Goal: Task Accomplishment & Management: Manage account settings

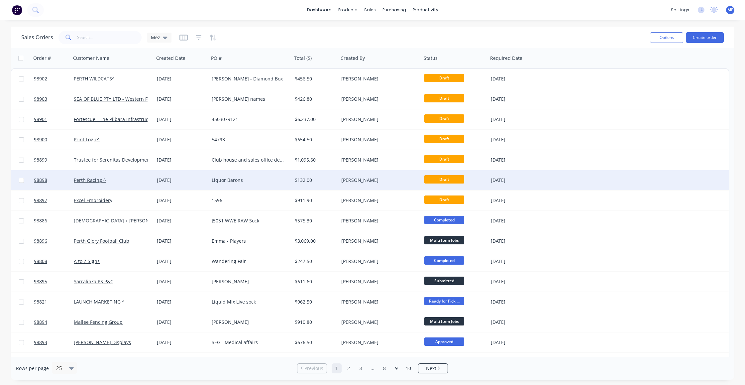
click at [257, 177] on div "Liquor Barons" at bounding box center [249, 180] width 74 height 7
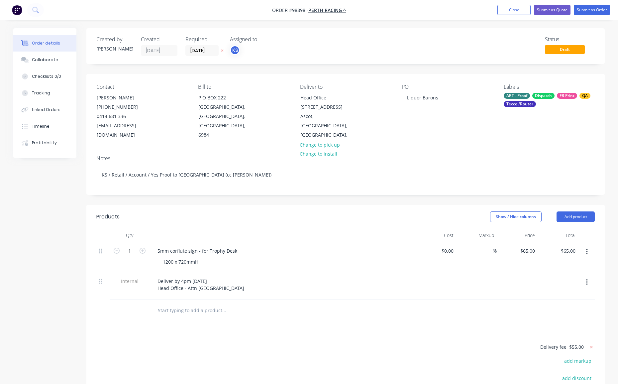
click at [521, 98] on div "ART - Proof" at bounding box center [517, 96] width 26 height 6
drag, startPoint x: 527, startPoint y: 180, endPoint x: 539, endPoint y: 171, distance: 14.7
click at [527, 180] on div "PACK" at bounding box center [530, 178] width 16 height 7
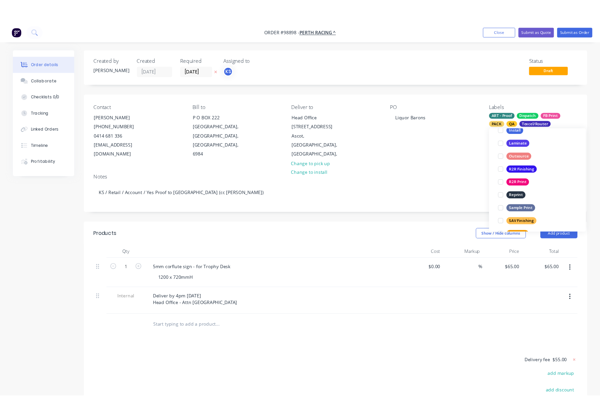
scroll to position [263, 0]
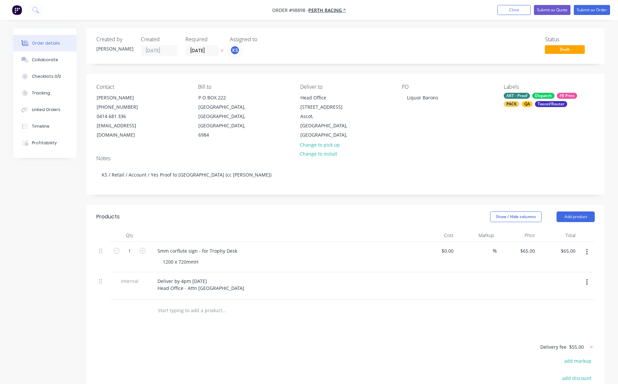
click at [460, 134] on div "Contact Charlotte Geoghegan (08) 9277 0790 0414 681 336 cgeoghegan@perthracing.…" at bounding box center [345, 112] width 518 height 76
click at [588, 11] on button "Submit as Order" at bounding box center [592, 10] width 36 height 10
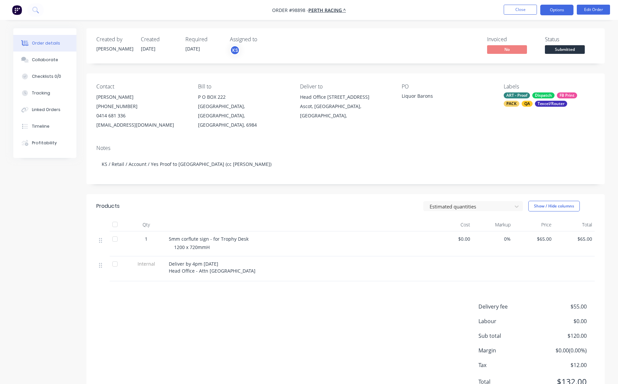
click at [555, 10] on button "Options" at bounding box center [556, 10] width 33 height 11
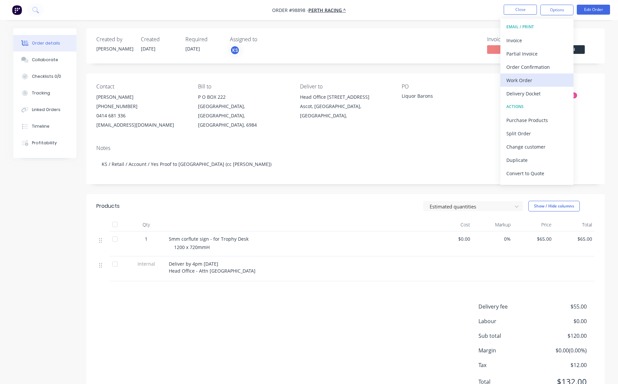
click at [533, 79] on div "Work Order" at bounding box center [536, 80] width 61 height 10
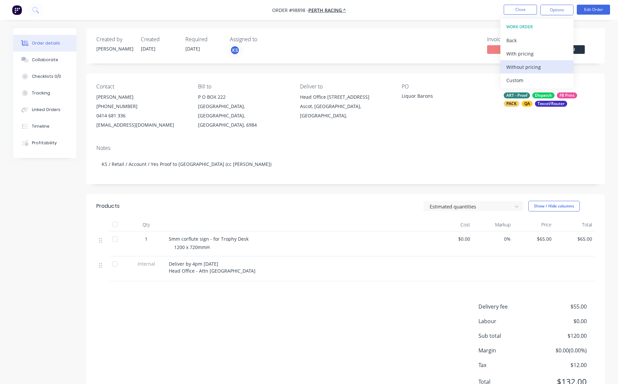
click at [533, 69] on div "Without pricing" at bounding box center [536, 67] width 61 height 10
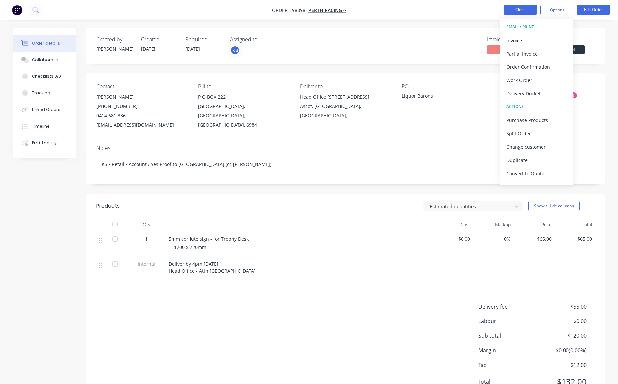
click at [513, 9] on button "Close" at bounding box center [520, 10] width 33 height 10
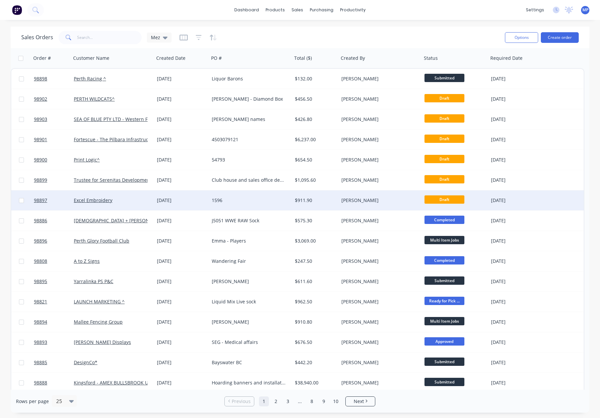
click at [381, 201] on div "[PERSON_NAME]" at bounding box center [378, 200] width 74 height 7
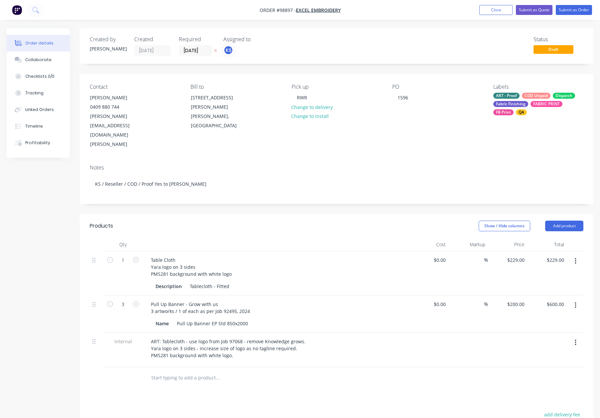
click at [518, 110] on div "QA" at bounding box center [521, 112] width 11 height 6
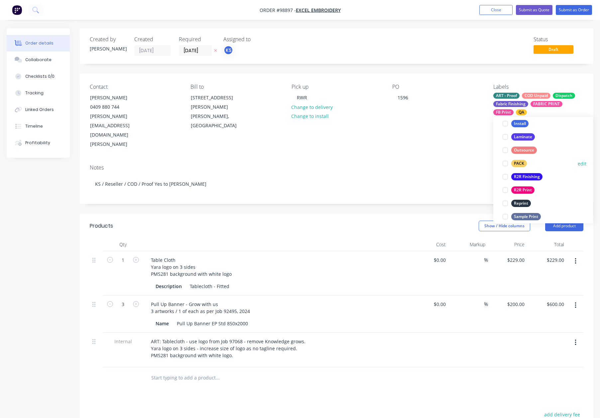
click at [522, 162] on div "PACK" at bounding box center [519, 163] width 16 height 7
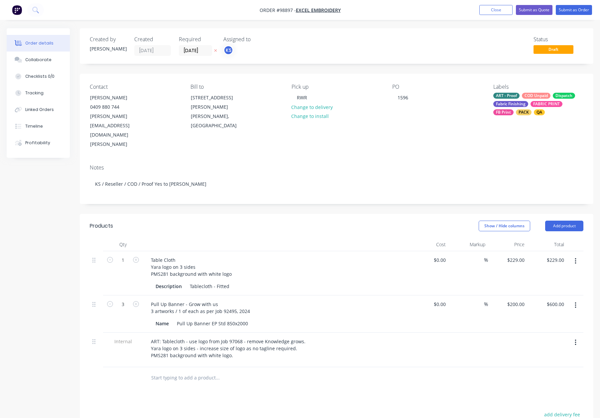
click at [448, 122] on div "Contact Catherine Perkins 0409 880 744 Catherine@excelembroidery.onmicrosoft.co…" at bounding box center [336, 116] width 513 height 85
click at [571, 10] on button "Submit as Order" at bounding box center [574, 10] width 36 height 10
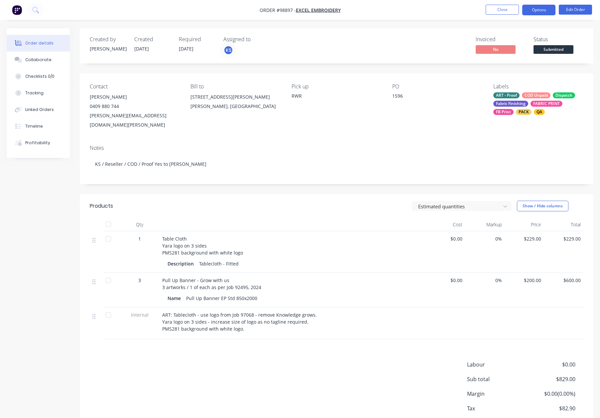
click at [539, 9] on button "Options" at bounding box center [538, 10] width 33 height 11
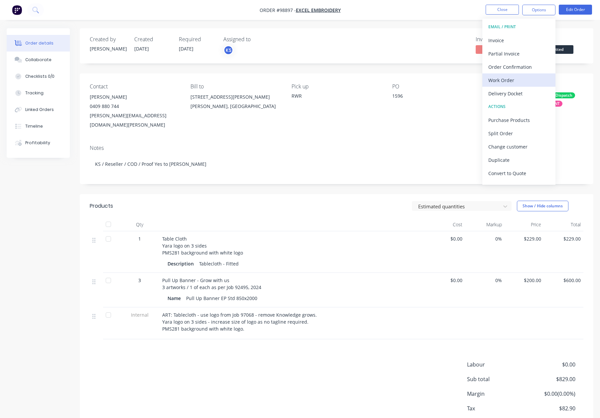
click at [503, 85] on button "Work Order" at bounding box center [518, 79] width 73 height 13
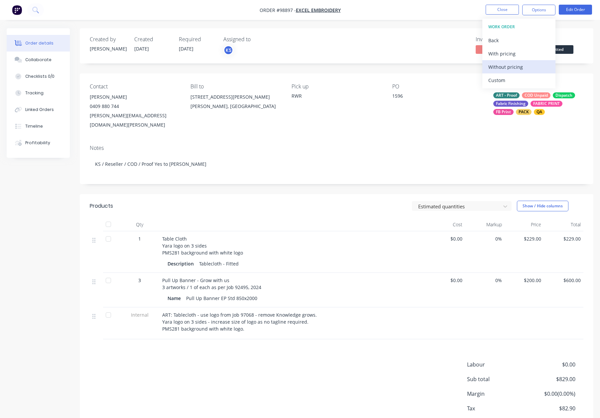
click at [515, 69] on div "Without pricing" at bounding box center [518, 67] width 61 height 10
click at [501, 12] on button "Close" at bounding box center [501, 10] width 33 height 10
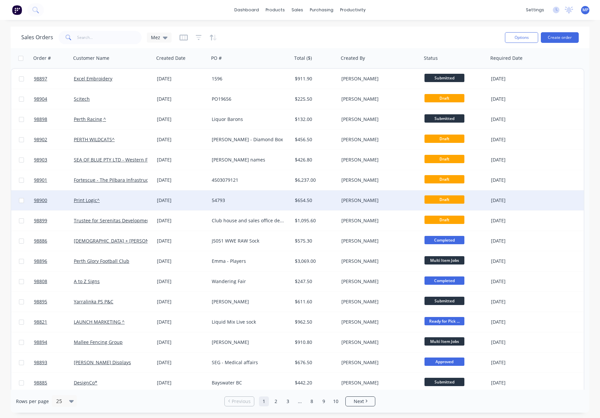
click at [255, 197] on div "54793" at bounding box center [249, 200] width 74 height 7
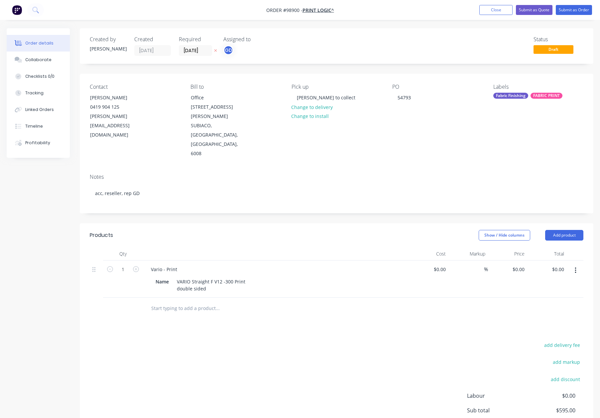
type input "$595.00"
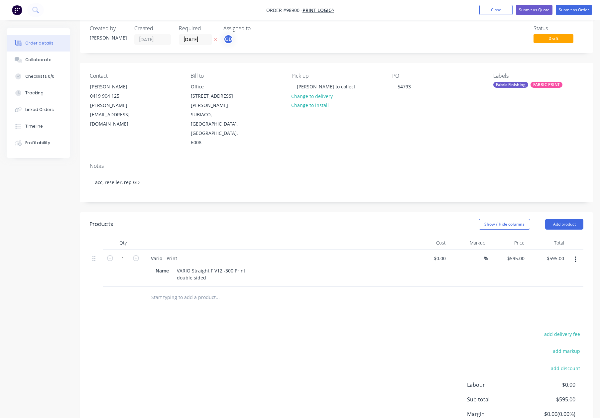
scroll to position [12, 0]
click at [179, 253] on div "Vario - Print" at bounding box center [164, 258] width 37 height 10
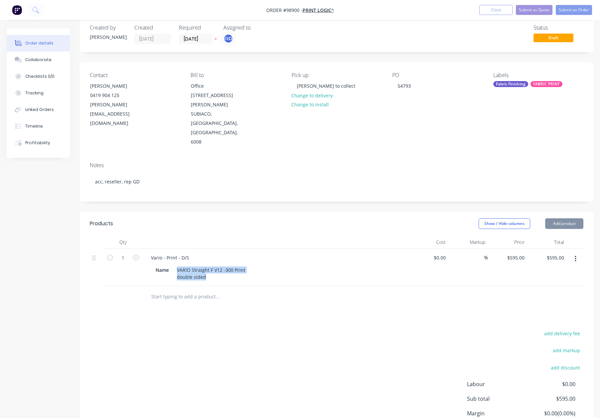
drag, startPoint x: 207, startPoint y: 250, endPoint x: 165, endPoint y: 247, distance: 41.6
click at [167, 265] on div "Name VARIO Straight F V12 -300 Print double sided" at bounding box center [274, 273] width 243 height 17
click at [216, 265] on div "VARIO Straight F V12 -300 Print double sided" at bounding box center [211, 273] width 74 height 17
drag, startPoint x: 219, startPoint y: 251, endPoint x: 176, endPoint y: 250, distance: 42.2
click at [176, 265] on div "VARIO Straight F V12 -300 Print double sided" at bounding box center [211, 273] width 74 height 17
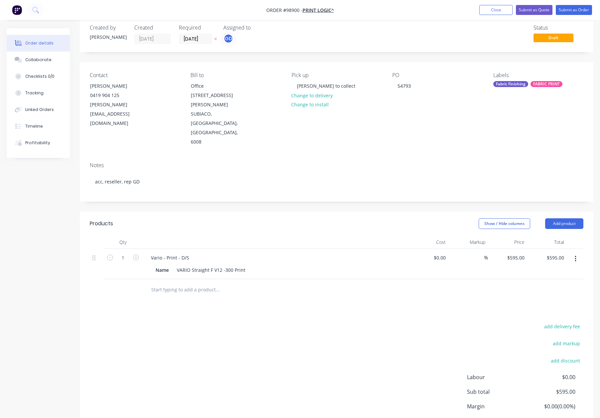
click at [349, 279] on div at bounding box center [262, 290] width 239 height 22
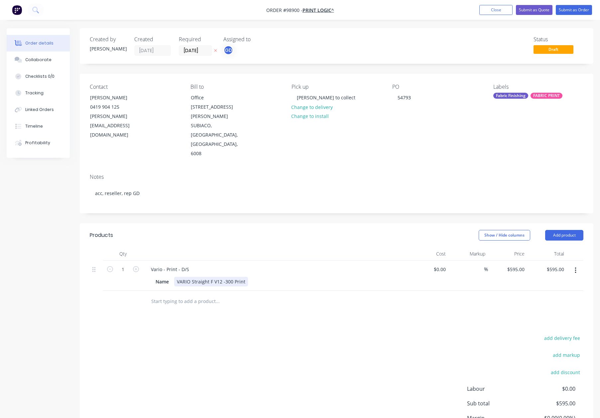
click at [225, 277] on div "VARIO Straight F V12 -300 Print" at bounding box center [211, 282] width 74 height 10
drag, startPoint x: 260, startPoint y: 224, endPoint x: 222, endPoint y: 211, distance: 41.0
click at [260, 247] on div at bounding box center [276, 253] width 266 height 13
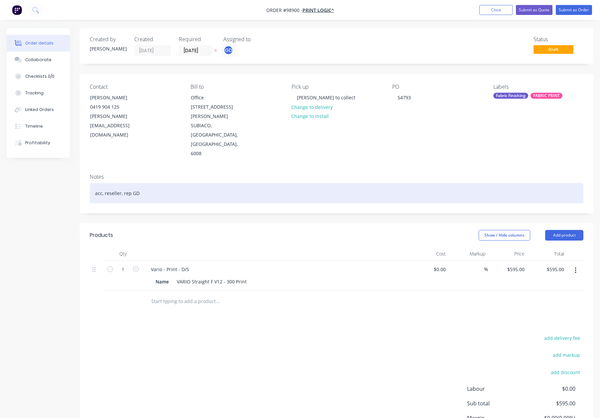
click at [141, 183] on div "acc, reseller, rep GD" at bounding box center [336, 193] width 493 height 20
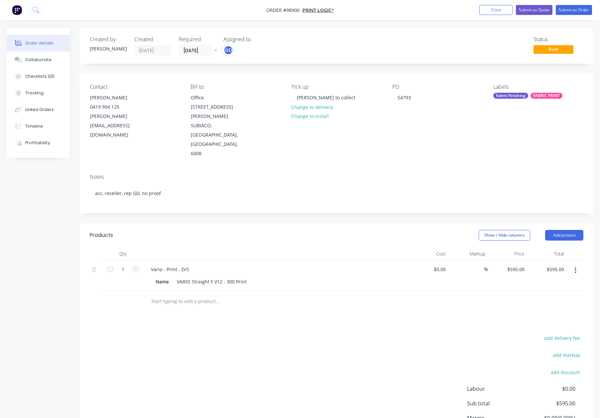
click at [518, 95] on div "Fabric Finishing" at bounding box center [510, 96] width 35 height 6
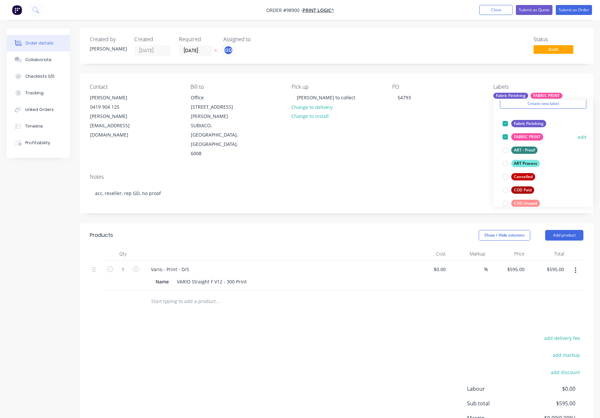
click at [529, 164] on div "ART Process" at bounding box center [525, 163] width 29 height 7
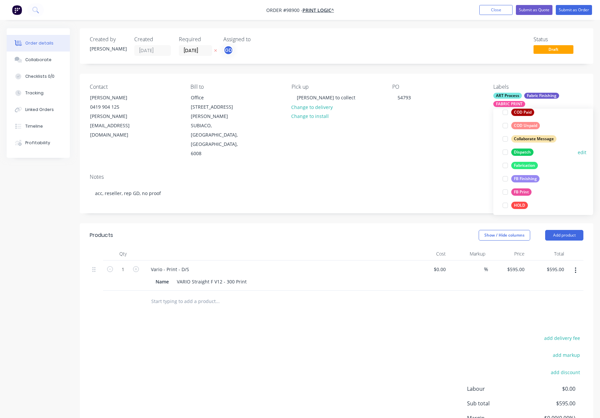
click at [521, 151] on div "Dispatch" at bounding box center [522, 152] width 22 height 7
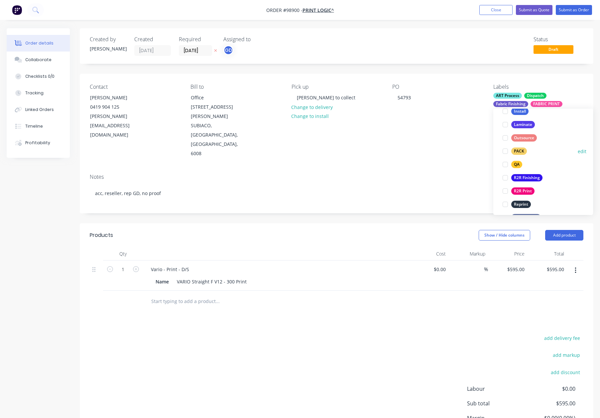
click at [522, 150] on div "PACK" at bounding box center [519, 151] width 16 height 7
click at [517, 159] on div "QA" at bounding box center [516, 158] width 11 height 7
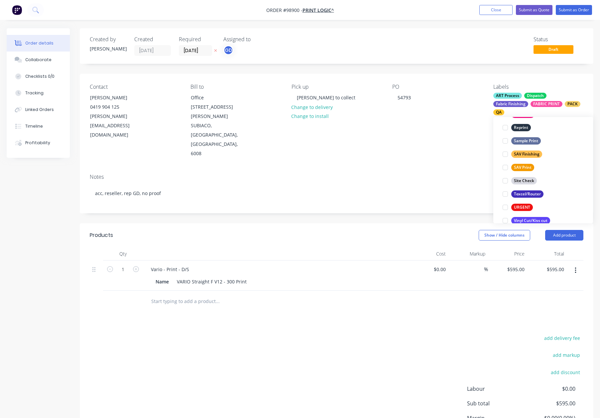
scroll to position [319, 0]
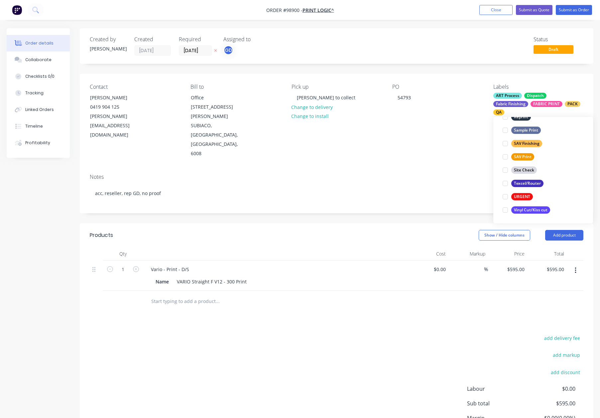
click at [468, 168] on div "Notes acc, reseller, rep GD, no proof" at bounding box center [336, 190] width 513 height 45
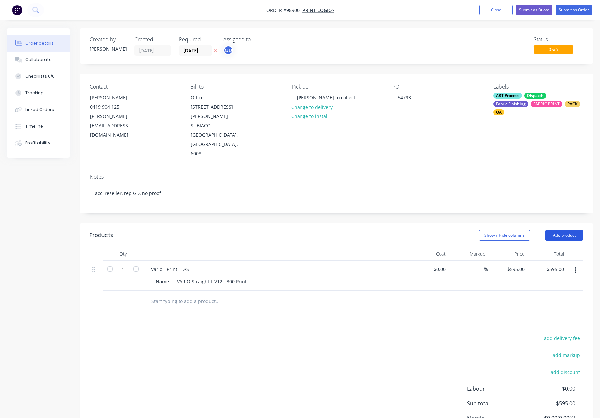
click at [560, 230] on button "Add product" at bounding box center [564, 235] width 38 height 11
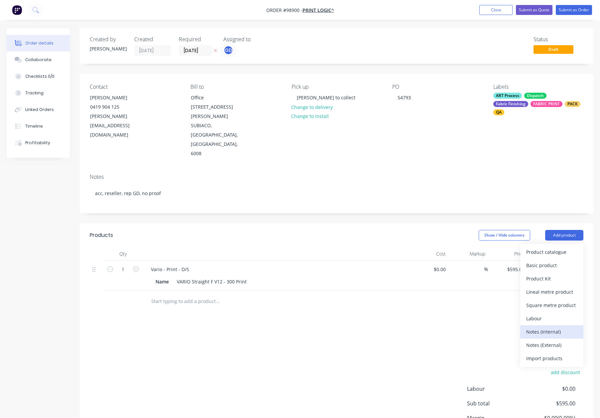
click at [542, 327] on div "Notes (Internal)" at bounding box center [551, 332] width 51 height 10
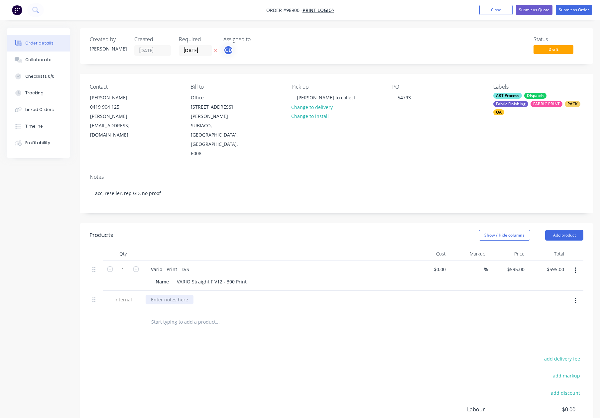
drag, startPoint x: 158, startPoint y: 269, endPoint x: 217, endPoint y: 275, distance: 59.1
click at [158, 295] on div at bounding box center [170, 300] width 48 height 10
click at [269, 325] on div "Products Show / Hide columns Add product Qty Cost Markup Price Total 1 Vario - …" at bounding box center [336, 357] width 513 height 269
click at [560, 230] on button "Add product" at bounding box center [564, 235] width 38 height 11
click at [556, 325] on button "Notes (Internal)" at bounding box center [551, 331] width 63 height 13
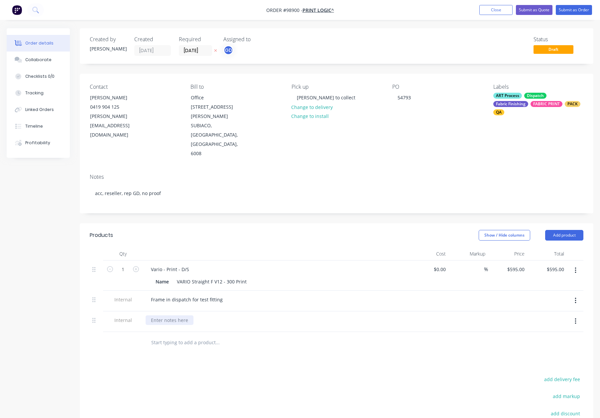
click at [169, 311] on div at bounding box center [276, 321] width 266 height 21
click at [169, 315] on div at bounding box center [170, 320] width 48 height 10
drag, startPoint x: 226, startPoint y: 292, endPoint x: 220, endPoint y: 295, distance: 6.2
click at [212, 315] on div "Needed for an event Friday night" at bounding box center [188, 320] width 85 height 10
click at [277, 331] on div "Products Show / Hide columns Add product Qty Cost Markup Price Total 1 Vario - …" at bounding box center [336, 368] width 513 height 290
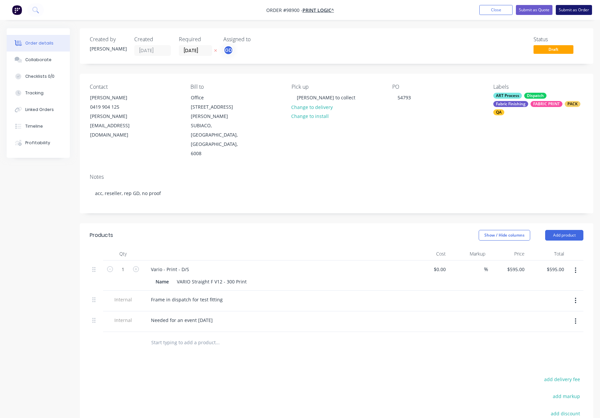
click at [566, 9] on button "Submit as Order" at bounding box center [574, 10] width 36 height 10
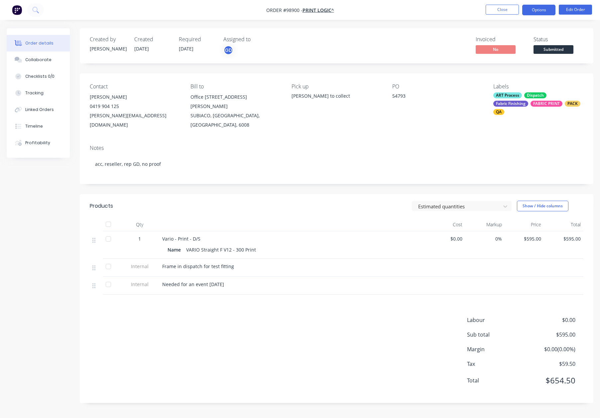
click at [536, 10] on button "Options" at bounding box center [538, 10] width 33 height 11
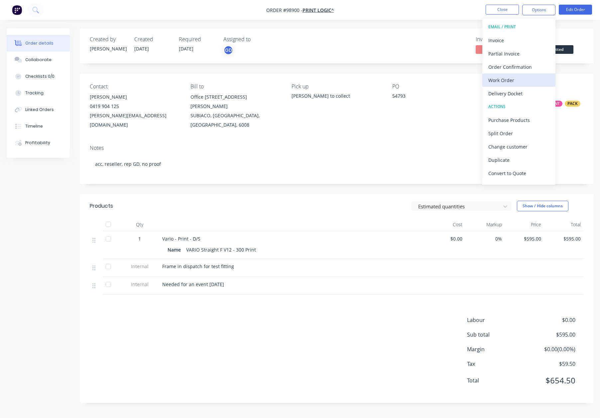
click at [522, 77] on div "Work Order" at bounding box center [518, 80] width 61 height 10
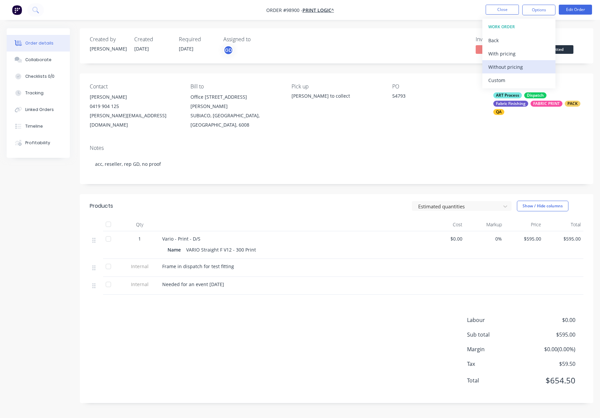
drag, startPoint x: 522, startPoint y: 77, endPoint x: 521, endPoint y: 67, distance: 9.7
click at [521, 67] on div "Without pricing" at bounding box center [518, 67] width 61 height 10
click at [505, 7] on button "Close" at bounding box center [501, 10] width 33 height 10
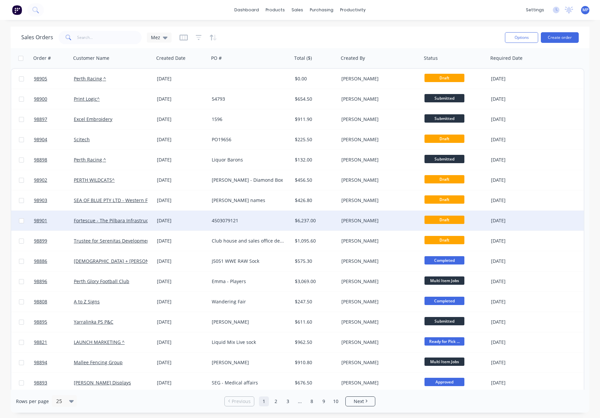
click at [259, 215] on div "4503079121" at bounding box center [250, 221] width 83 height 20
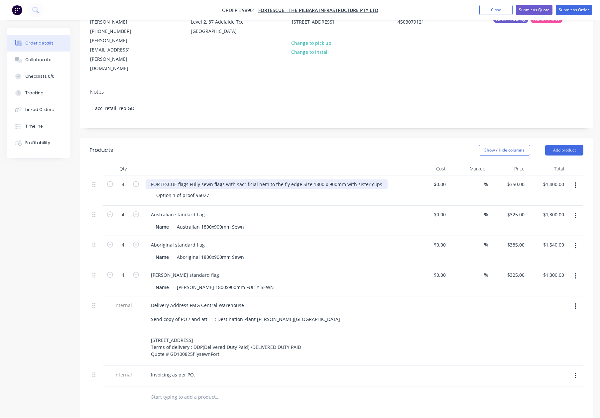
scroll to position [86, 0]
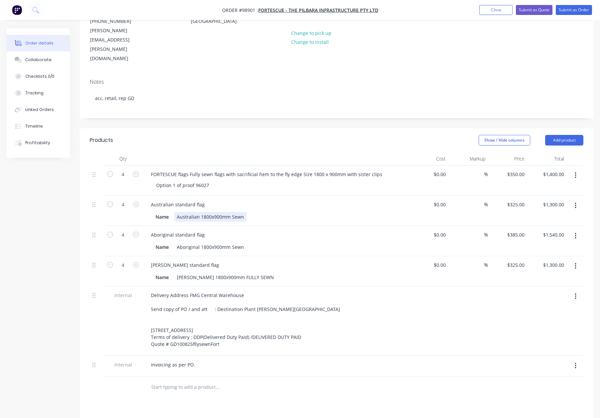
click at [232, 212] on div "Australian 1800x900mm Sewn" at bounding box center [210, 217] width 72 height 10
click at [232, 242] on div "Aboriginal 1800x900mm Sewn" at bounding box center [210, 247] width 72 height 10
drag, startPoint x: 250, startPoint y: 249, endPoint x: 225, endPoint y: 249, distance: 25.6
click at [224, 272] on div "Torres 1800x900mm FULLY SEWN" at bounding box center [225, 277] width 102 height 10
click at [303, 272] on div "Name Torres 1800x900mm Fully Sewn" at bounding box center [274, 277] width 243 height 10
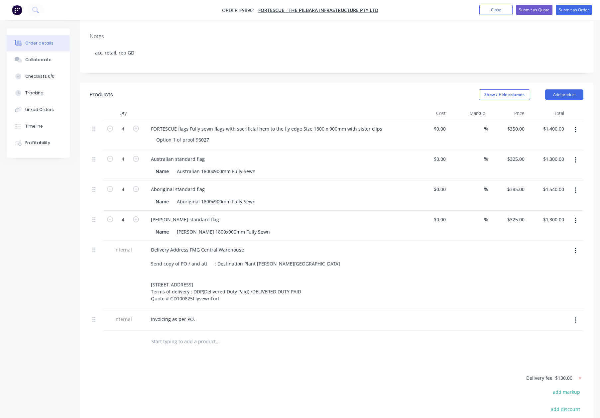
scroll to position [141, 0]
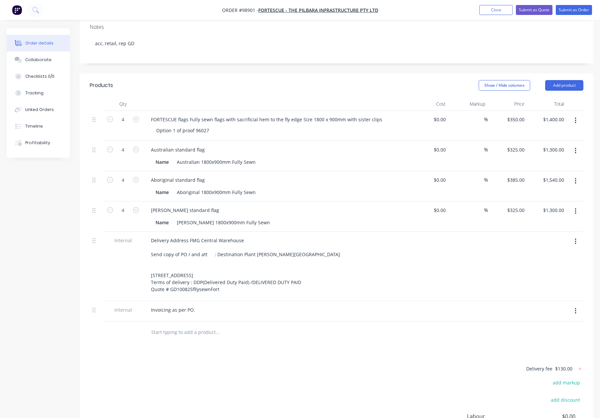
drag, startPoint x: 183, startPoint y: 316, endPoint x: 275, endPoint y: 313, distance: 91.8
click at [184, 326] on input "text" at bounding box center [217, 332] width 133 height 13
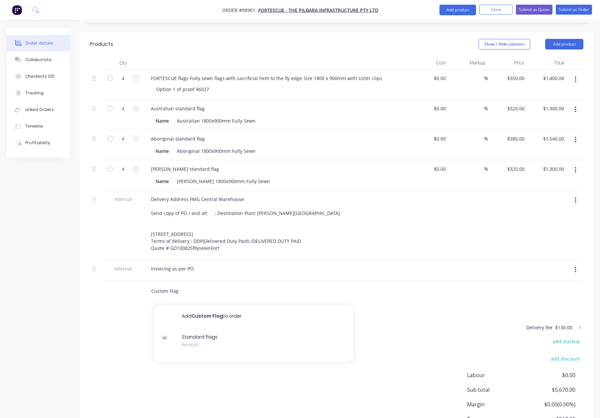
scroll to position [212, 0]
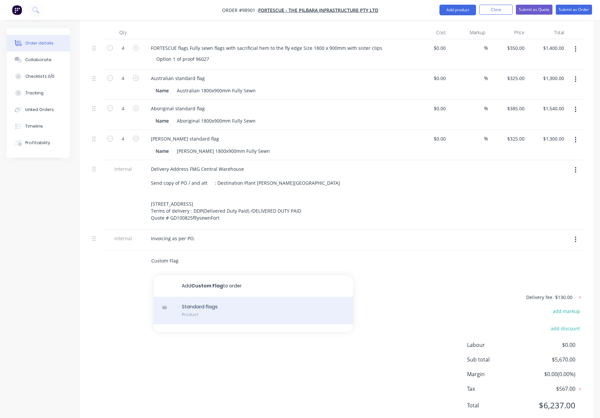
type input "Custom Flag"
click at [237, 297] on div "Standard flags Product" at bounding box center [253, 311] width 199 height 28
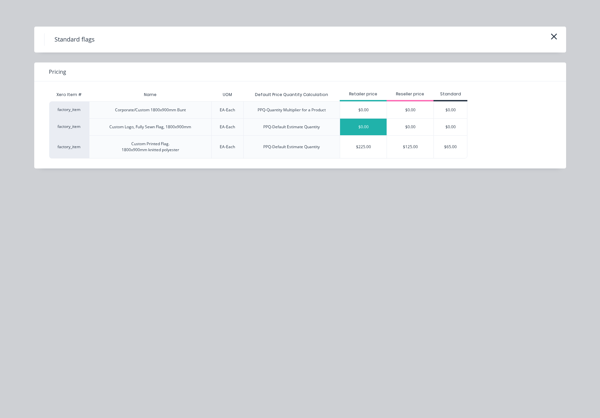
click at [349, 125] on div "$0.00" at bounding box center [363, 127] width 47 height 17
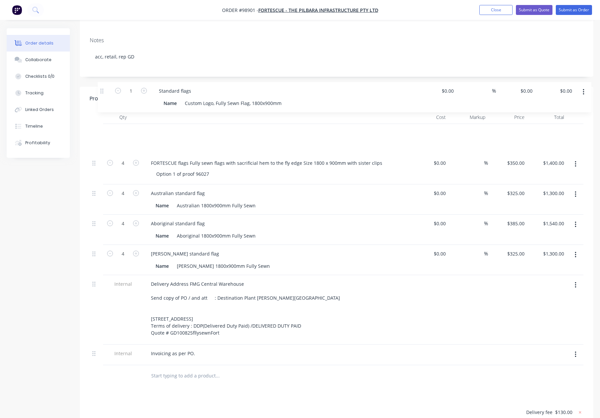
scroll to position [125, 0]
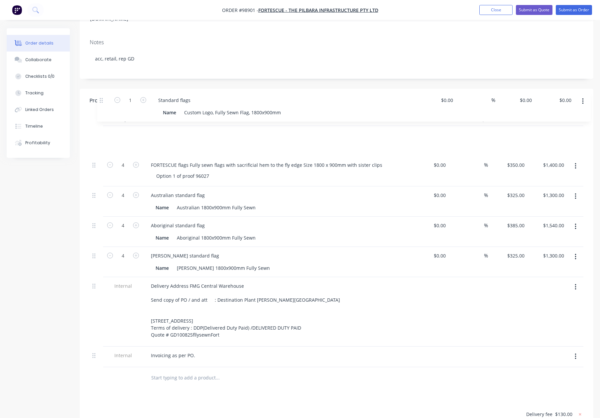
drag, startPoint x: 94, startPoint y: 328, endPoint x: 101, endPoint y: 97, distance: 231.7
click at [101, 113] on div "Qty Cost Markup Price Total 4 FORTESCUE flags Fully sewn flags with sacrificial…" at bounding box center [336, 240] width 493 height 255
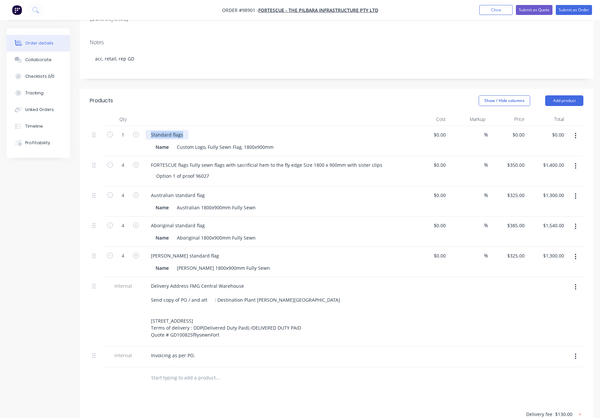
drag, startPoint x: 151, startPoint y: 106, endPoint x: 205, endPoint y: 107, distance: 54.2
click at [205, 130] on div "Standard flags" at bounding box center [276, 135] width 260 height 10
drag, startPoint x: 236, startPoint y: 138, endPoint x: 295, endPoint y: 138, distance: 59.5
click at [295, 160] on div "FORTESCUE flags Fully sewn flags with sacrificial hem to the fly edge Size 1800…" at bounding box center [267, 165] width 242 height 10
drag, startPoint x: 297, startPoint y: 138, endPoint x: 234, endPoint y: 138, distance: 63.1
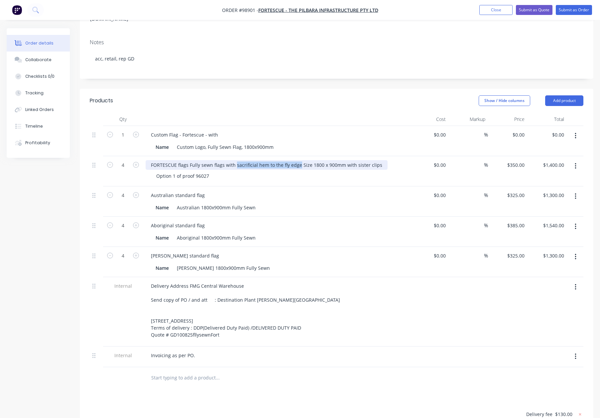
click at [234, 160] on div "FORTESCUE flags Fully sewn flags with sacrificial hem to the fly edge Size 1800…" at bounding box center [267, 165] width 242 height 10
copy div "sacrificial hem to the fly edge"
drag, startPoint x: 217, startPoint y: 105, endPoint x: 221, endPoint y: 107, distance: 4.5
click at [217, 130] on div "Custom Flag - Fortescue - with" at bounding box center [185, 135] width 78 height 10
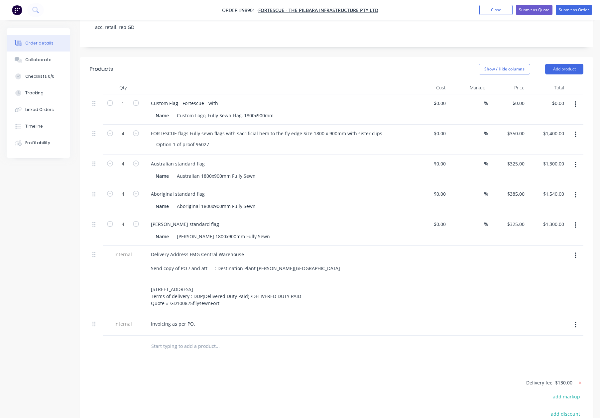
scroll to position [133, 0]
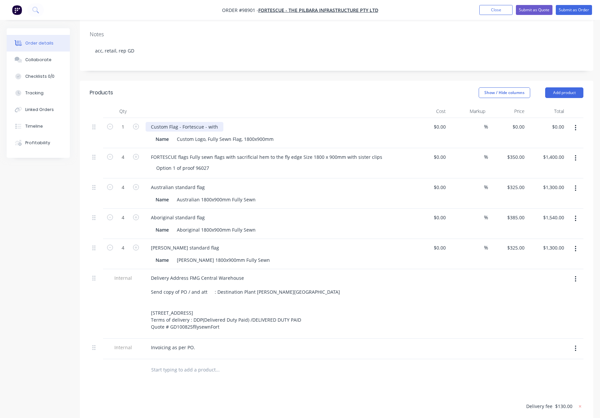
click at [218, 122] on div "Custom Flag - Fortescue - with" at bounding box center [185, 127] width 78 height 10
click at [178, 122] on div "Custom Flag - Fortescue - with sacrificial hem to the fly edge" at bounding box center [218, 127] width 144 height 10
click at [177, 122] on div "Custom Flag - Fortescue - with sacrificial hem to the fly edge" at bounding box center [218, 127] width 144 height 10
click at [137, 124] on icon "button" at bounding box center [136, 127] width 6 height 6
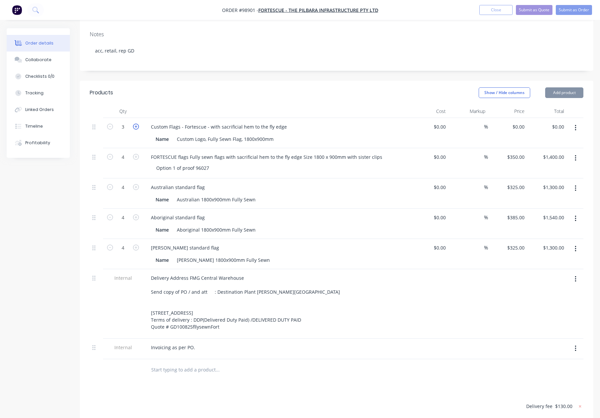
click at [137, 124] on icon "button" at bounding box center [136, 127] width 6 height 6
type input "4"
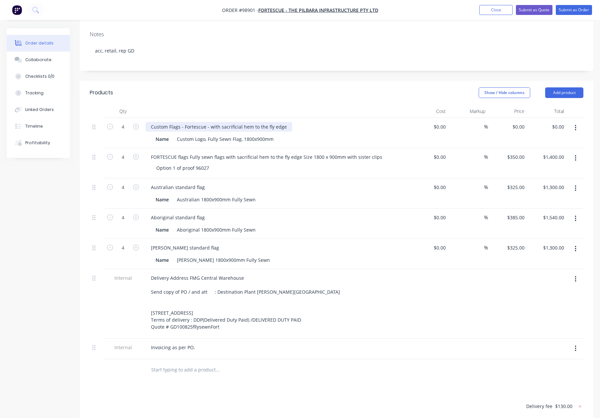
click at [282, 122] on div "Custom Flags - Fortescue - with sacrificial hem to the fly edge" at bounding box center [219, 127] width 147 height 10
click at [524, 122] on input "$0.00" at bounding box center [519, 127] width 15 height 10
type input "$350.00"
type input "$1,400.00"
click at [499, 118] on div "$350.00 350" at bounding box center [508, 133] width 40 height 30
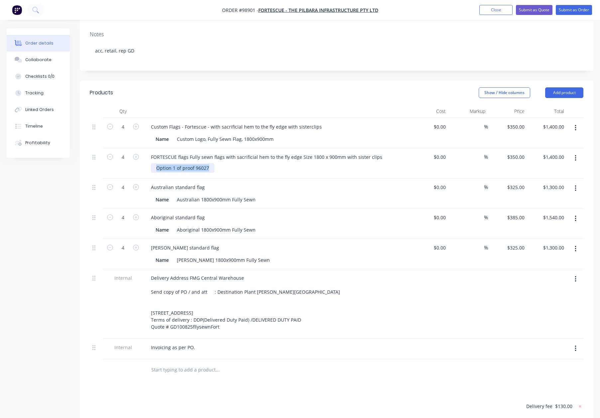
drag, startPoint x: 211, startPoint y: 140, endPoint x: 138, endPoint y: 141, distance: 72.8
click at [138, 148] on div "4 FORTESCUE flags Fully sewn flags with sacrificial hem to the fly edge Size 18…" at bounding box center [336, 163] width 493 height 30
copy div "Option 1 of proof 96027"
click at [573, 87] on button "Add product" at bounding box center [564, 92] width 38 height 11
drag, startPoint x: 557, startPoint y: 159, endPoint x: 544, endPoint y: 171, distance: 17.4
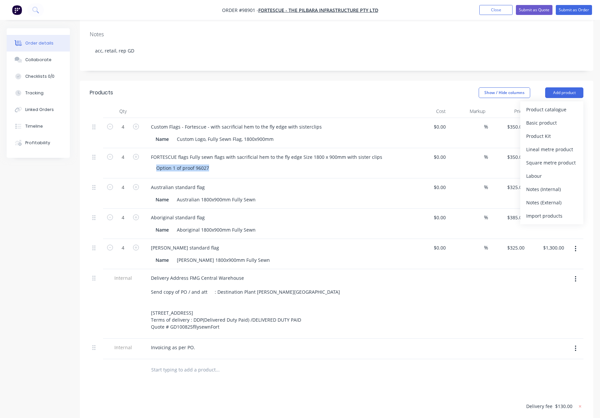
click at [557, 184] on div "Notes (Internal)" at bounding box center [551, 189] width 51 height 10
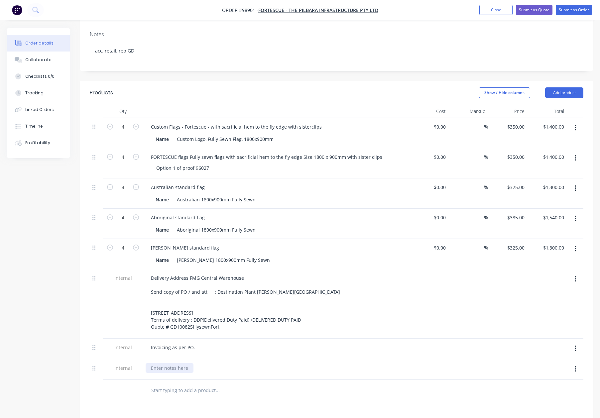
click at [159, 363] on div at bounding box center [170, 368] width 48 height 10
click at [158, 363] on div at bounding box center [170, 368] width 48 height 10
paste div
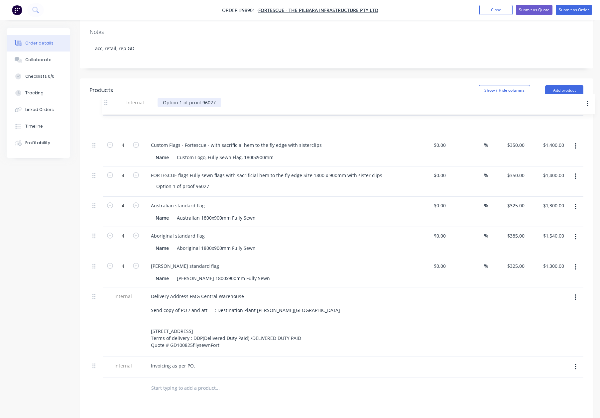
scroll to position [134, 0]
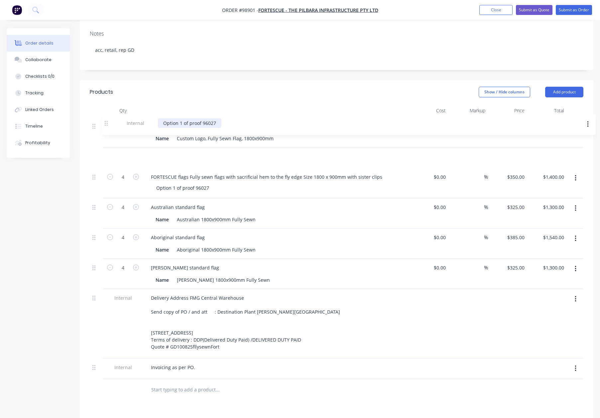
drag, startPoint x: 94, startPoint y: 355, endPoint x: 105, endPoint y: 132, distance: 222.6
click at [107, 133] on div "4 Custom Flags - Fortescue - with sacrificial hem to the fly edge with sistercl…" at bounding box center [336, 248] width 493 height 262
click at [573, 172] on button "button" at bounding box center [575, 178] width 16 height 12
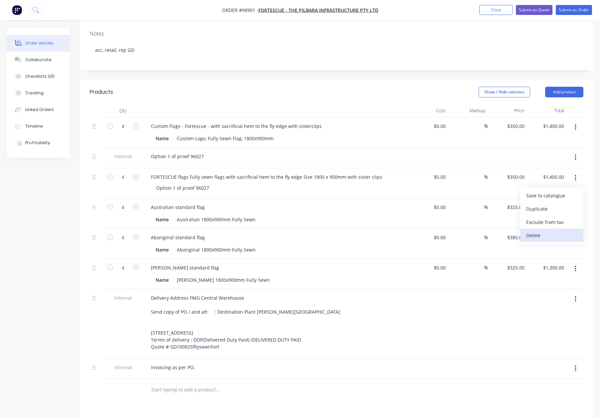
click at [545, 231] on div "Delete" at bounding box center [551, 236] width 51 height 10
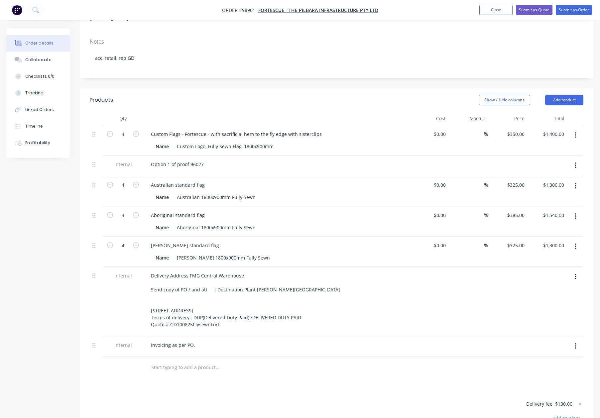
scroll to position [124, 0]
click at [175, 182] on div "Australian standard flag" at bounding box center [178, 187] width 64 height 10
drag, startPoint x: 396, startPoint y: 206, endPoint x: 364, endPoint y: 201, distance: 32.6
click at [396, 208] on div "Aboriginal standard flag Name Aboriginal 1800x900mm Fully Sewn" at bounding box center [276, 223] width 266 height 30
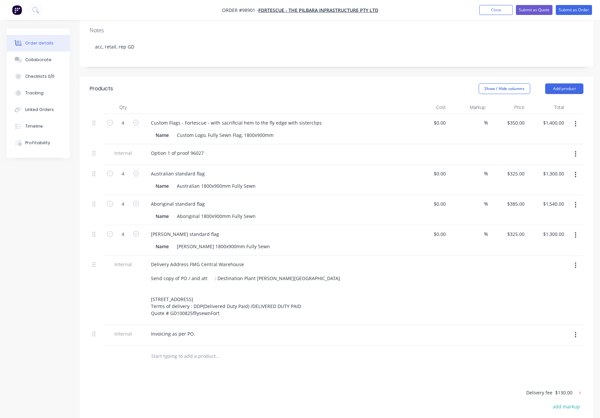
scroll to position [138, 0]
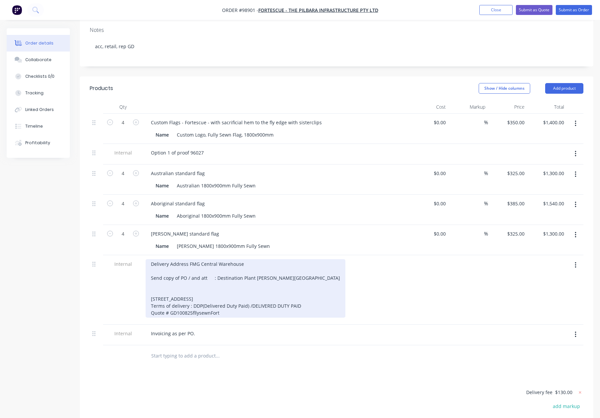
click at [187, 259] on div "Delivery Address FMG Central Warehouse Send copy of PO / and att : Destination …" at bounding box center [246, 288] width 200 height 58
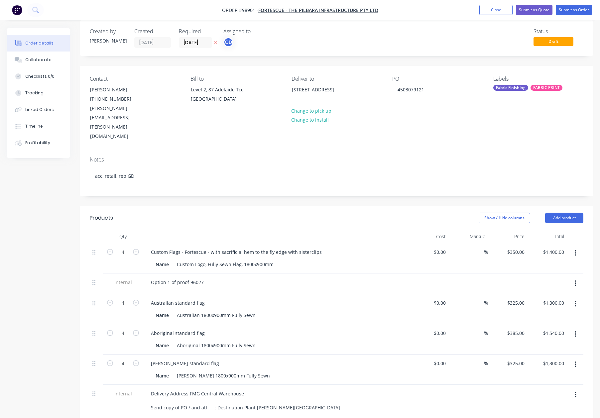
scroll to position [0, 0]
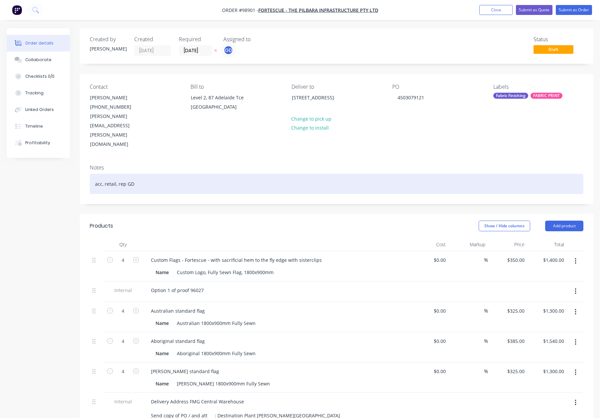
click at [170, 174] on div "acc, retail, rep GD" at bounding box center [336, 184] width 493 height 20
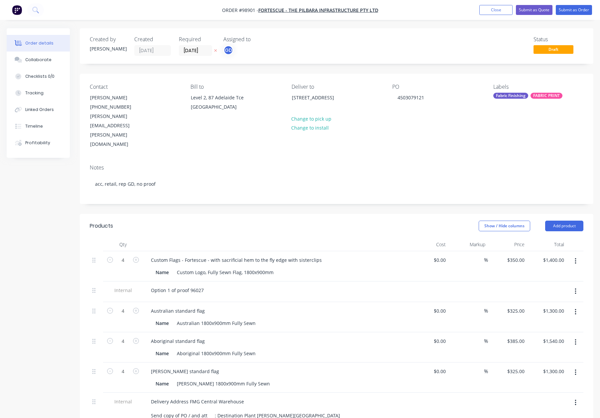
click at [522, 95] on div "Fabric Finishing" at bounding box center [510, 96] width 35 height 6
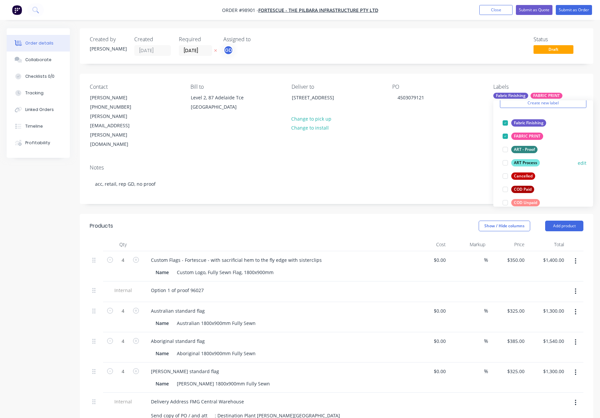
click at [522, 162] on div "ART Process" at bounding box center [525, 162] width 29 height 7
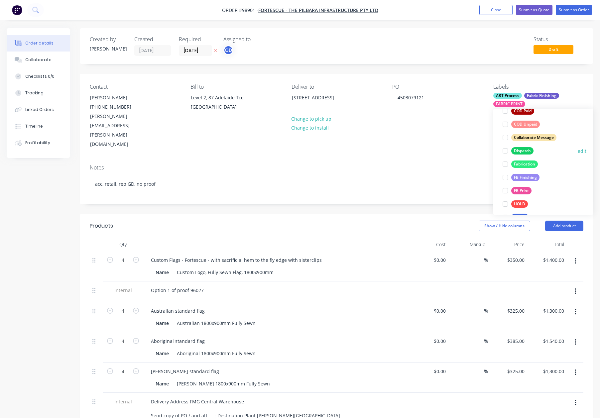
drag, startPoint x: 520, startPoint y: 150, endPoint x: 525, endPoint y: 151, distance: 5.4
click at [520, 150] on div "Dispatch" at bounding box center [522, 150] width 22 height 7
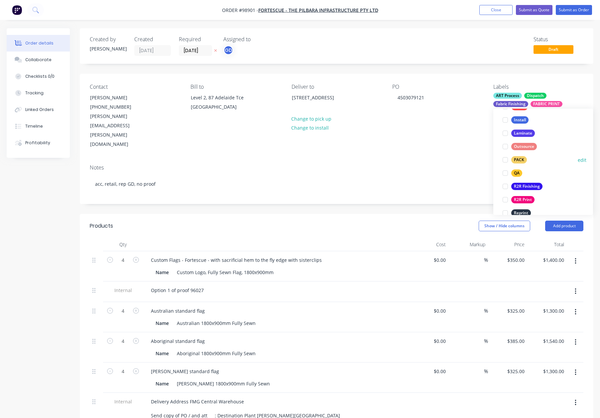
click at [514, 158] on div "PACK" at bounding box center [519, 159] width 16 height 7
click at [519, 157] on div "QA" at bounding box center [516, 157] width 11 height 7
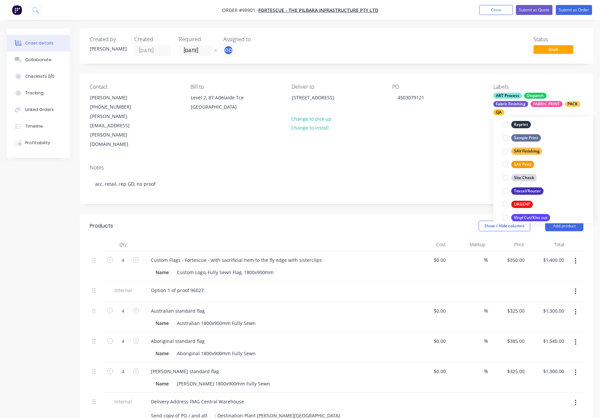
scroll to position [319, 0]
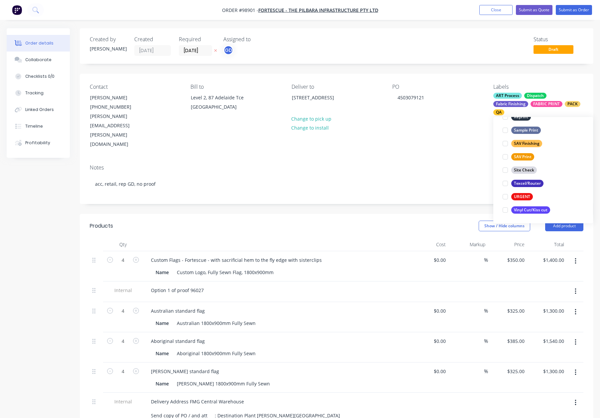
click at [436, 129] on div "Contact Anita Bowie (08) 9158 5100 anita.bowie@fortescue.com Bill to Level 2, 8…" at bounding box center [336, 116] width 513 height 85
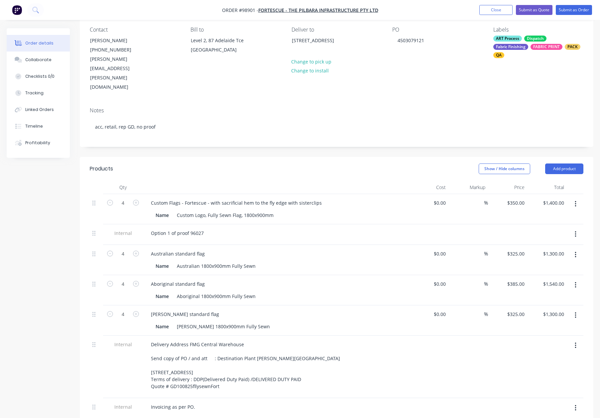
scroll to position [64, 0]
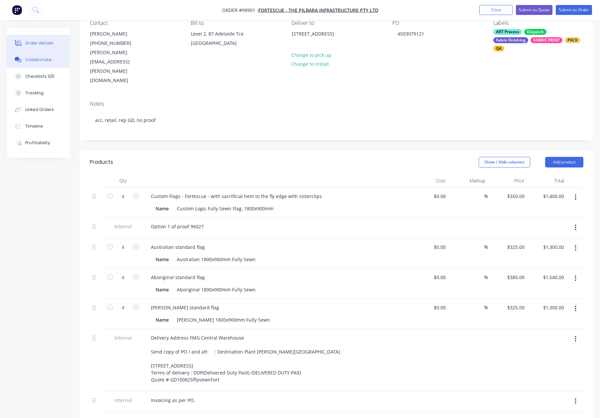
click at [42, 61] on div "Collaborate" at bounding box center [38, 60] width 26 height 6
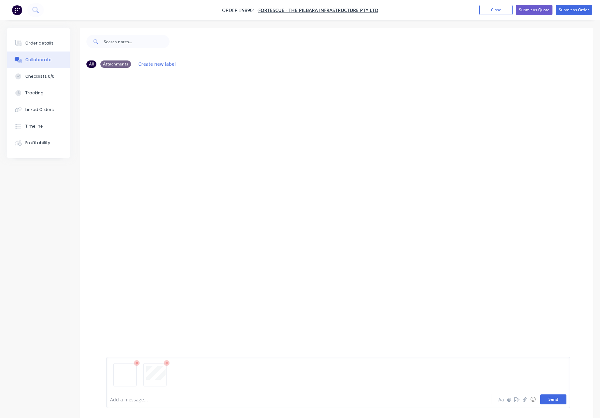
click at [550, 384] on button "Send" at bounding box center [553, 399] width 26 height 10
click at [45, 45] on div "Order details" at bounding box center [39, 43] width 28 height 6
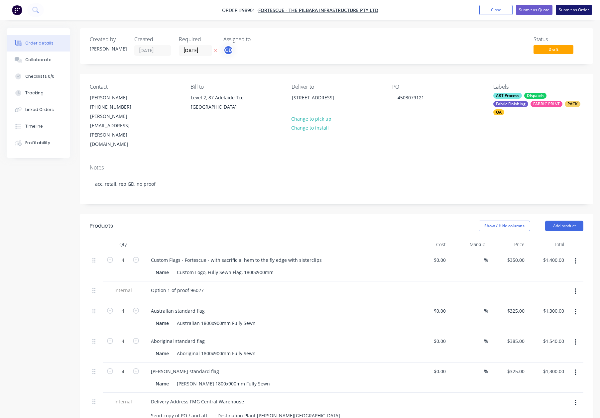
click at [566, 10] on button "Submit as Order" at bounding box center [574, 10] width 36 height 10
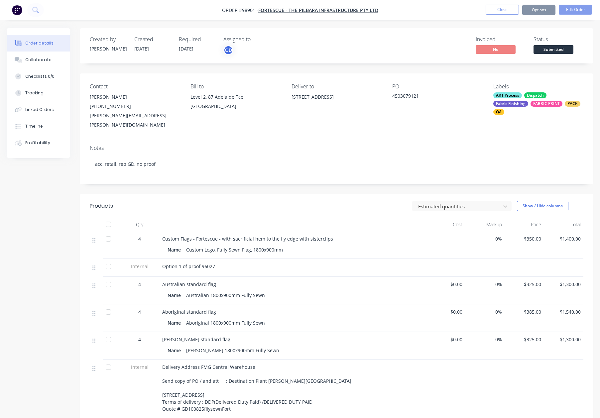
click at [542, 10] on button "Options" at bounding box center [538, 10] width 33 height 11
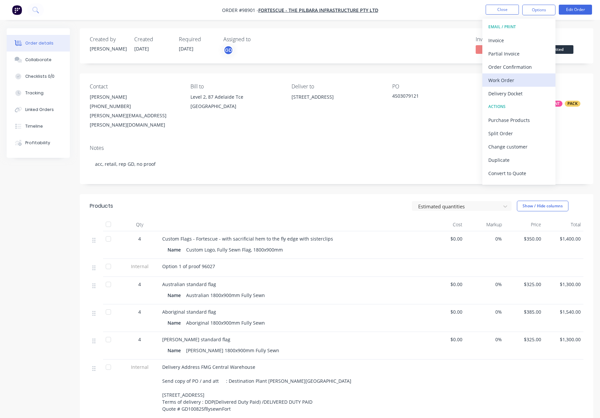
click at [503, 84] on div "Work Order" at bounding box center [518, 80] width 61 height 10
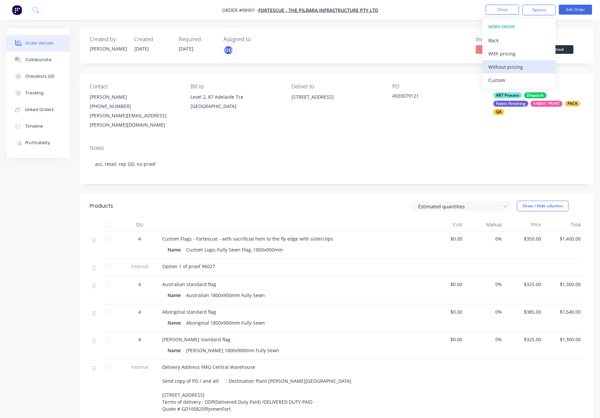
click at [510, 70] on div "Without pricing" at bounding box center [518, 67] width 61 height 10
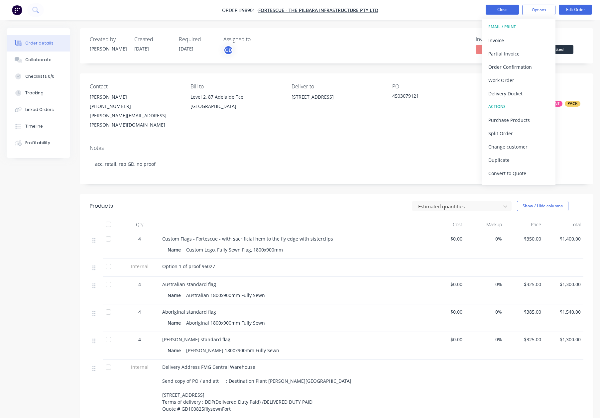
click at [502, 10] on button "Close" at bounding box center [501, 10] width 33 height 10
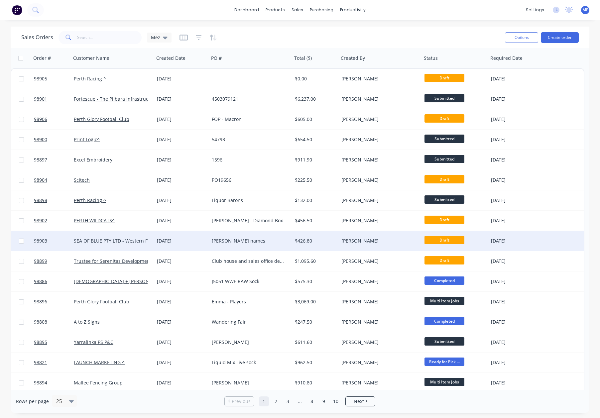
click at [284, 242] on div "[PERSON_NAME] names" at bounding box center [249, 241] width 74 height 7
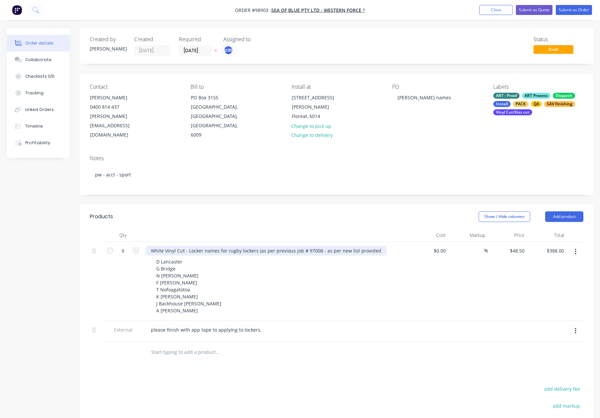
click at [370, 246] on div "White Vinyl Cut - Locker names for rugby lockers (as per previous job # 97008 -…" at bounding box center [266, 251] width 241 height 10
drag, startPoint x: 376, startPoint y: 232, endPoint x: 378, endPoint y: 238, distance: 6.6
click at [376, 246] on div "White Vinyl Cut - Locker names for rugby lockers (as per previous job # 97008 -…" at bounding box center [266, 251] width 241 height 10
click at [352, 229] on div at bounding box center [276, 235] width 266 height 13
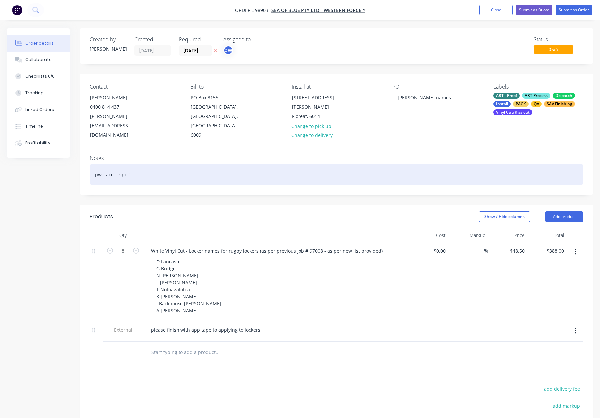
drag, startPoint x: 220, startPoint y: 164, endPoint x: 236, endPoint y: 164, distance: 16.3
click at [220, 164] on div "pw - acct - sport" at bounding box center [336, 174] width 493 height 20
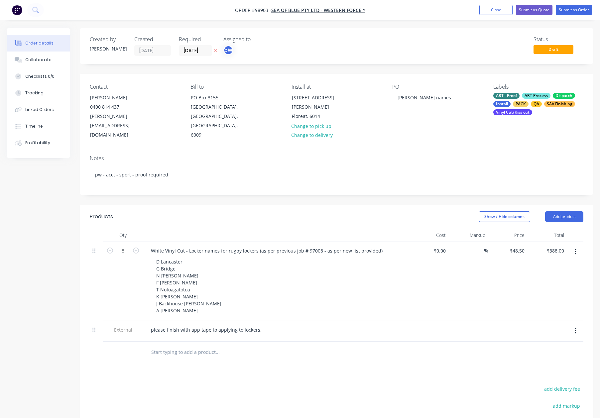
click at [397, 114] on div "PO Ross - Locker names" at bounding box center [437, 112] width 90 height 56
click at [572, 10] on button "Submit as Order" at bounding box center [574, 10] width 36 height 10
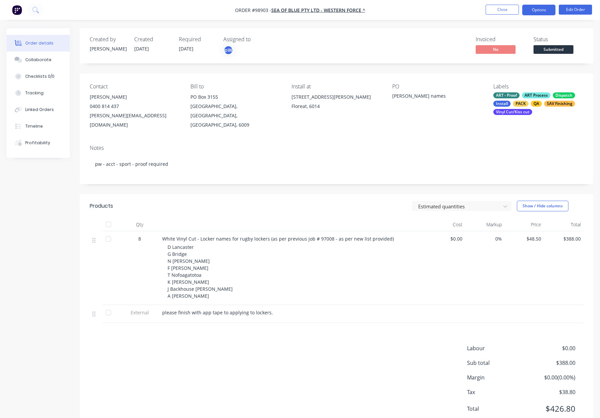
click at [534, 9] on button "Options" at bounding box center [538, 10] width 33 height 11
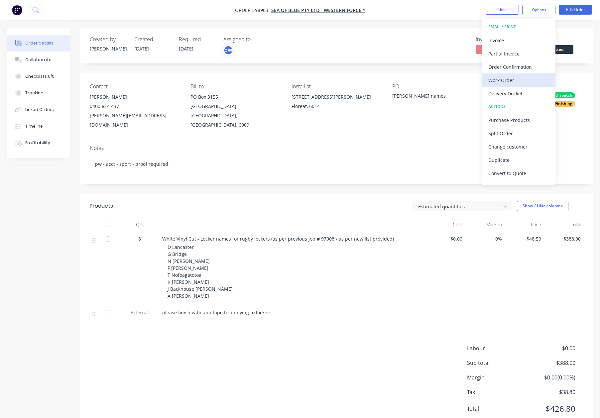
click at [510, 81] on div "Work Order" at bounding box center [518, 80] width 61 height 10
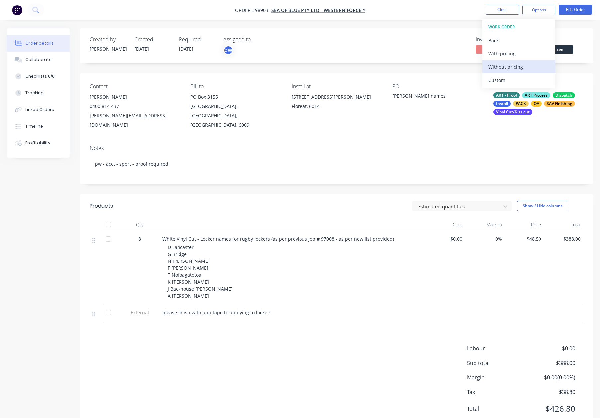
click at [512, 67] on div "Without pricing" at bounding box center [518, 67] width 61 height 10
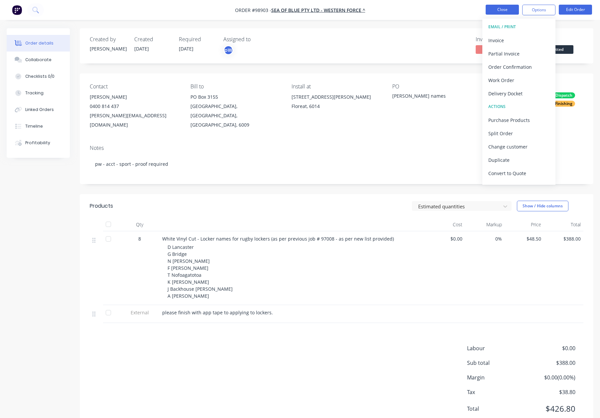
click at [505, 7] on button "Close" at bounding box center [501, 10] width 33 height 10
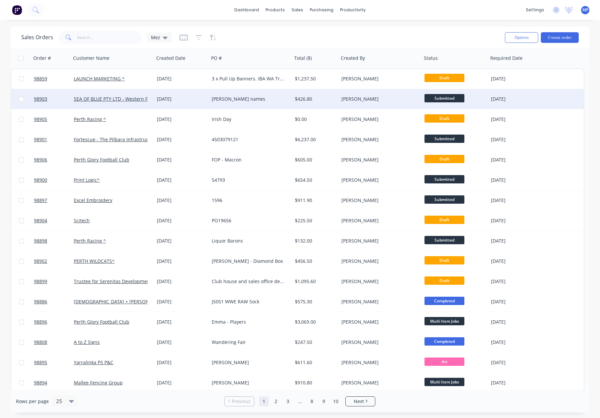
click at [269, 99] on div "[PERSON_NAME] names" at bounding box center [249, 99] width 74 height 7
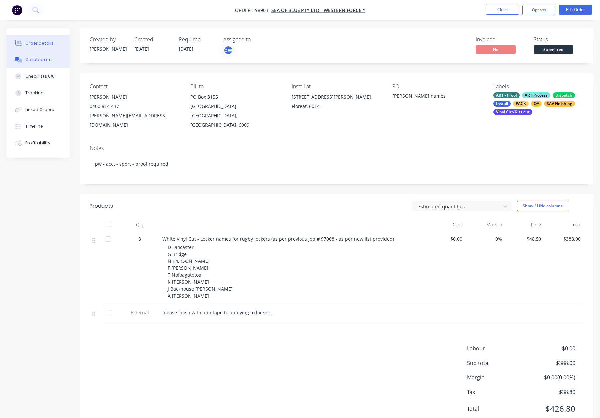
click at [37, 57] on div "Collaborate" at bounding box center [38, 60] width 26 height 6
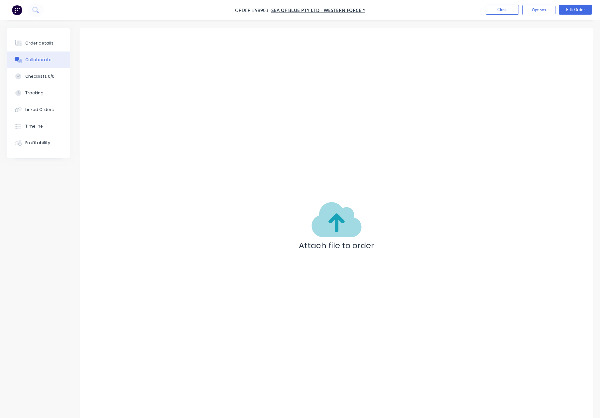
click at [396, 152] on div "Attach file to order" at bounding box center [336, 228] width 513 height 400
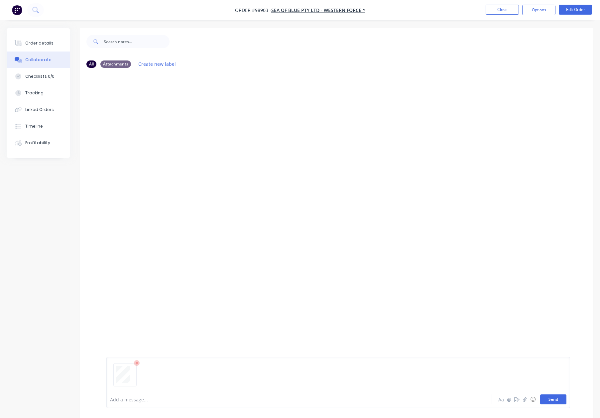
click at [550, 384] on button "Send" at bounding box center [553, 399] width 26 height 10
click at [42, 40] on div "Order details" at bounding box center [39, 43] width 28 height 6
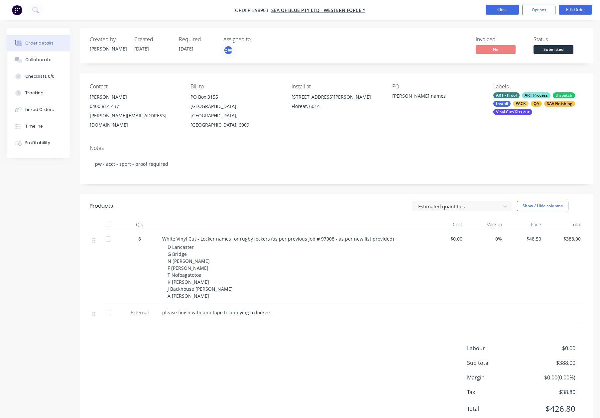
click at [492, 12] on button "Close" at bounding box center [501, 10] width 33 height 10
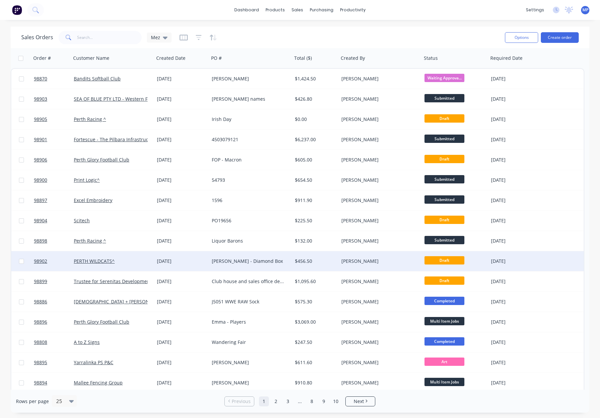
click at [238, 263] on div "[PERSON_NAME] - Diamond Box" at bounding box center [249, 261] width 74 height 7
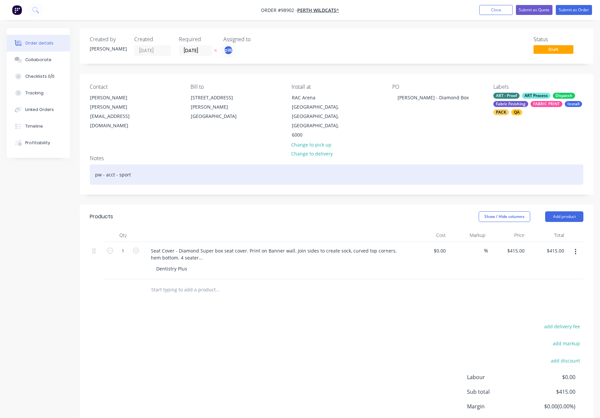
click at [193, 164] on div "pw - acct - sport" at bounding box center [336, 174] width 493 height 20
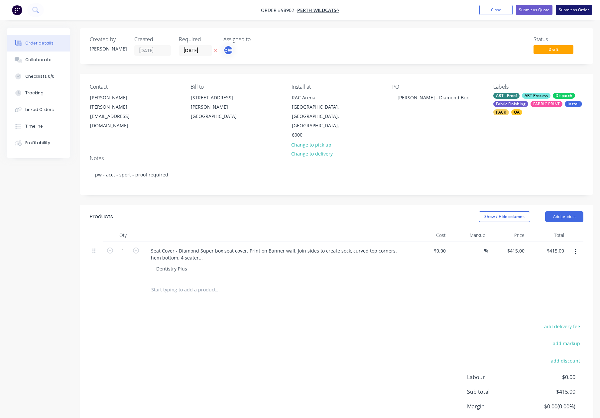
click at [572, 10] on button "Submit as Order" at bounding box center [574, 10] width 36 height 10
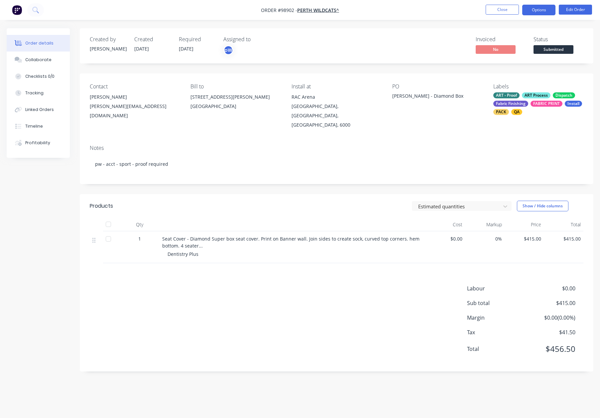
click at [540, 10] on button "Options" at bounding box center [538, 10] width 33 height 11
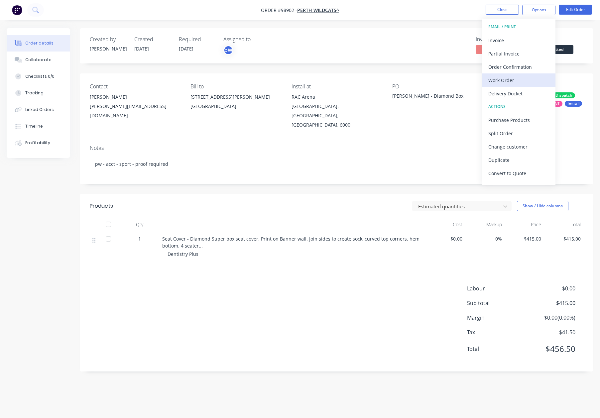
click at [505, 80] on div "Work Order" at bounding box center [518, 80] width 61 height 10
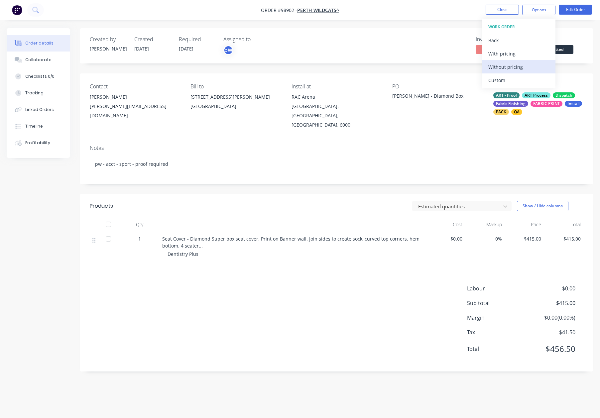
click at [513, 65] on div "Without pricing" at bounding box center [518, 67] width 61 height 10
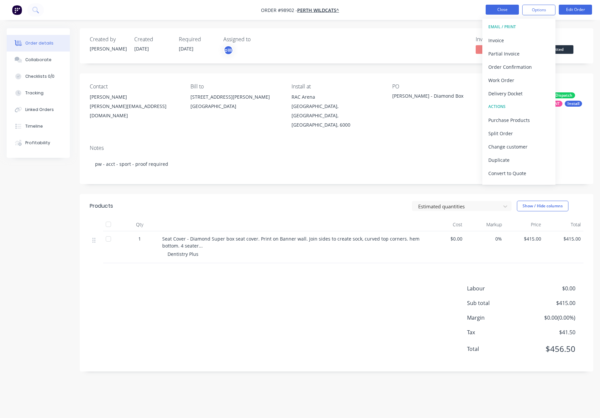
click at [501, 9] on button "Close" at bounding box center [501, 10] width 33 height 10
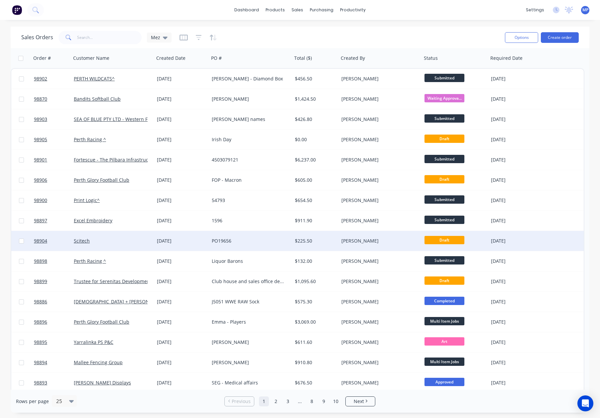
click at [309, 241] on div "$225.50" at bounding box center [314, 241] width 39 height 7
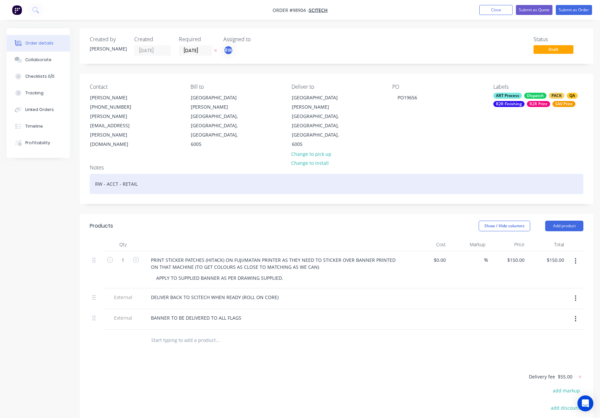
click at [157, 174] on div "RW - ACCT - RETAIL" at bounding box center [336, 184] width 493 height 20
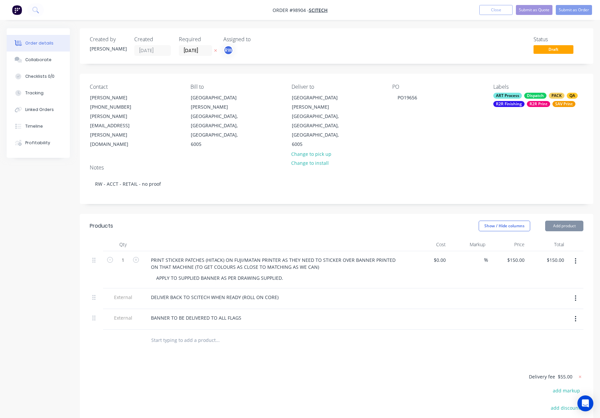
click at [220, 221] on div "Show / Hide columns Add product" at bounding box center [389, 226] width 388 height 11
click at [538, 100] on div "ART Process Dispatch PACK QA R2R Finishing R2R Print SAV Print" at bounding box center [538, 100] width 90 height 14
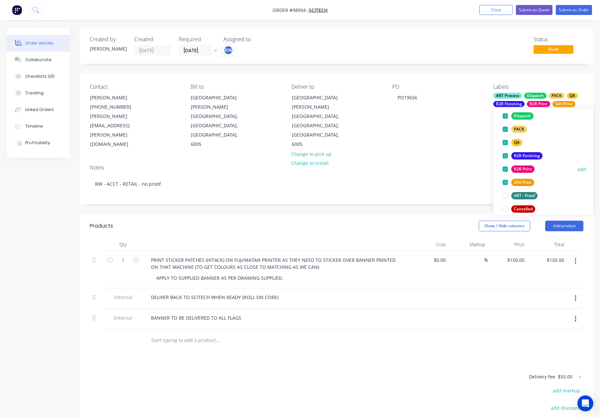
click at [526, 153] on div "R2R Finishing" at bounding box center [526, 155] width 31 height 7
click at [531, 154] on div "R2R Print" at bounding box center [522, 155] width 23 height 7
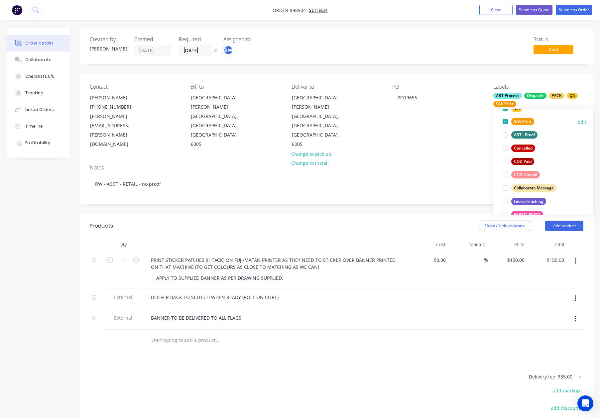
scroll to position [94, 0]
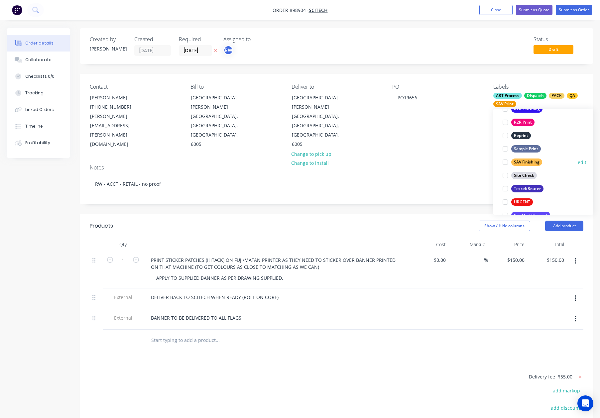
click at [530, 161] on div "SAV Finishing" at bounding box center [526, 161] width 31 height 7
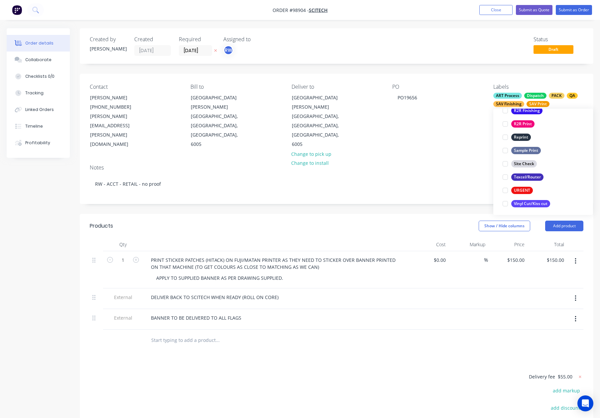
scroll to position [319, 0]
click at [532, 179] on button "Texcel/Router" at bounding box center [523, 174] width 46 height 9
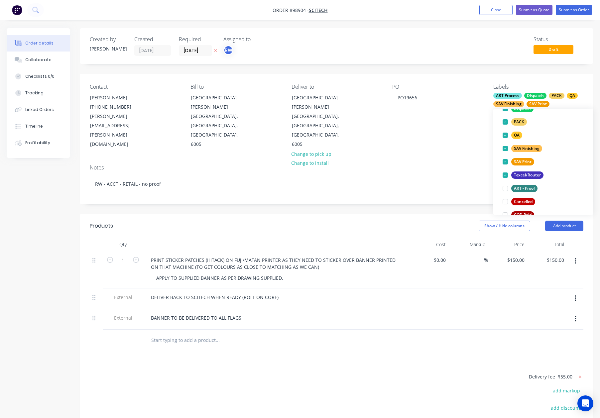
click at [441, 139] on div "PO PO19656" at bounding box center [437, 116] width 90 height 65
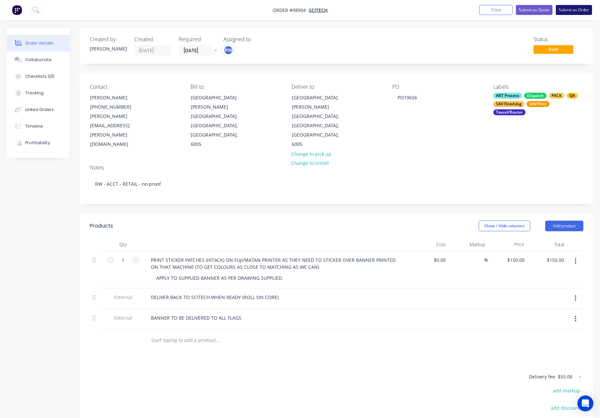
click at [564, 13] on button "Submit as Order" at bounding box center [574, 10] width 36 height 10
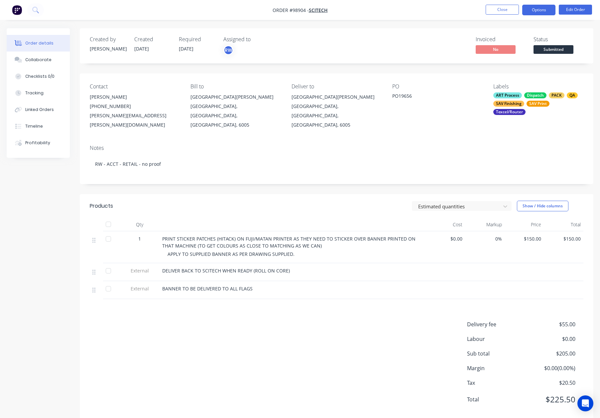
click at [538, 10] on button "Options" at bounding box center [538, 10] width 33 height 11
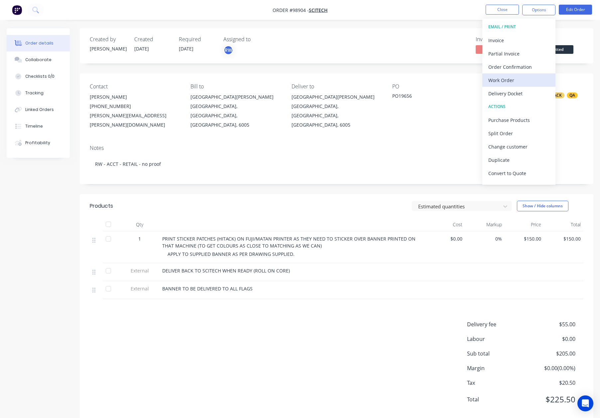
click at [509, 82] on div "Work Order" at bounding box center [518, 80] width 61 height 10
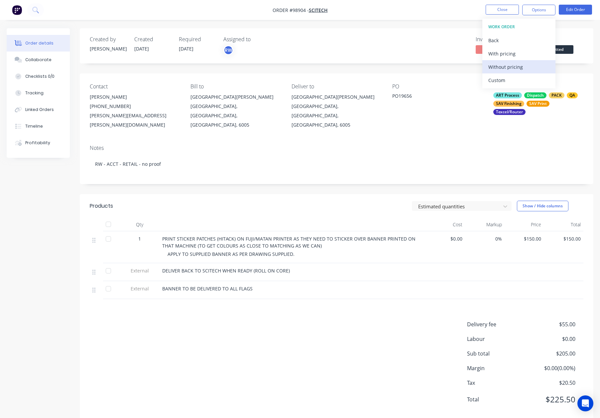
click at [511, 72] on button "Without pricing" at bounding box center [518, 66] width 73 height 13
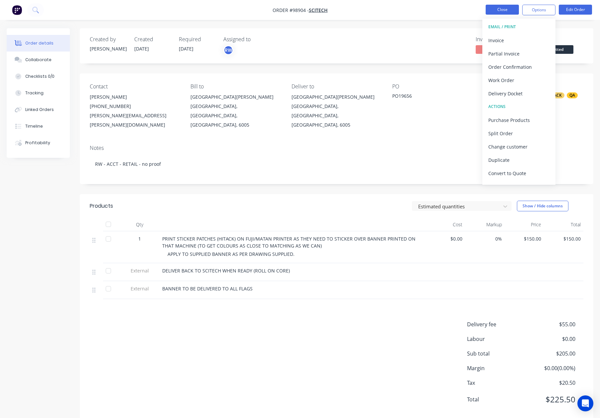
click at [501, 8] on button "Close" at bounding box center [501, 10] width 33 height 10
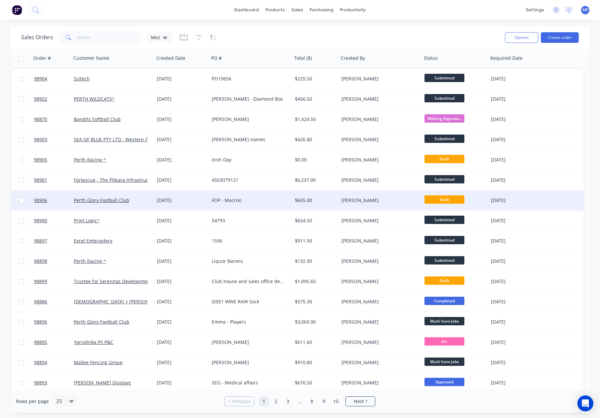
click at [321, 197] on div "$605.00" at bounding box center [314, 200] width 39 height 7
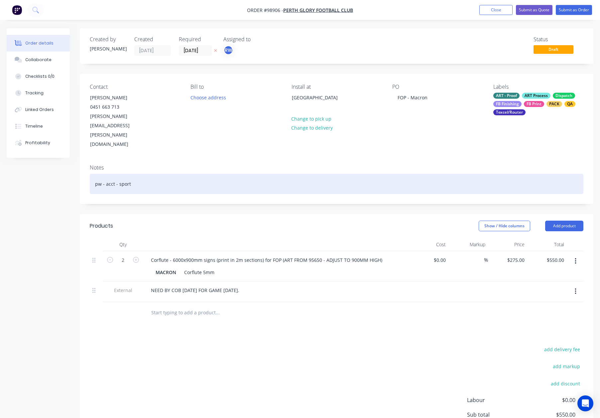
drag, startPoint x: 202, startPoint y: 154, endPoint x: 239, endPoint y: 161, distance: 38.2
click at [203, 174] on div "pw - acct - sport" at bounding box center [336, 184] width 493 height 20
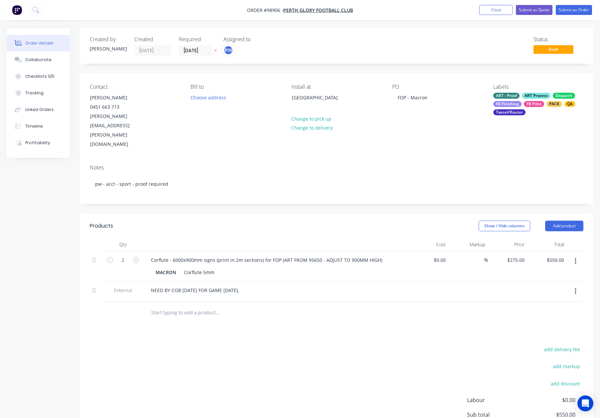
click at [364, 214] on header "Products Show / Hide columns Add product" at bounding box center [336, 226] width 513 height 24
click at [547, 99] on div "ART - Proof ART Process Dispatch FB Finishing FB Print PACK QA Texcel/Router" at bounding box center [538, 104] width 90 height 23
click at [479, 109] on div "PO FOP - Macron" at bounding box center [437, 116] width 90 height 65
click at [566, 13] on button "Submit as Order" at bounding box center [574, 10] width 36 height 10
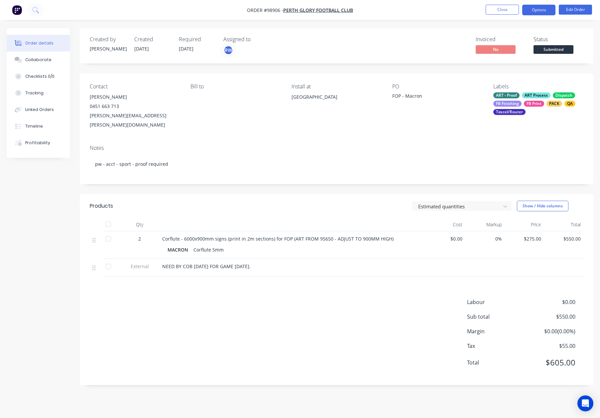
click at [540, 9] on button "Options" at bounding box center [538, 10] width 33 height 11
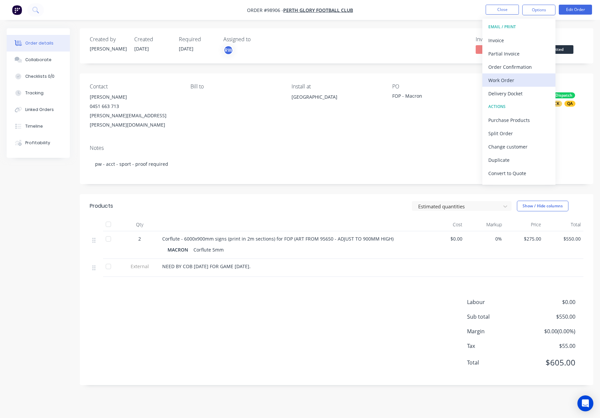
click at [515, 84] on div "Work Order" at bounding box center [518, 80] width 61 height 10
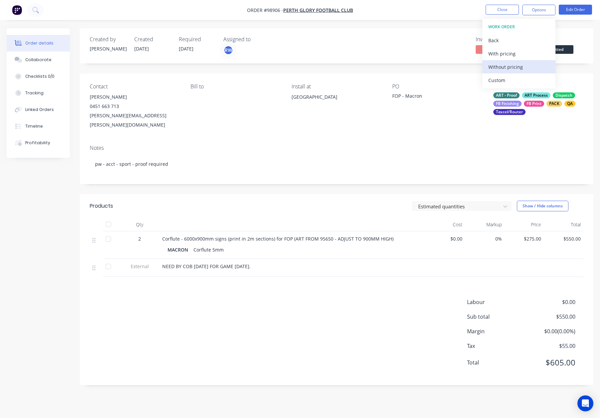
click at [517, 65] on div "Without pricing" at bounding box center [518, 67] width 61 height 10
click at [497, 10] on button "Close" at bounding box center [501, 10] width 33 height 10
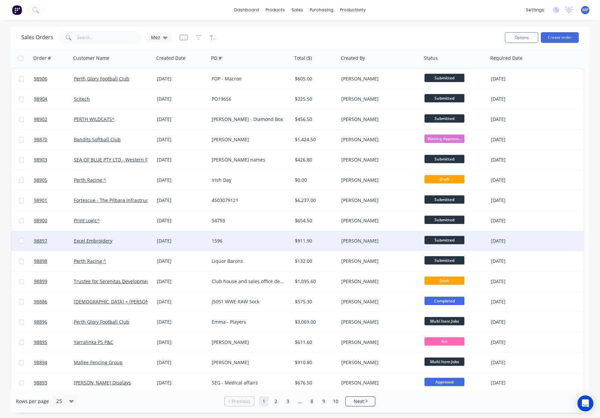
click at [128, 240] on div "Excel Embroidery" at bounding box center [111, 241] width 74 height 7
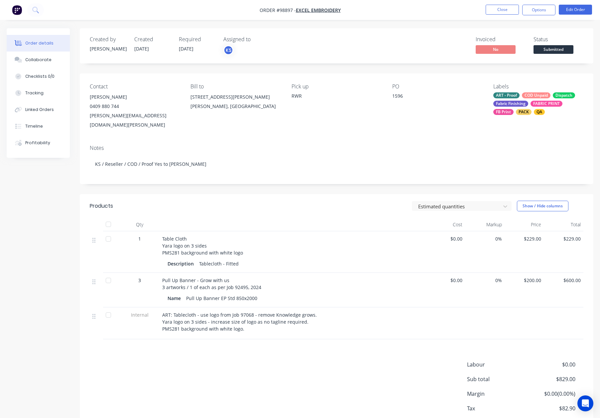
click at [548, 49] on span "Submitted" at bounding box center [553, 49] width 40 height 8
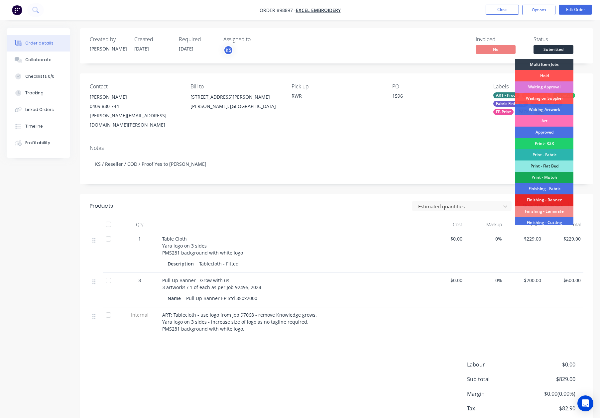
click at [548, 63] on div "Multi Item Jobs" at bounding box center [544, 64] width 58 height 11
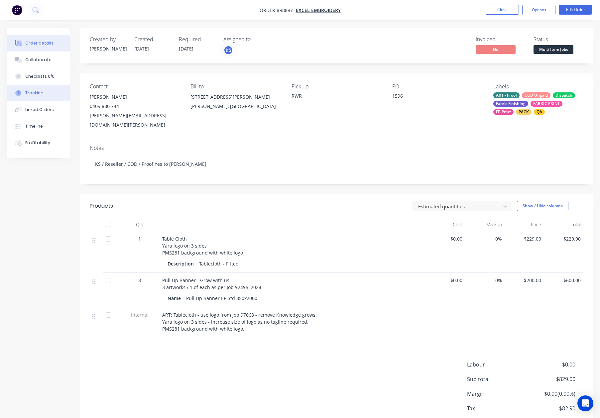
click at [35, 86] on button "Tracking" at bounding box center [38, 93] width 63 height 17
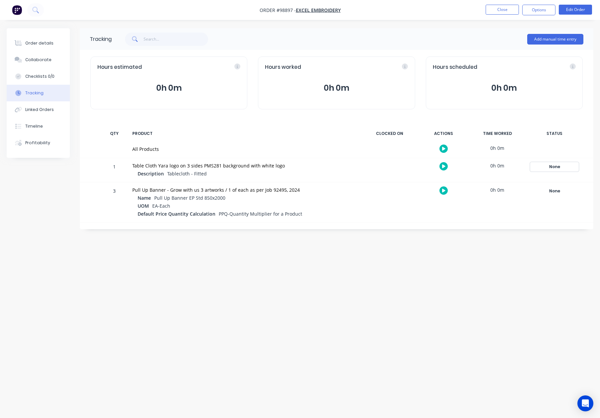
click at [562, 169] on div "None" at bounding box center [554, 166] width 48 height 9
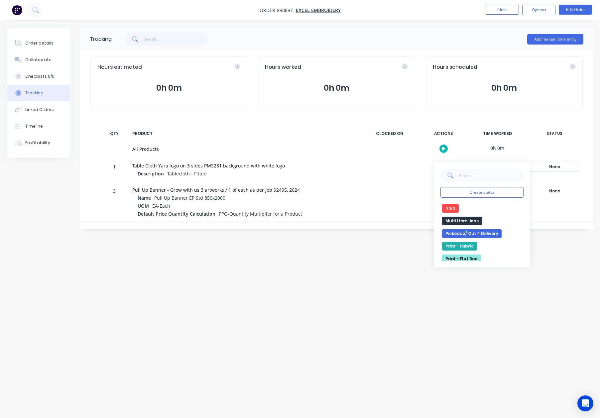
scroll to position [132, 0]
click at [459, 211] on button "Multi Item Jobs" at bounding box center [462, 213] width 40 height 9
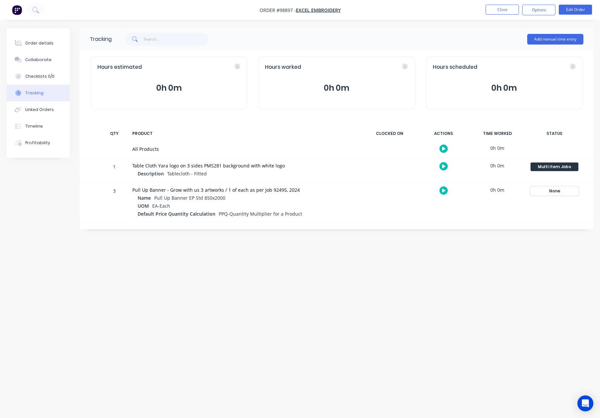
click at [568, 187] on div "None" at bounding box center [554, 191] width 48 height 9
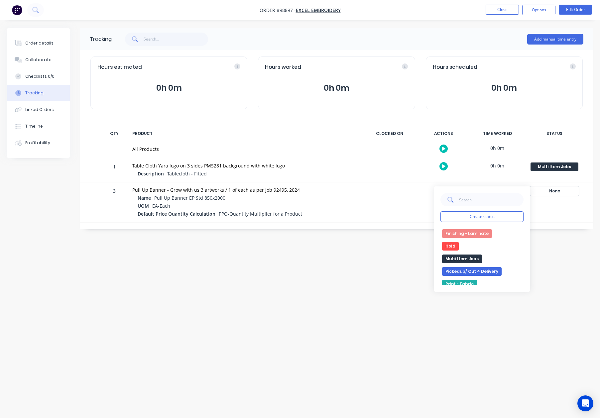
scroll to position [127, 0]
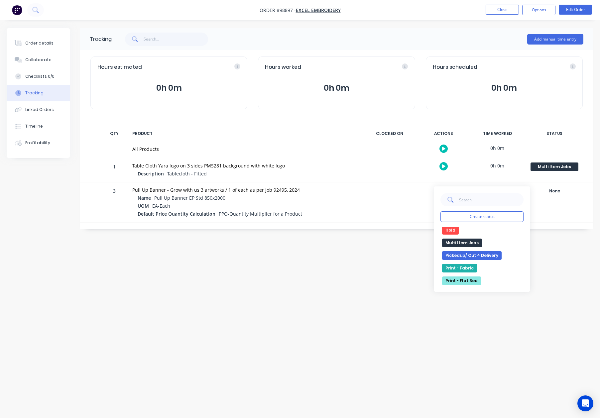
click at [451, 242] on button "Multi Item Jobs" at bounding box center [462, 243] width 40 height 9
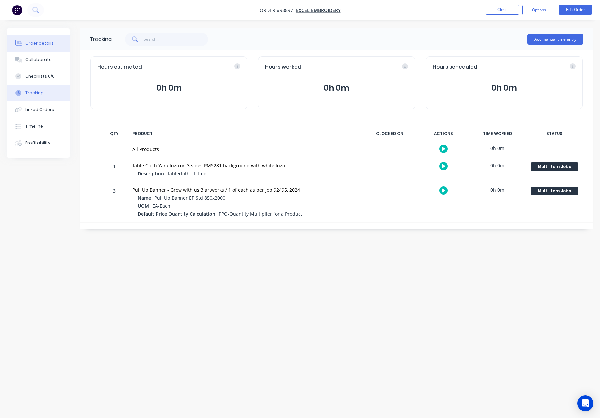
click at [60, 45] on button "Order details" at bounding box center [38, 43] width 63 height 17
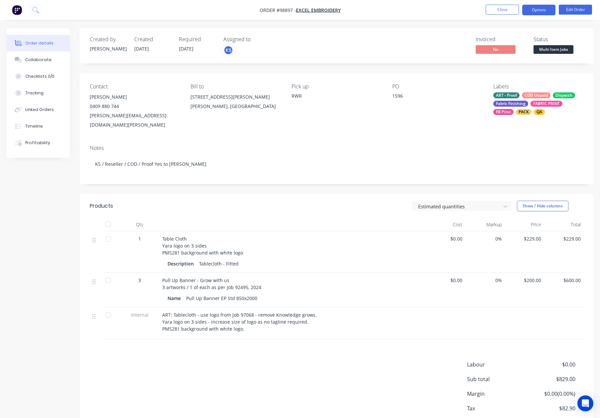
click at [533, 10] on button "Options" at bounding box center [538, 10] width 33 height 11
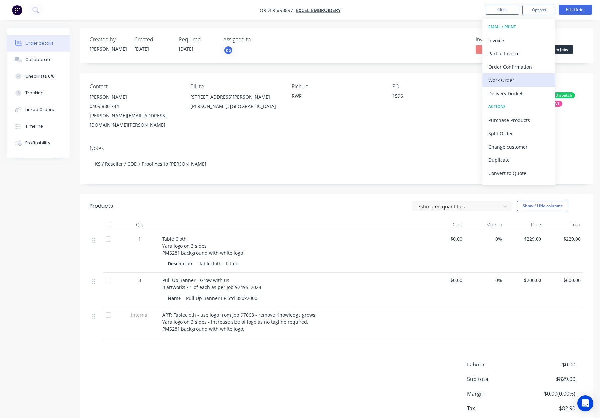
click at [511, 81] on div "Work Order" at bounding box center [518, 80] width 61 height 10
click at [512, 81] on div "Custom" at bounding box center [518, 80] width 61 height 10
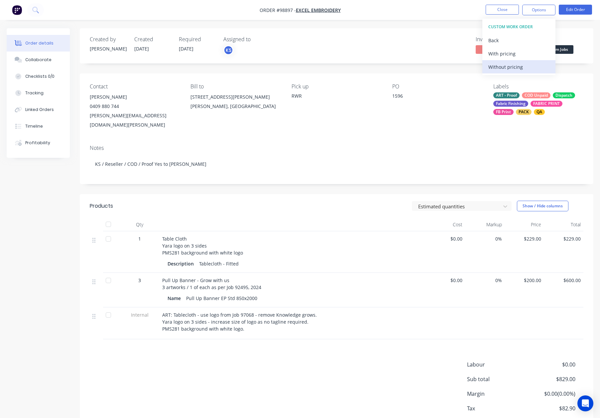
click at [516, 69] on div "Without pricing" at bounding box center [518, 67] width 61 height 10
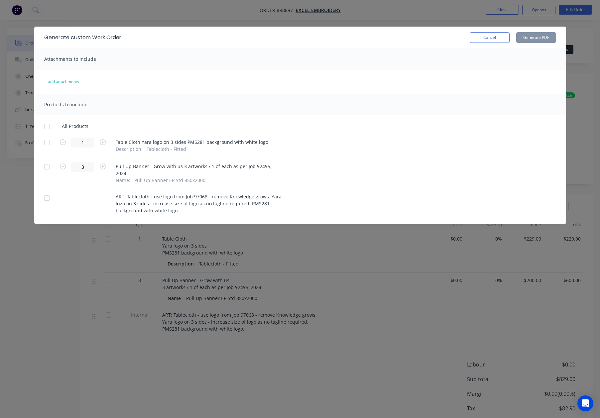
click at [48, 126] on div at bounding box center [46, 126] width 13 height 13
click at [47, 167] on div at bounding box center [46, 166] width 13 height 13
click at [539, 37] on button "Generate PDF" at bounding box center [536, 37] width 40 height 11
click at [45, 166] on div at bounding box center [46, 166] width 13 height 13
click at [534, 36] on button "Generate PDF" at bounding box center [536, 37] width 40 height 11
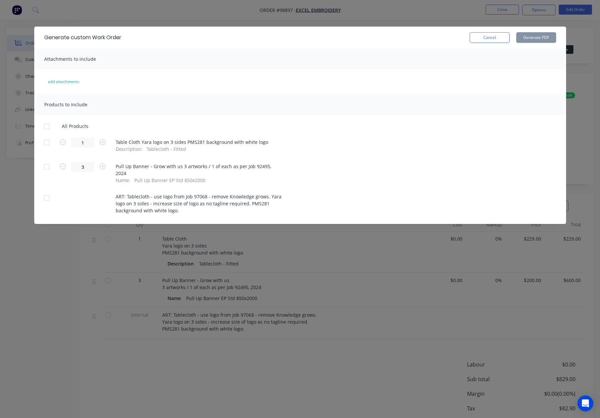
click at [483, 34] on button "Cancel" at bounding box center [489, 37] width 40 height 11
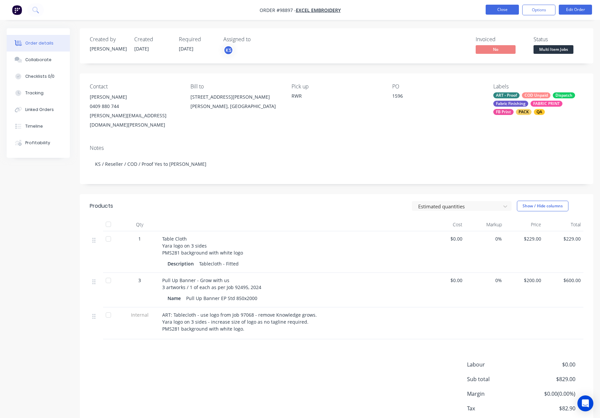
click at [498, 6] on button "Close" at bounding box center [501, 10] width 33 height 10
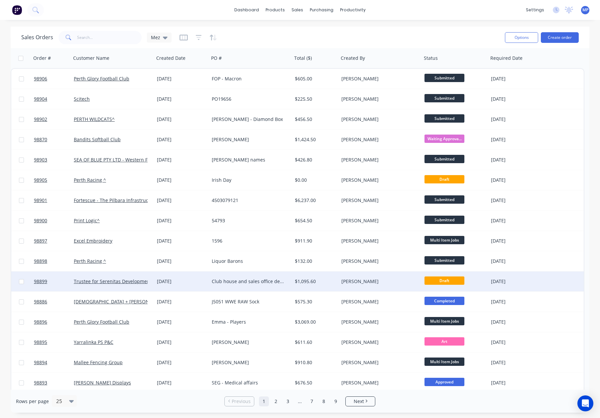
click at [387, 280] on div "[PERSON_NAME]" at bounding box center [378, 281] width 74 height 7
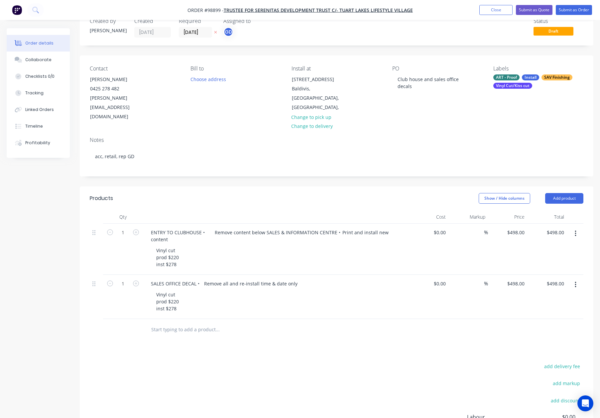
scroll to position [43, 0]
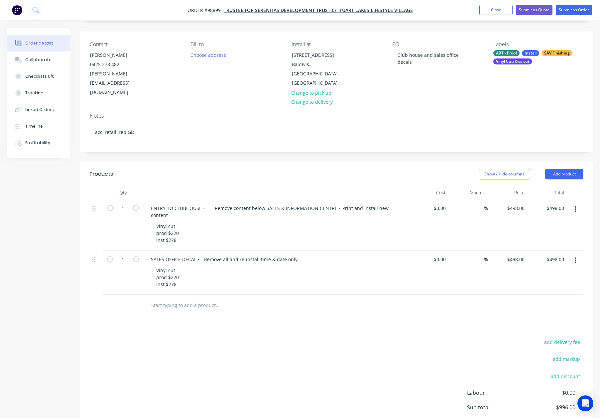
drag, startPoint x: 560, startPoint y: 154, endPoint x: 563, endPoint y: 162, distance: 8.8
click at [560, 169] on button "Add product" at bounding box center [564, 174] width 38 height 11
click at [563, 266] on div "Notes (Internal)" at bounding box center [551, 271] width 51 height 10
click at [194, 319] on input "text" at bounding box center [217, 325] width 133 height 13
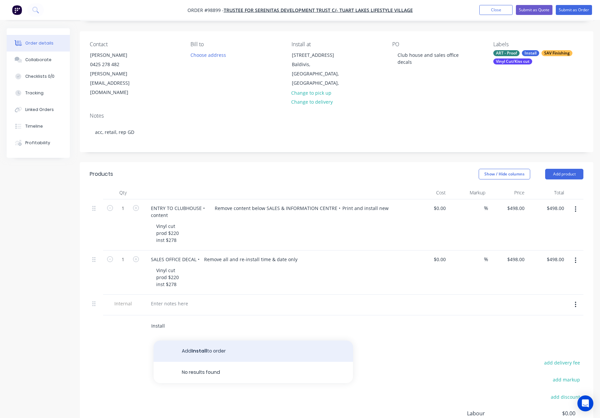
type input "Install"
click at [198, 341] on button "Add Install to order" at bounding box center [253, 351] width 199 height 21
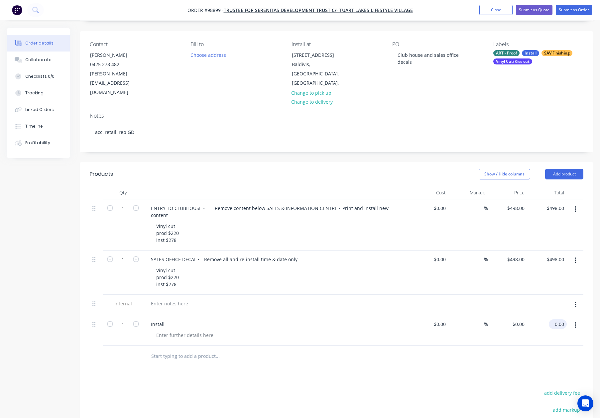
click at [563, 319] on input "0.00" at bounding box center [558, 324] width 15 height 10
type input "556"
type input "$556.00"
click at [330, 318] on div "Install" at bounding box center [276, 330] width 266 height 30
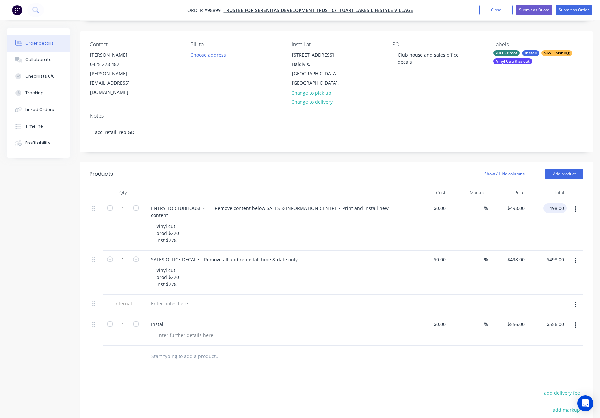
click at [553, 203] on input "498.00" at bounding box center [556, 208] width 21 height 10
type input "220"
type input "$220.00"
click at [555, 255] on input "498.00" at bounding box center [556, 260] width 21 height 10
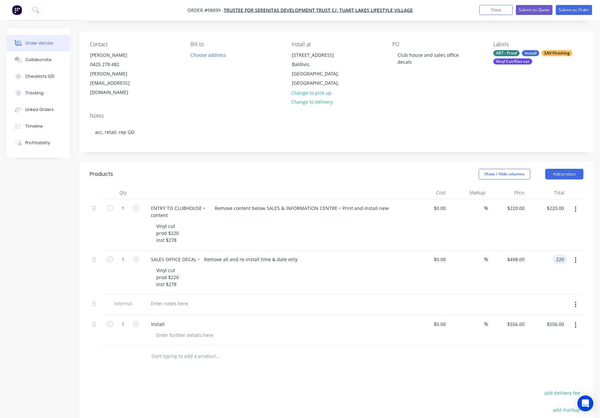
type input "220"
type input "$220.00"
drag, startPoint x: 494, startPoint y: 361, endPoint x: 501, endPoint y: 331, distance: 31.5
click at [494, 361] on div "Products Show / Hide columns Add product Qty Cost Markup Price Total 1 ENTRY TO…" at bounding box center [336, 344] width 513 height 364
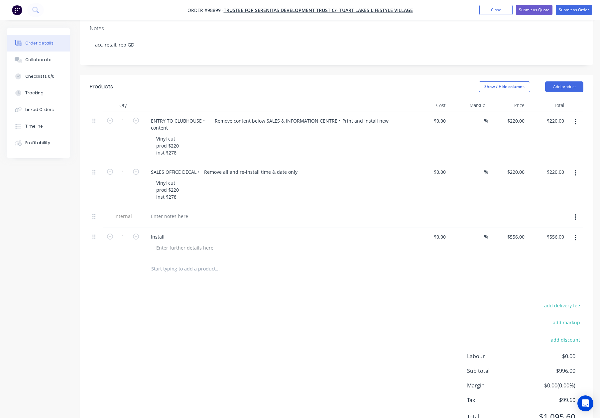
scroll to position [116, 0]
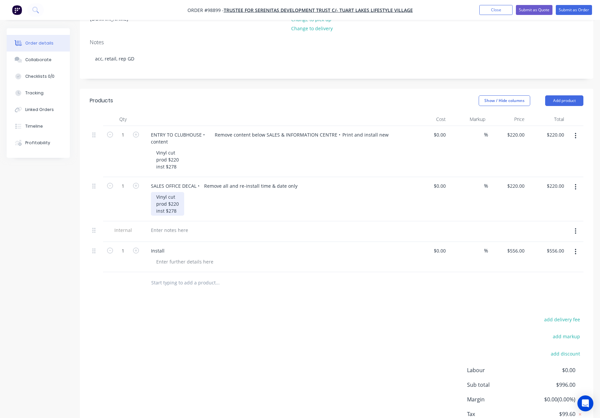
click at [173, 192] on div "Vinyl cut prod $220 inst $278" at bounding box center [167, 204] width 33 height 24
drag, startPoint x: 154, startPoint y: 172, endPoint x: 199, endPoint y: 195, distance: 50.4
click at [199, 196] on div "1 ENTRY TO CLUBHOUSE • Remove content below SALES & INFORMATION CENTRE • Print …" at bounding box center [336, 199] width 493 height 146
click at [200, 181] on div "SALES OFFICE DECAL • Remove all and re-install time & date only" at bounding box center [224, 186] width 157 height 10
drag, startPoint x: 163, startPoint y: 179, endPoint x: 196, endPoint y: 193, distance: 35.9
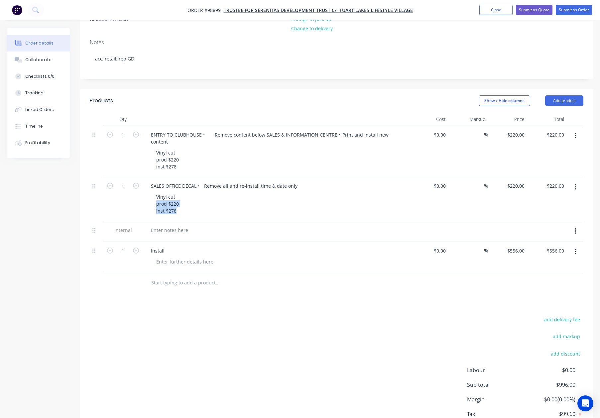
click at [196, 193] on div "SALES OFFICE DECAL • Remove all and re-install time & date only Vinyl cut prod …" at bounding box center [276, 199] width 266 height 44
drag, startPoint x: 161, startPoint y: 180, endPoint x: 170, endPoint y: 182, distance: 8.8
click at [161, 192] on div "Vinyl cut prod $220 inst $278" at bounding box center [167, 204] width 33 height 24
drag, startPoint x: 179, startPoint y: 186, endPoint x: 152, endPoint y: 180, distance: 28.5
click at [152, 192] on div "Vinyl cut prod $220 inst $278" at bounding box center [167, 204] width 33 height 24
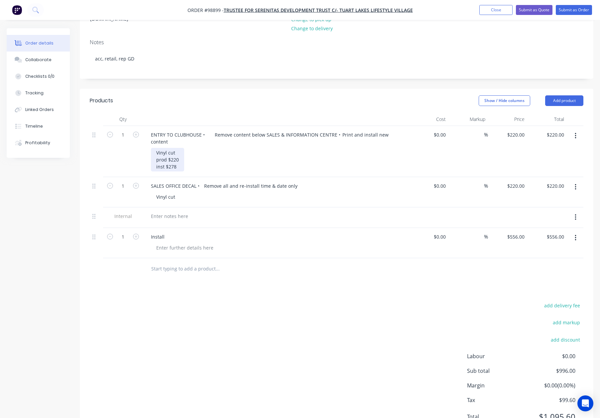
click at [180, 148] on div "Vinyl cut prod $220 inst $278" at bounding box center [167, 160] width 33 height 24
drag, startPoint x: 179, startPoint y: 142, endPoint x: 154, endPoint y: 135, distance: 26.2
click at [154, 148] on div "Vinyl cut prod $220 inst $278" at bounding box center [167, 160] width 33 height 24
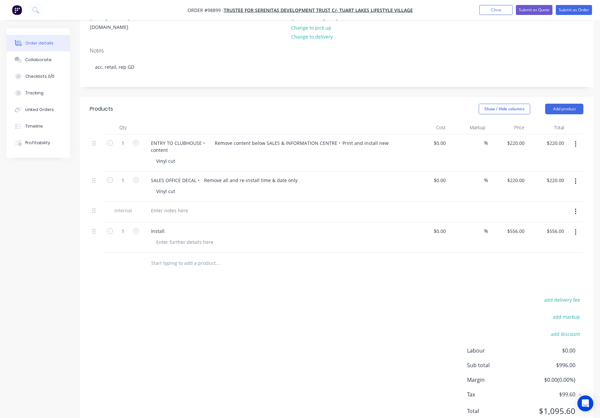
drag, startPoint x: 210, startPoint y: 130, endPoint x: 211, endPoint y: 137, distance: 7.0
click at [210, 156] on div "Vinyl cut" at bounding box center [278, 161] width 255 height 10
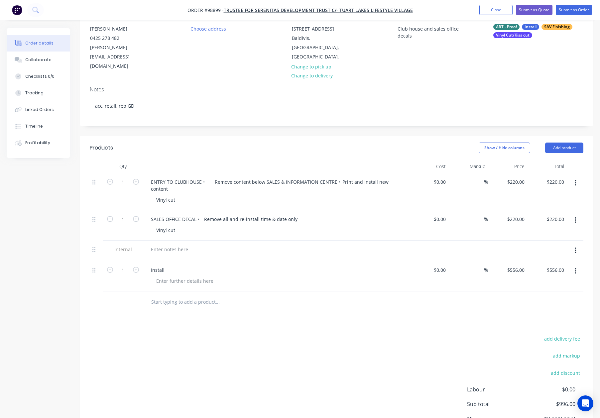
scroll to position [59, 0]
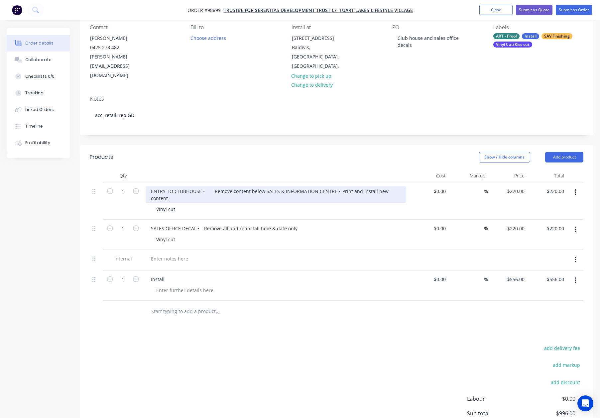
click at [201, 186] on div "ENTRY TO CLUBHOUSE • Remove content below SALES & INFORMATION CENTRE • Print an…" at bounding box center [276, 194] width 260 height 17
click at [202, 186] on div "ENTRY TO CLUBHOUSE • Remove content below SALES & INFORMATION CENTRE • Print an…" at bounding box center [276, 194] width 260 height 17
click at [209, 186] on div "ENTRY TO CLUBHOUSE • Remove content below SALES & INFORMATION CENTRE • Print an…" at bounding box center [276, 194] width 260 height 17
click at [205, 186] on div "ENTRY TO CLUBHOUSE • Remove content below SALES & INFORMATION CENTRE • Print an…" at bounding box center [247, 194] width 203 height 17
click at [150, 186] on div "ENTRY TO CLUBHOUSE Remove content below SALES & INFORMATION CENTRE • Print and …" at bounding box center [247, 194] width 203 height 17
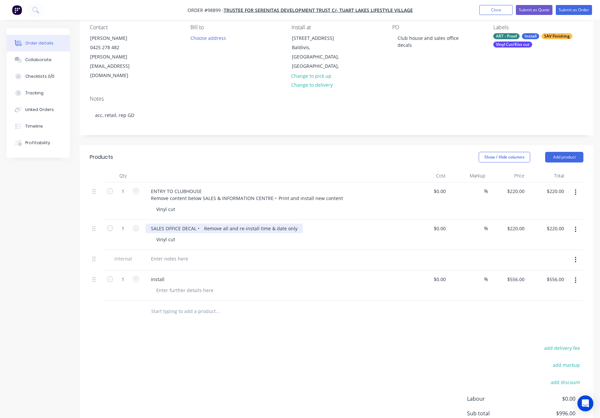
click at [209, 224] on div "SALES OFFICE DECAL • Remove all and re-install time & date only" at bounding box center [224, 229] width 157 height 10
click at [208, 224] on div "SALES OFFICE DECAL • Remove all and re-install time & date only" at bounding box center [224, 229] width 157 height 10
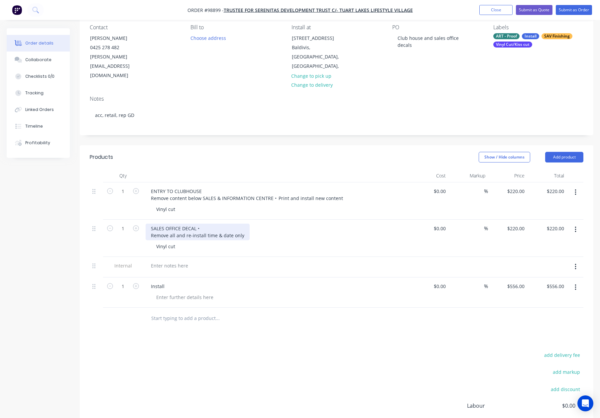
click at [202, 224] on div "SALES OFFICE DECAL • Remove all and re-install time & date only" at bounding box center [198, 232] width 104 height 17
click at [204, 224] on div "SALES OFFICE DECAL Remove all and re-install time & date only" at bounding box center [198, 232] width 104 height 17
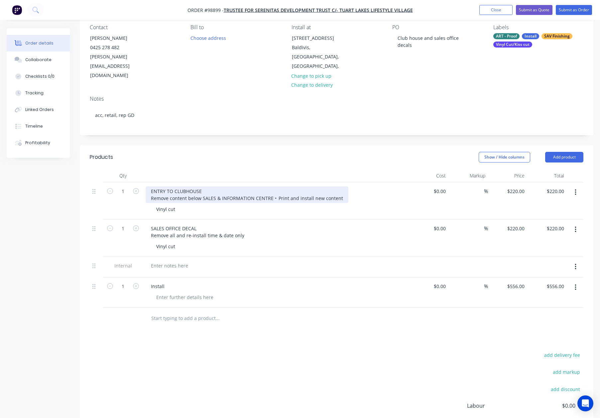
click at [277, 186] on div "ENTRY TO CLUBHOUSE Remove content below SALES & INFORMATION CENTRE • Print and …" at bounding box center [247, 194] width 203 height 17
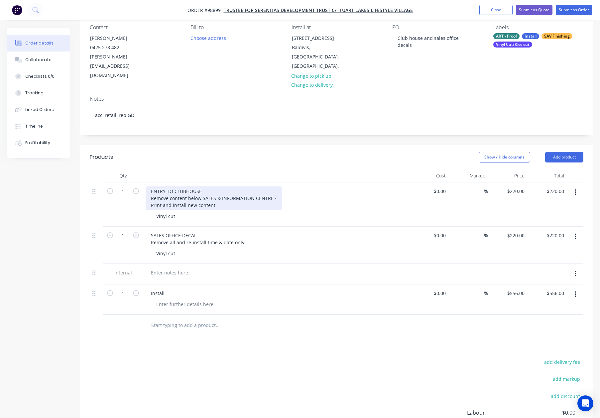
click at [271, 186] on div "ENTRY TO CLUBHOUSE Remove content below SALES & INFORMATION CENTRE • Print and …" at bounding box center [214, 198] width 136 height 24
click at [272, 186] on div "ENTRY TO CLUBHOUSE Remove content below SALES & INFORMATION CENTRE • Print and …" at bounding box center [214, 198] width 136 height 24
click at [150, 186] on div "ENTRY TO CLUBHOUSE Remove content below SALES & INFORMATION CENTRE Print and in…" at bounding box center [215, 198] width 138 height 24
drag, startPoint x: 161, startPoint y: 172, endPoint x: 168, endPoint y: 178, distance: 9.7
click at [161, 186] on div "Vinyt - ENTRY TO CLUBHOUSE Remove content below SALES & INFORMATION CENTRE Prin…" at bounding box center [215, 198] width 138 height 24
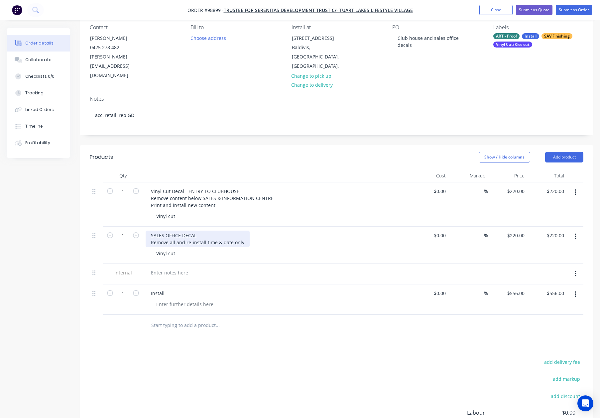
click at [150, 231] on div "SALES OFFICE DECAL Remove all and re-install time & date only" at bounding box center [198, 239] width 104 height 17
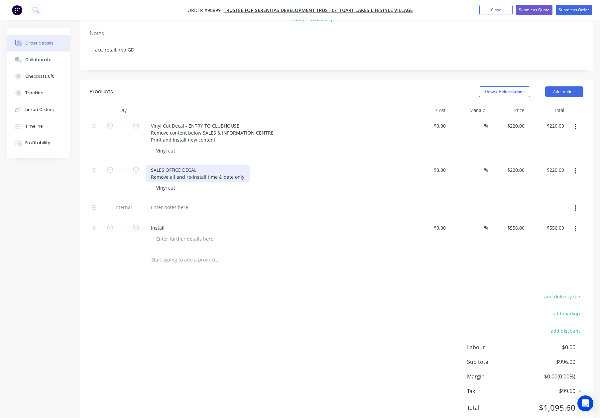
scroll to position [129, 0]
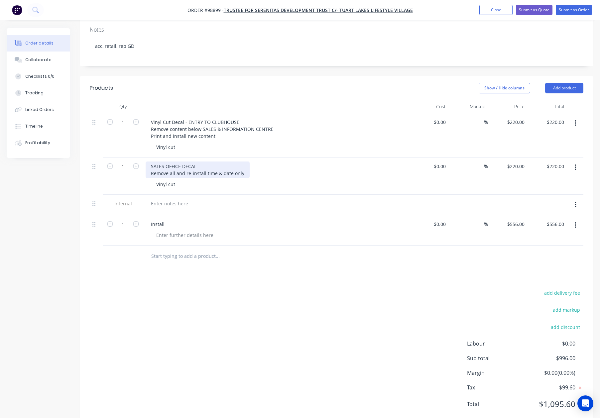
click at [150, 161] on div "SALES OFFICE DECAL Remove all and re-install time & date only" at bounding box center [198, 169] width 104 height 17
click at [292, 161] on div "Vinyl Cut Decal - SALES OFFICE DECAL Remove all and re-install time & date only" at bounding box center [276, 169] width 260 height 17
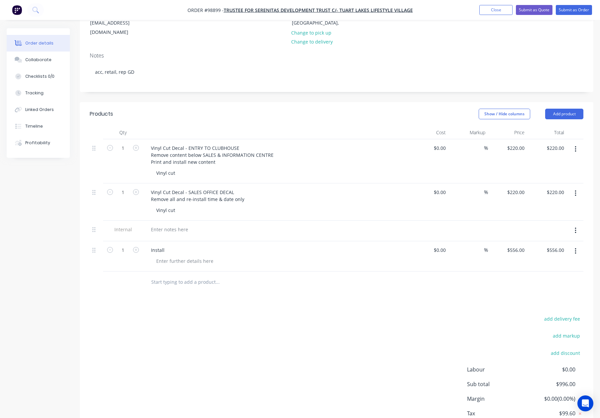
scroll to position [102, 0]
click at [273, 169] on div "Vinyl cut" at bounding box center [278, 174] width 255 height 10
drag, startPoint x: 176, startPoint y: 155, endPoint x: 148, endPoint y: 155, distance: 28.6
click at [147, 155] on div "Vinyl Cut Decal - ENTRY TO CLUBHOUSE Remove content below SALES & INFORMATION C…" at bounding box center [276, 162] width 266 height 44
click at [166, 206] on div "Vinyl cut" at bounding box center [166, 211] width 30 height 10
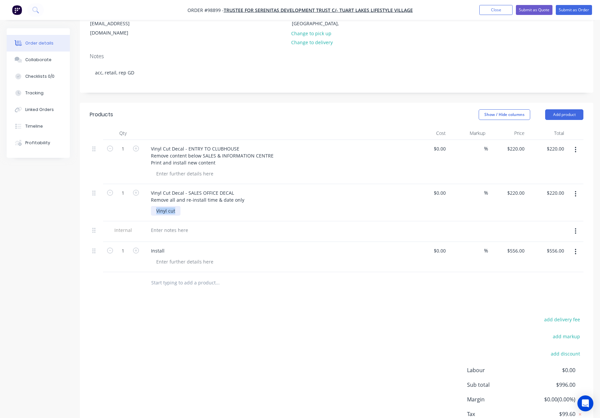
drag, startPoint x: 168, startPoint y: 192, endPoint x: 147, endPoint y: 191, distance: 21.6
click at [147, 191] on div "Vinyl Cut Decal - SALES OFFICE DECAL Remove all and re-install time & date only…" at bounding box center [276, 202] width 266 height 37
click at [240, 225] on div at bounding box center [276, 230] width 260 height 10
click at [576, 225] on button "button" at bounding box center [575, 231] width 16 height 12
drag, startPoint x: 556, startPoint y: 246, endPoint x: 400, endPoint y: 266, distance: 157.6
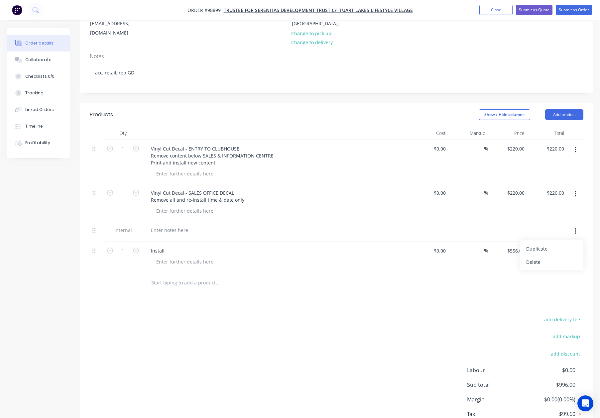
click at [556, 257] on div "Delete" at bounding box center [551, 262] width 51 height 10
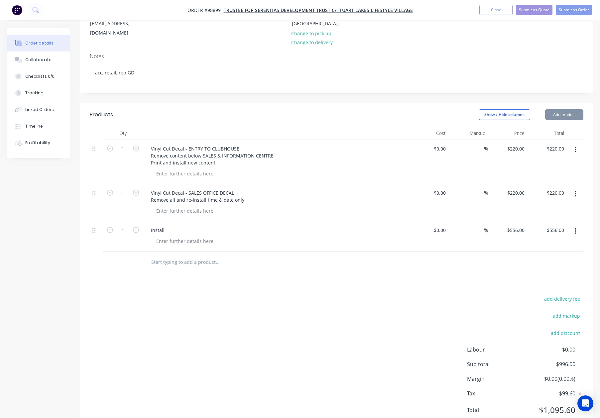
click at [260, 273] on div "Products Show / Hide columns Add product Qty Cost Markup Price Total 1 Vinyl Cu…" at bounding box center [336, 268] width 513 height 330
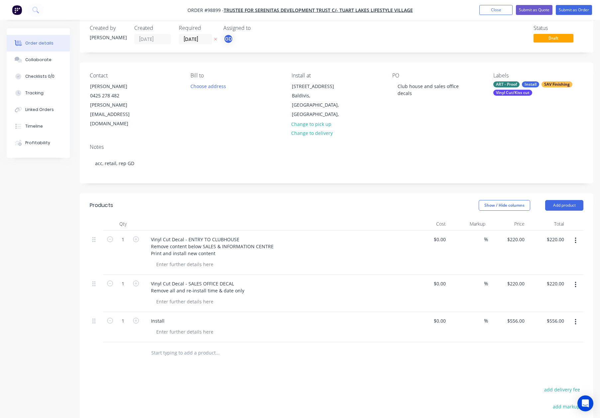
scroll to position [17, 0]
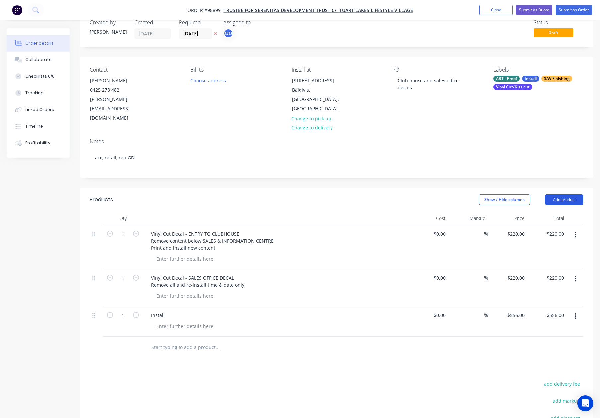
click at [549, 194] on button "Add product" at bounding box center [564, 199] width 38 height 11
click at [549, 291] on div "Notes (Internal)" at bounding box center [551, 296] width 51 height 10
drag, startPoint x: 164, startPoint y: 324, endPoint x: 169, endPoint y: 326, distance: 5.2
click at [164, 341] on div at bounding box center [170, 346] width 48 height 10
click at [313, 361] on div at bounding box center [245, 367] width 199 height 13
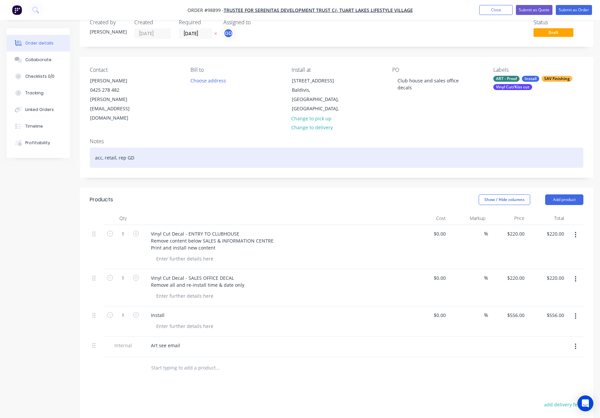
drag, startPoint x: 176, startPoint y: 144, endPoint x: 181, endPoint y: 142, distance: 5.7
click at [176, 148] on div "acc, retail, rep GD" at bounding box center [336, 158] width 493 height 20
click at [158, 148] on div "acc, retail, rep GD, proof re" at bounding box center [336, 158] width 493 height 20
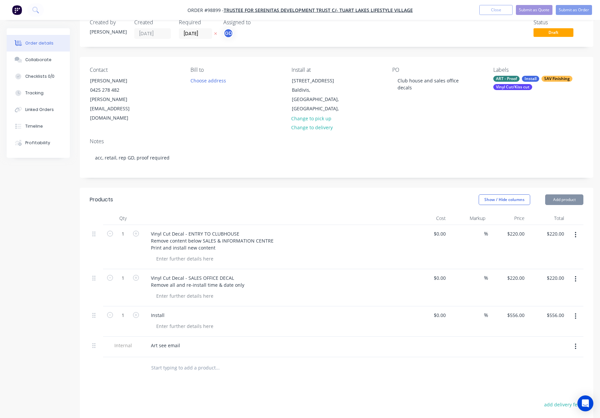
click at [204, 194] on div "Show / Hide columns Add product" at bounding box center [389, 199] width 388 height 11
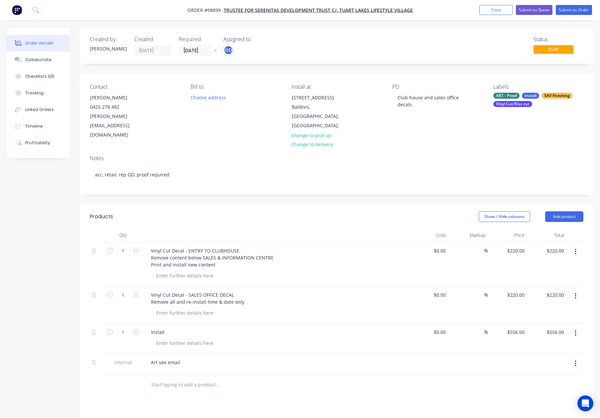
click at [519, 97] on div "ART - Proof" at bounding box center [506, 96] width 26 height 6
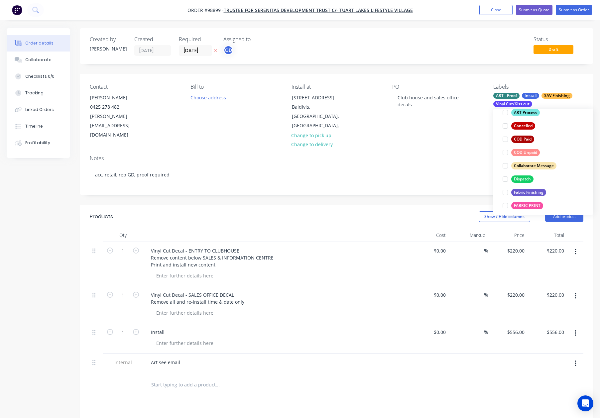
scroll to position [101, 0]
click at [521, 180] on div "Dispatch" at bounding box center [522, 180] width 22 height 7
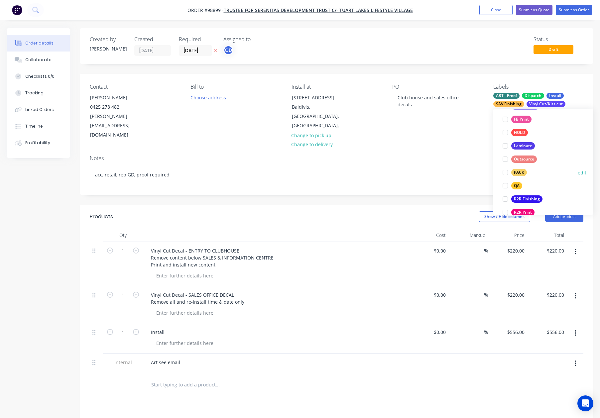
click at [522, 174] on div "PACK" at bounding box center [519, 172] width 16 height 7
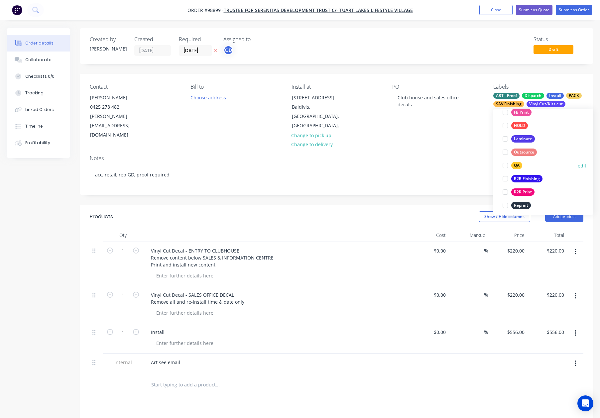
click at [519, 165] on div "QA" at bounding box center [516, 165] width 11 height 7
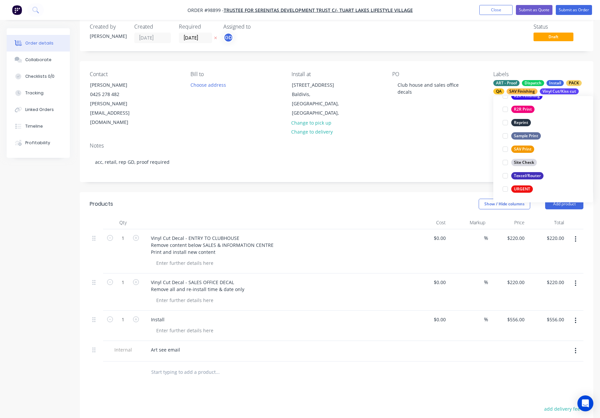
scroll to position [17, 0]
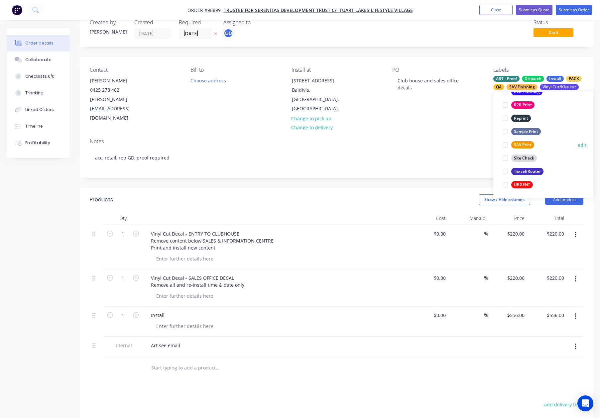
click at [525, 146] on div "SAV Print" at bounding box center [522, 144] width 23 height 7
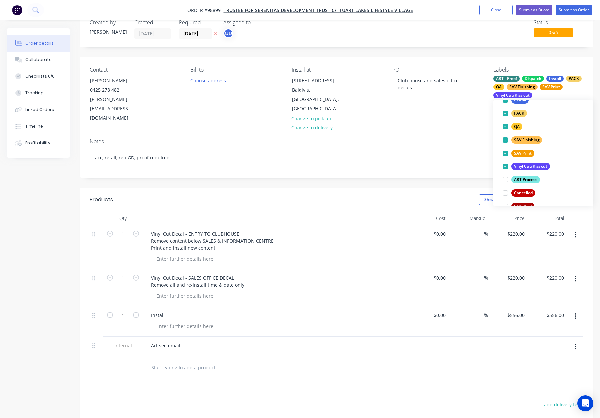
click at [444, 138] on div "Notes" at bounding box center [336, 141] width 493 height 6
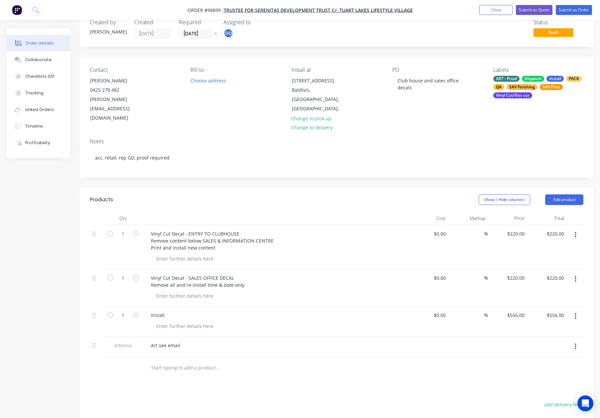
scroll to position [0, 0]
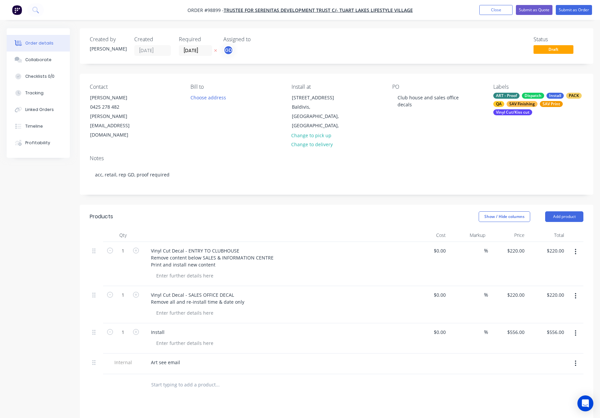
click at [414, 62] on div "Created by Gino Created 14/10/25 Required 24/10/25 Assigned to GD Status Draft" at bounding box center [336, 46] width 513 height 36
click at [573, 12] on button "Submit as Order" at bounding box center [574, 10] width 36 height 10
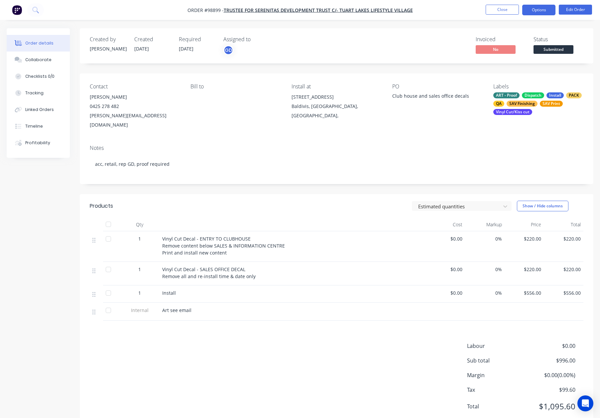
drag, startPoint x: 528, startPoint y: 8, endPoint x: 533, endPoint y: 15, distance: 8.4
click at [528, 8] on button "Options" at bounding box center [538, 10] width 33 height 11
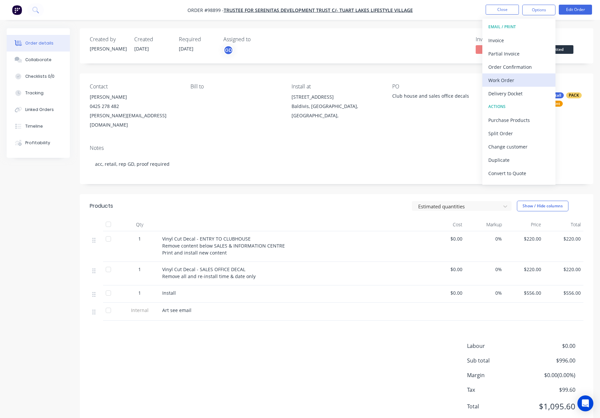
click at [531, 81] on div "Work Order" at bounding box center [518, 80] width 61 height 10
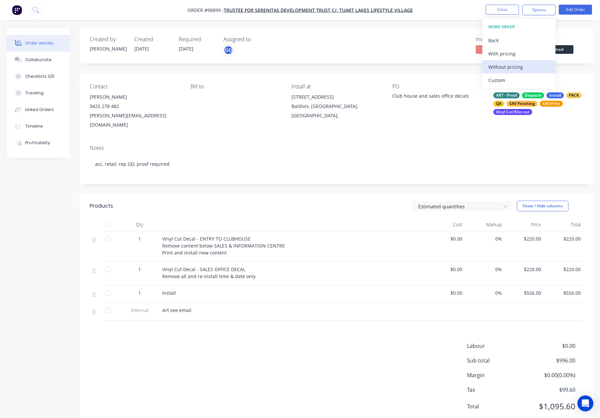
click at [525, 65] on div "Without pricing" at bounding box center [518, 67] width 61 height 10
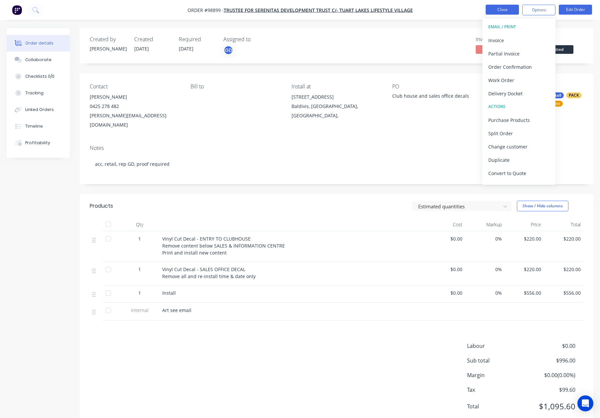
click at [500, 10] on button "Close" at bounding box center [501, 10] width 33 height 10
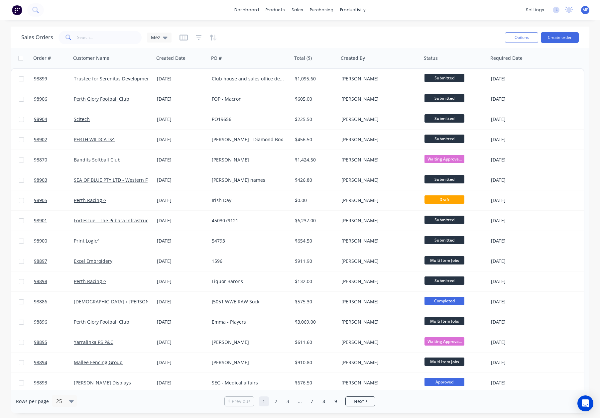
scroll to position [4, 0]
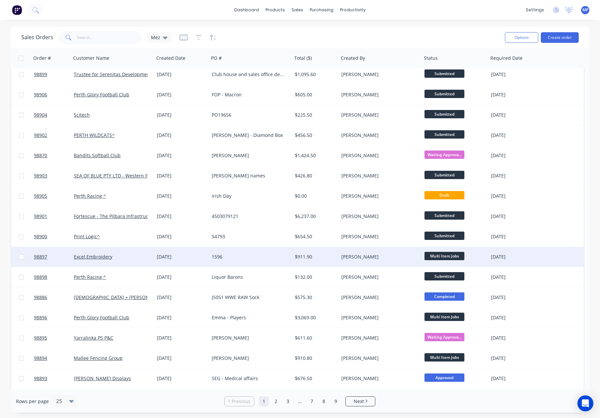
click at [261, 255] on div "1596" at bounding box center [249, 257] width 74 height 7
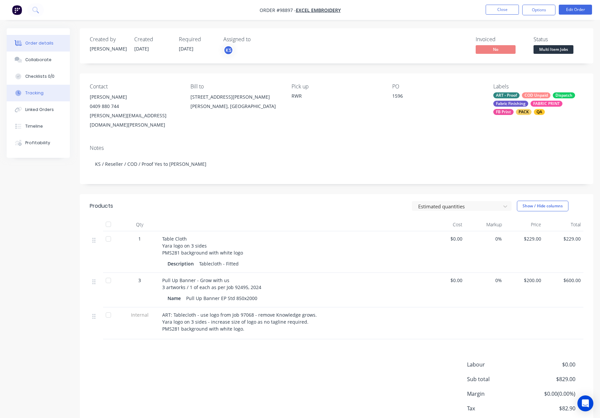
click at [41, 93] on div "Tracking" at bounding box center [34, 93] width 18 height 6
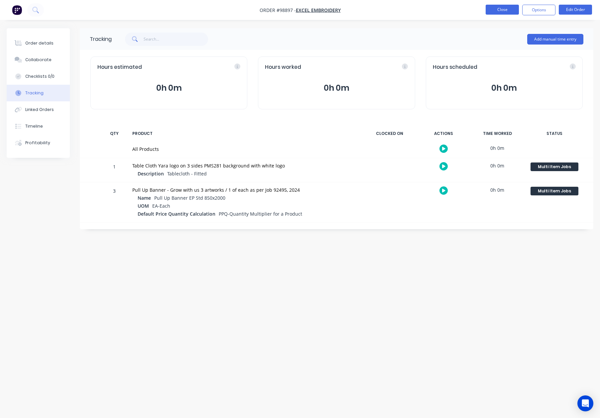
click at [492, 13] on button "Close" at bounding box center [501, 10] width 33 height 10
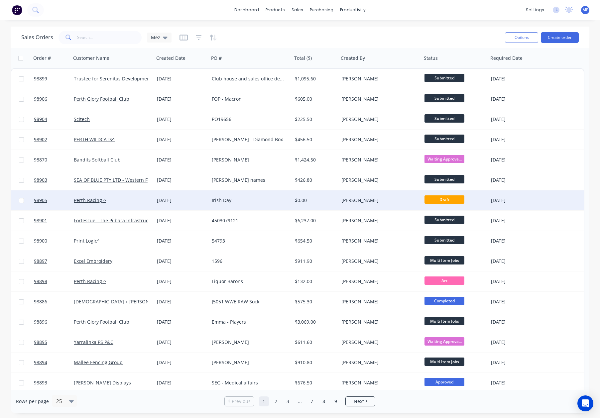
click at [231, 203] on div "Irish Day" at bounding box center [249, 200] width 74 height 7
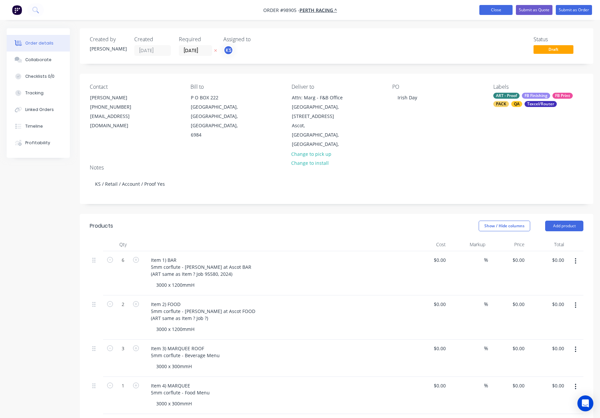
click at [501, 10] on button "Close" at bounding box center [495, 10] width 33 height 10
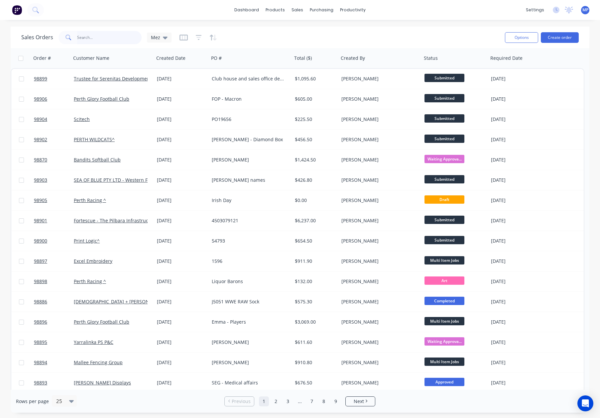
click at [90, 37] on input "text" at bounding box center [109, 37] width 65 height 13
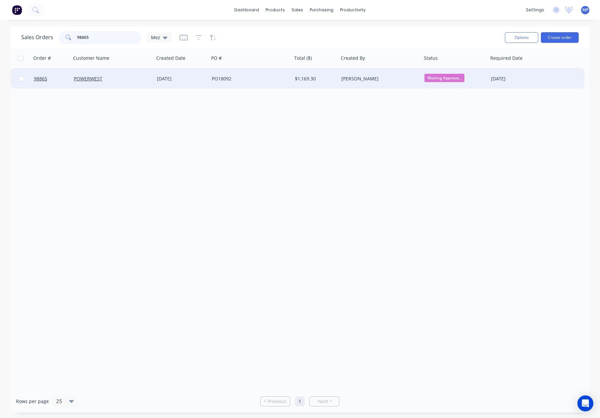
type input "98865"
click at [139, 86] on div "POWERWEST" at bounding box center [112, 79] width 83 height 20
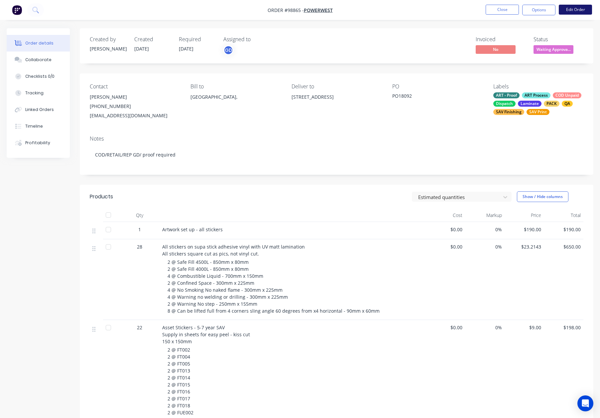
click at [570, 8] on button "Edit Order" at bounding box center [575, 10] width 33 height 10
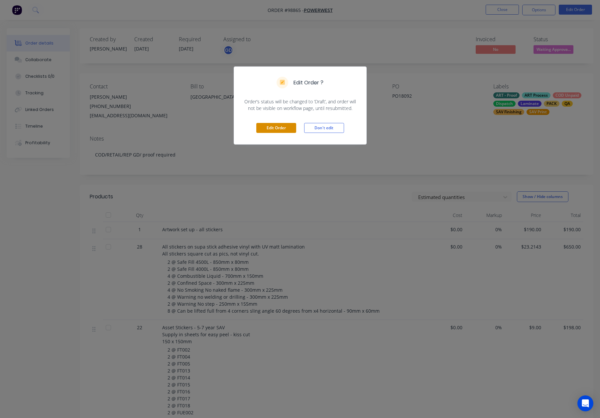
click at [271, 130] on button "Edit Order" at bounding box center [276, 128] width 40 height 10
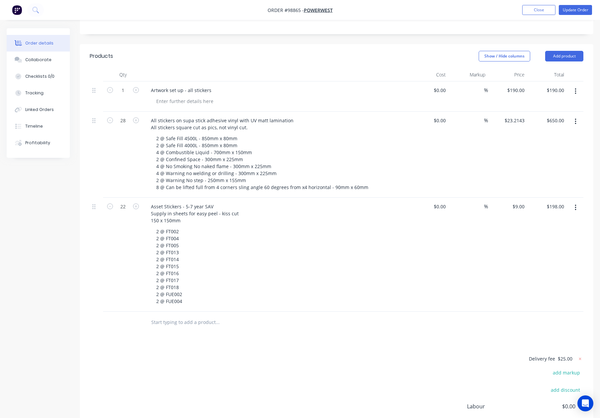
scroll to position [152, 0]
click at [188, 315] on input "text" at bounding box center [217, 321] width 133 height 13
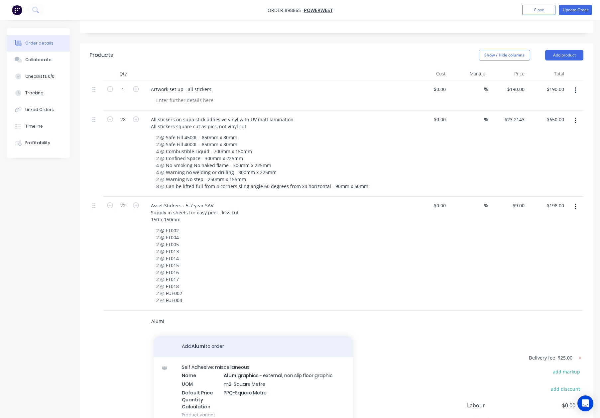
type input "Alumi"
click at [272, 337] on button "Add Alumi to order" at bounding box center [253, 346] width 199 height 21
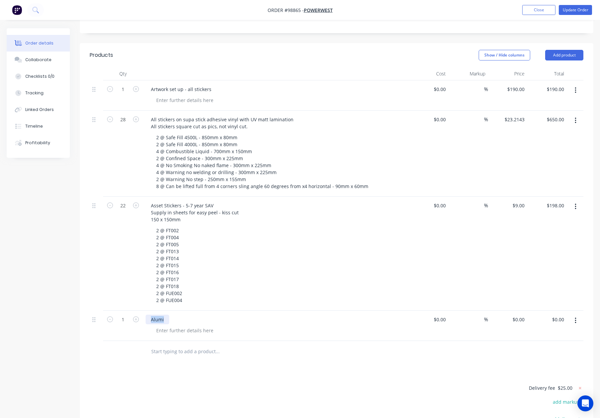
drag, startPoint x: 166, startPoint y: 309, endPoint x: 144, endPoint y: 309, distance: 22.3
click at [144, 311] on div "Alumi" at bounding box center [276, 326] width 266 height 30
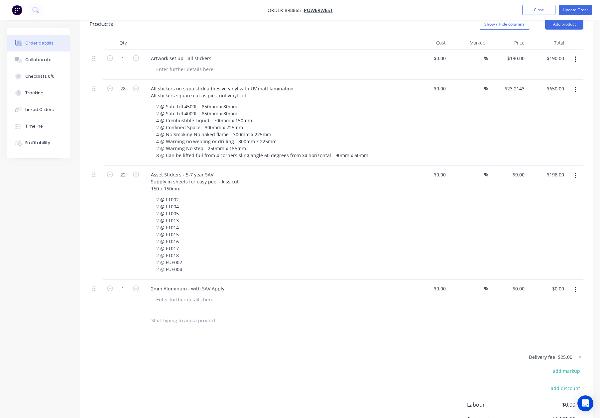
click at [344, 339] on div "Products Show / Hide columns Add product Qty Cost Markup Price Total 1 Artwork …" at bounding box center [336, 249] width 513 height 475
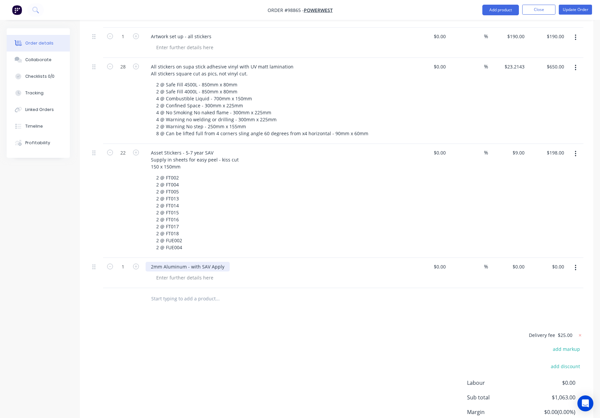
drag, startPoint x: 224, startPoint y: 257, endPoint x: 244, endPoint y: 257, distance: 20.3
click at [224, 262] on div "2mm Aluminum - with SAV Apply" at bounding box center [188, 267] width 84 height 10
click at [298, 292] on div at bounding box center [245, 298] width 199 height 13
click at [180, 273] on div at bounding box center [185, 278] width 68 height 10
click at [321, 292] on div at bounding box center [245, 298] width 199 height 13
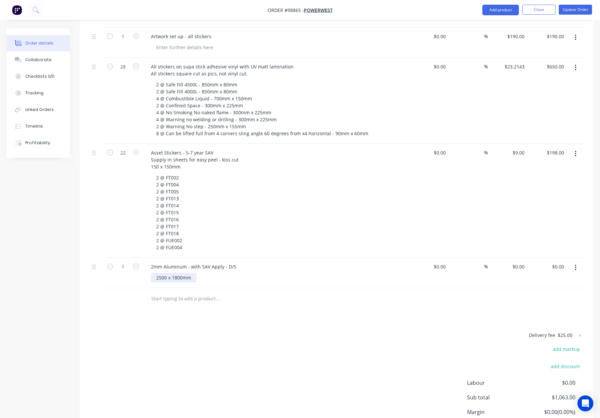
click at [165, 273] on div "2500 x 1800mm" at bounding box center [174, 278] width 46 height 10
click at [178, 273] on div "250 x 1800mm" at bounding box center [172, 278] width 43 height 10
click at [248, 296] on div at bounding box center [262, 299] width 239 height 22
click at [264, 331] on div "Delivery fee $25.00 add markup add discount Labour $0.00 Sub total $1,063.00 Ma…" at bounding box center [336, 393] width 493 height 125
drag, startPoint x: 153, startPoint y: 268, endPoint x: 210, endPoint y: 269, distance: 56.8
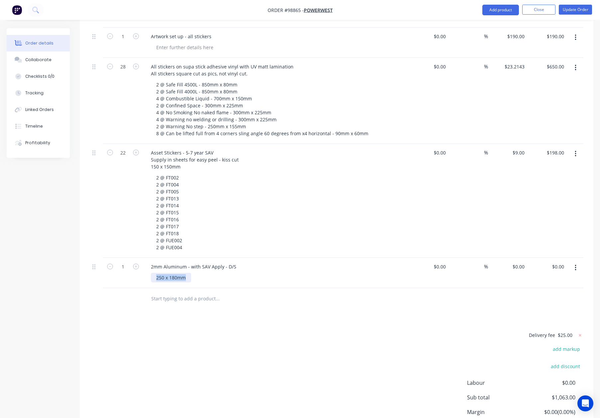
click at [210, 273] on div "250 x 180mm" at bounding box center [278, 278] width 255 height 10
copy div "250 x 180mm"
click at [234, 262] on div "2mm Aluminum - with SAV Apply - D/S" at bounding box center [194, 267] width 96 height 10
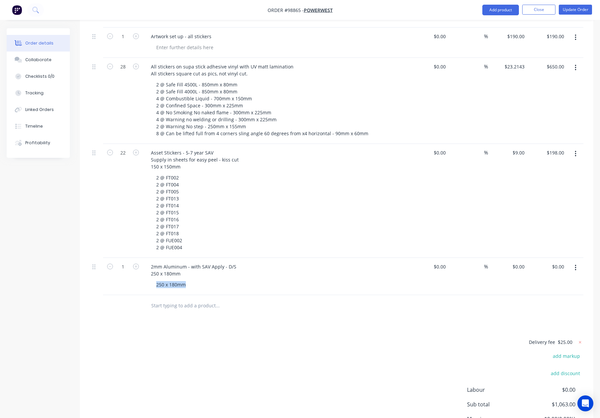
drag, startPoint x: 186, startPoint y: 275, endPoint x: 149, endPoint y: 274, distance: 37.2
click at [145, 275] on div "2mm Aluminum - with SAV Apply - D/S 250 x 180mm 250 x 180mm" at bounding box center [276, 276] width 266 height 37
drag, startPoint x: 184, startPoint y: 276, endPoint x: 138, endPoint y: 276, distance: 46.2
click at [138, 276] on div "1 2mm Aluminum - with SAV Apply - D/S 250 x 180mm 250 x 180mm $0.00 $0.00 % $0.…" at bounding box center [336, 276] width 493 height 37
click at [231, 308] on div "Products Show / Hide columns Add product Qty Cost Markup Price Total 1 Artwork …" at bounding box center [336, 231] width 513 height 482
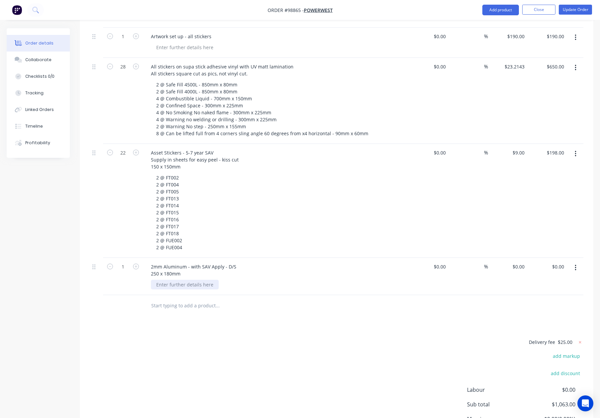
click at [167, 280] on div at bounding box center [185, 285] width 68 height 10
click at [272, 310] on div "Products Show / Hide columns Add product Qty Cost Markup Price Total 1 Artwork …" at bounding box center [336, 231] width 513 height 482
click at [156, 280] on div "diamond grade yellow printed HI Vis mount to both sides of 2mm Aluminium" at bounding box center [242, 285] width 182 height 10
click at [322, 280] on div "diamond grade yellow printed HI Vis mount to both sides of 2mm Aluminium" at bounding box center [242, 285] width 182 height 10
drag, startPoint x: 324, startPoint y: 276, endPoint x: 281, endPoint y: 277, distance: 42.9
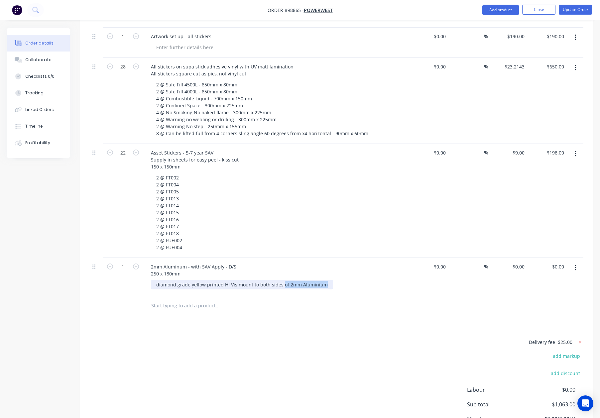
click at [280, 280] on div "diamond grade yellow printed HI Vis mount to both sides of 2mm Aluminium" at bounding box center [242, 285] width 182 height 10
click at [294, 280] on div "diamond grade yellow printed HI Vis mount to both sides of 2mm Aluminium" at bounding box center [242, 285] width 182 height 10
drag, startPoint x: 298, startPoint y: 275, endPoint x: 309, endPoint y: 276, distance: 11.3
click at [298, 280] on div "diamond grade yellow printed HI Vis mount to both sides of 2mm Aluminium" at bounding box center [242, 285] width 182 height 10
drag, startPoint x: 313, startPoint y: 274, endPoint x: 322, endPoint y: 280, distance: 11.0
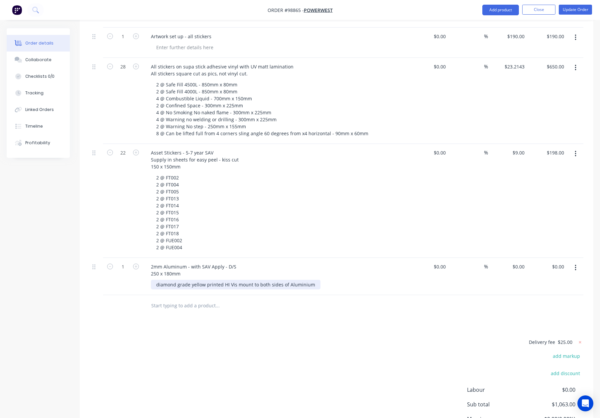
click at [313, 280] on div "diamond grade yellow printed HI Vis mount to both sides of Aluminium" at bounding box center [235, 285] width 169 height 10
click at [336, 299] on div at bounding box center [245, 305] width 199 height 13
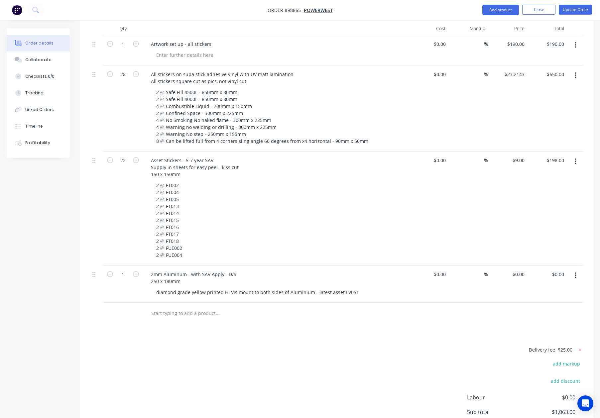
scroll to position [197, 0]
click at [557, 270] on input "0.00" at bounding box center [560, 275] width 13 height 10
type input "200"
type input "$200.00"
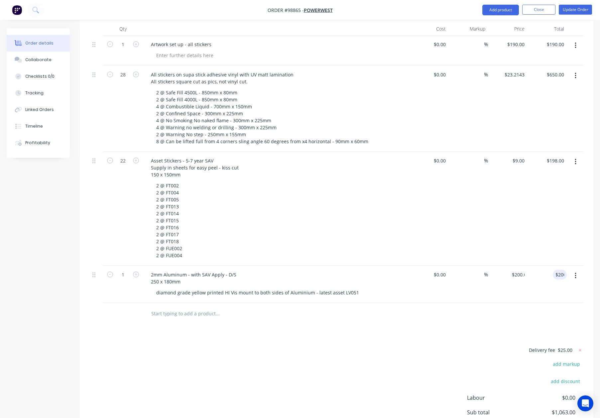
click at [506, 334] on div "Products Show / Hide columns Add product Qty Cost Markup Price Total 1 Artwork …" at bounding box center [336, 239] width 513 height 482
click at [184, 270] on div "2mm Aluminum - with SAV Apply - D/S 250 x 180mm" at bounding box center [194, 278] width 96 height 17
click at [404, 270] on div "2mm Aluminum Sign - with SAV Apply - D/S 250 x 180mm" at bounding box center [276, 278] width 260 height 17
click at [174, 270] on div "2mm Aluminum Sign - with SAV Apply - D/S 250 x 180mm" at bounding box center [199, 278] width 107 height 17
click at [179, 270] on div "2mm Aluminum Sign - with SAV Apply - D/S 250 x 180mm" at bounding box center [199, 278] width 107 height 17
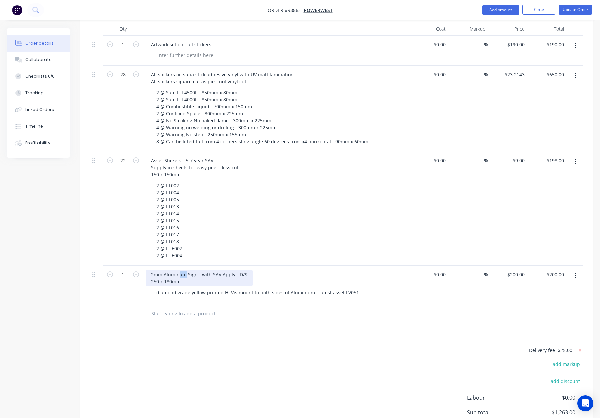
click at [178, 270] on div "2mm Aluminum Sign - with SAV Apply - D/S 250 x 180mm" at bounding box center [199, 278] width 107 height 17
click at [182, 270] on div "2mm Aluminum Sign - with SAV Apply - D/S 250 x 180mm" at bounding box center [199, 278] width 107 height 17
click at [179, 270] on div "2mm Aluminum Sign - with SAV Apply - D/S 250 x 180mm" at bounding box center [199, 278] width 107 height 17
click at [253, 330] on div "Products Show / Hide columns Add product Qty Cost Markup Price Total 1 Artwork …" at bounding box center [336, 239] width 513 height 482
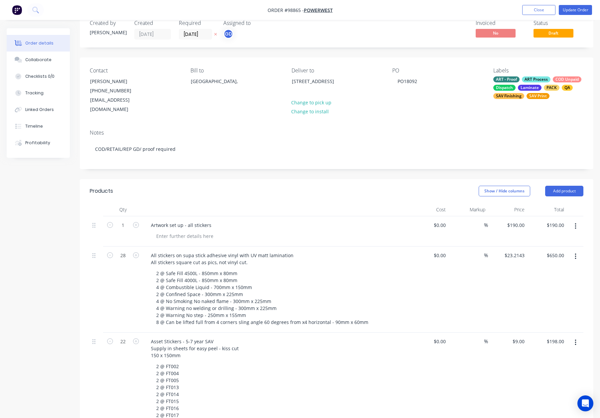
scroll to position [0, 0]
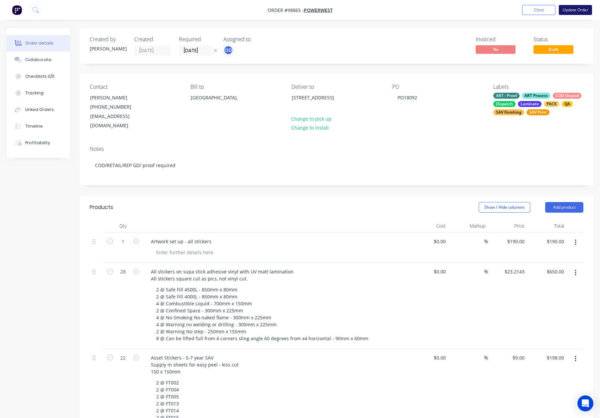
click at [574, 10] on button "Update Order" at bounding box center [575, 10] width 33 height 10
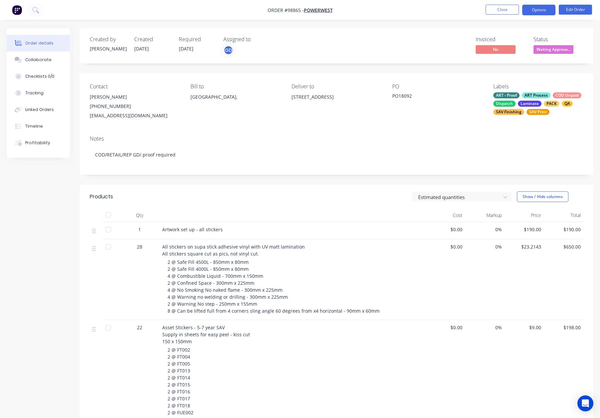
click at [531, 11] on button "Options" at bounding box center [538, 10] width 33 height 11
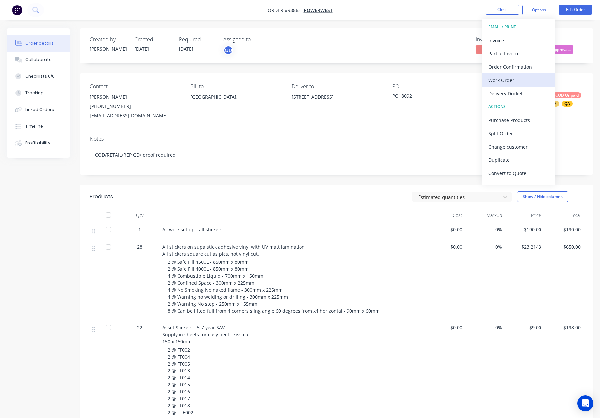
click at [511, 79] on div "Work Order" at bounding box center [518, 80] width 61 height 10
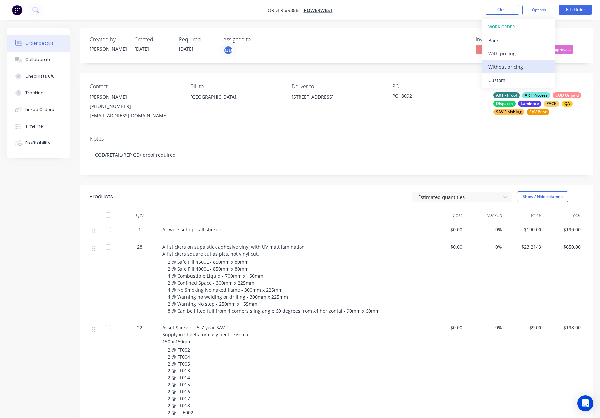
click at [509, 67] on div "Without pricing" at bounding box center [518, 67] width 61 height 10
click at [493, 8] on button "Close" at bounding box center [501, 10] width 33 height 10
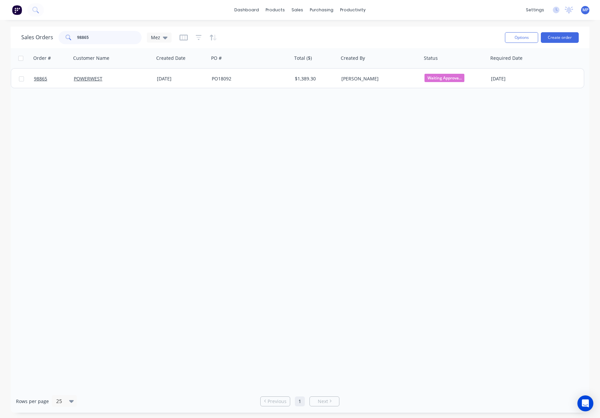
drag, startPoint x: 90, startPoint y: 37, endPoint x: 42, endPoint y: 37, distance: 48.5
click at [42, 38] on div "Sales Orders 98865 Mez" at bounding box center [96, 37] width 150 height 13
type input "p"
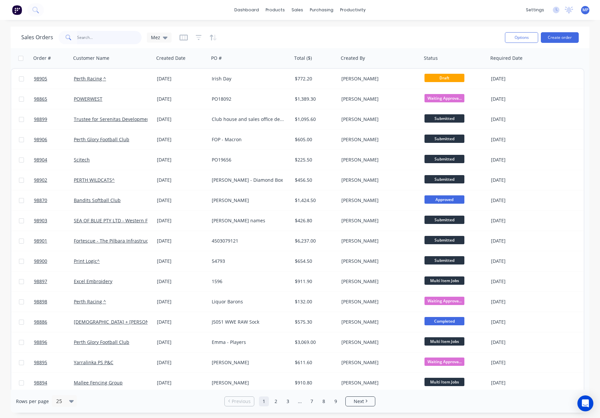
click at [90, 41] on input "text" at bounding box center [109, 37] width 65 height 13
click at [83, 37] on input "text" at bounding box center [109, 37] width 65 height 13
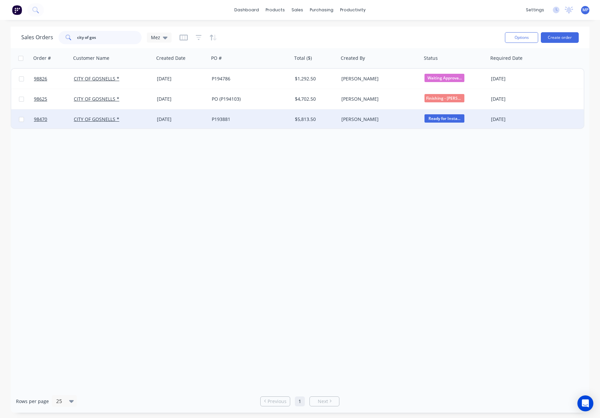
type input "city of gos"
click at [271, 120] on div "P193881" at bounding box center [249, 119] width 74 height 7
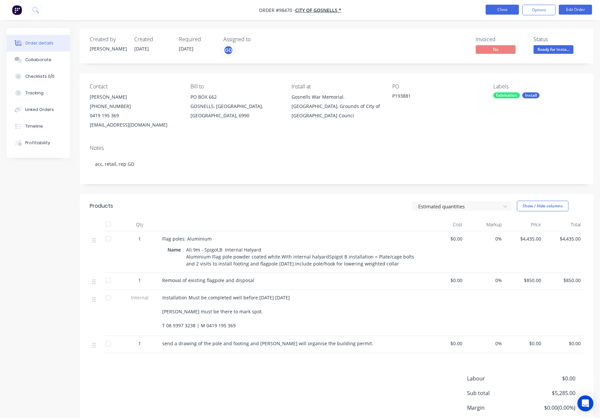
click at [500, 9] on button "Close" at bounding box center [501, 10] width 33 height 10
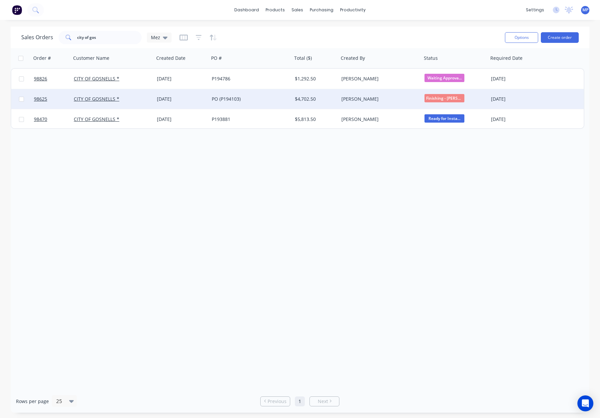
click at [239, 99] on div "PO (P194103)" at bounding box center [249, 99] width 74 height 7
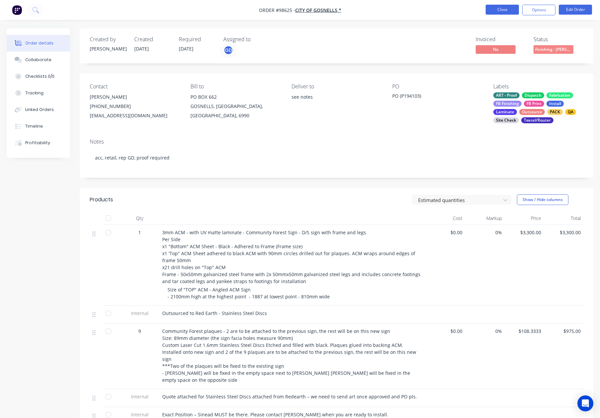
click at [500, 9] on button "Close" at bounding box center [501, 10] width 33 height 10
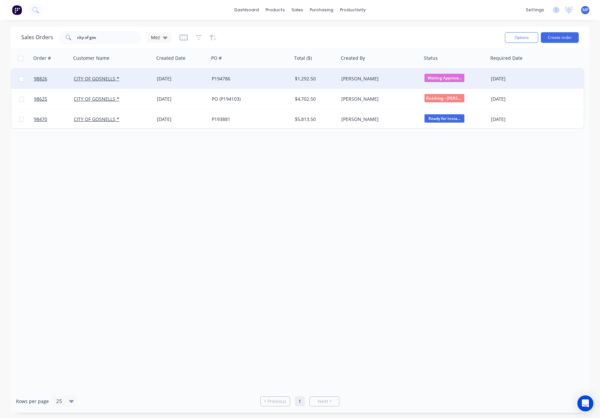
click at [230, 79] on div "P194786" at bounding box center [249, 78] width 74 height 7
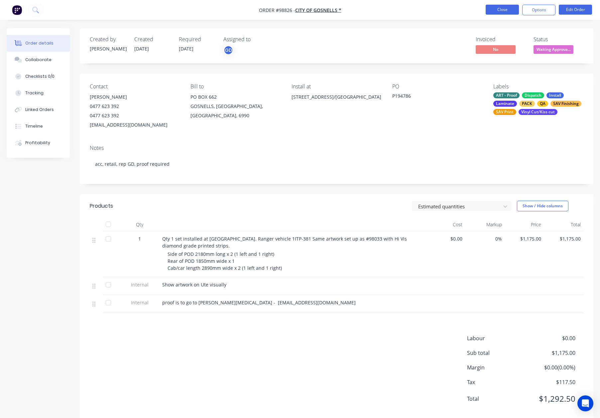
click at [492, 14] on button "Close" at bounding box center [501, 10] width 33 height 10
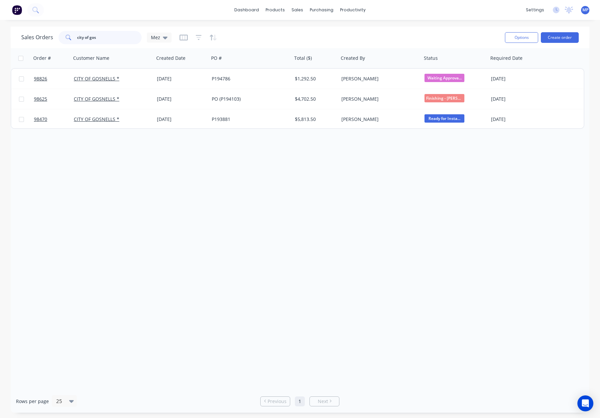
click at [111, 36] on input "city of gos" at bounding box center [109, 37] width 65 height 13
click at [194, 38] on div at bounding box center [198, 37] width 38 height 11
click at [198, 38] on icon "button" at bounding box center [199, 37] width 6 height 7
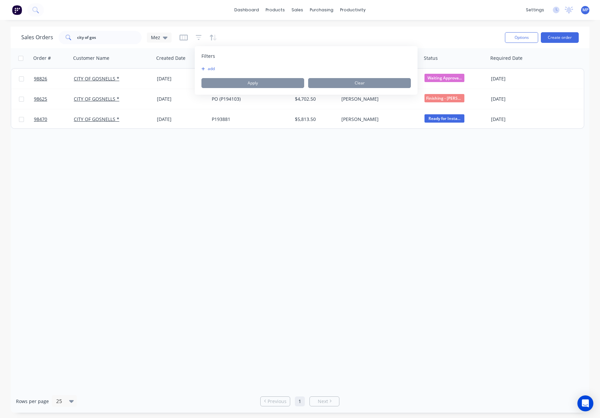
click at [211, 68] on button "add" at bounding box center [209, 68] width 17 height 5
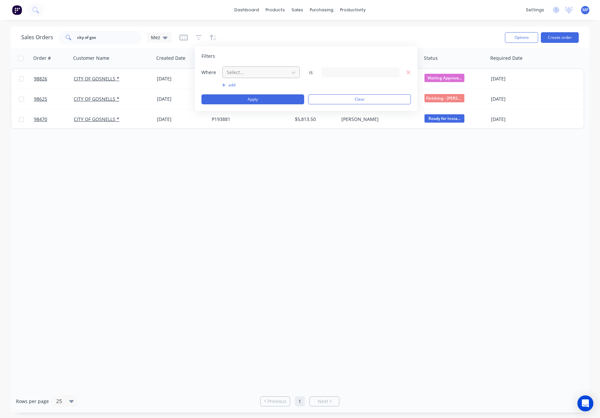
click at [256, 76] on div at bounding box center [255, 72] width 59 height 8
click at [267, 168] on div "Status" at bounding box center [260, 173] width 77 height 12
click at [365, 72] on div "28 Status selected" at bounding box center [355, 72] width 60 height 7
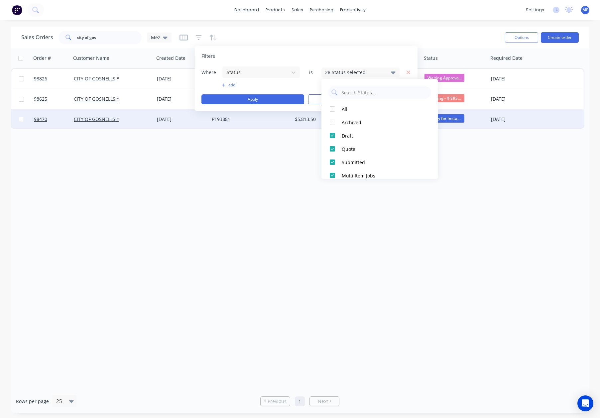
drag, startPoint x: 360, startPoint y: 120, endPoint x: 320, endPoint y: 112, distance: 41.8
click at [360, 120] on div "Archived" at bounding box center [382, 122] width 80 height 7
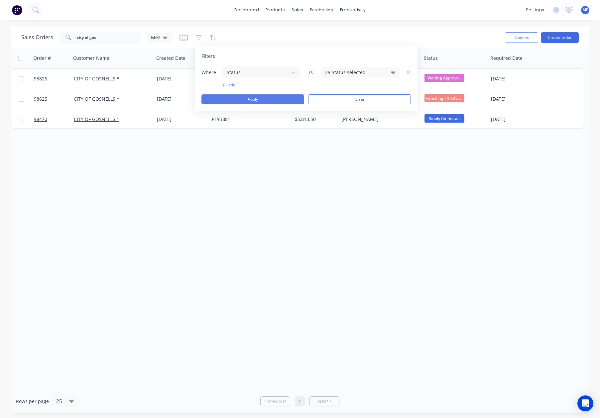
click at [284, 99] on button "Apply" at bounding box center [252, 99] width 103 height 10
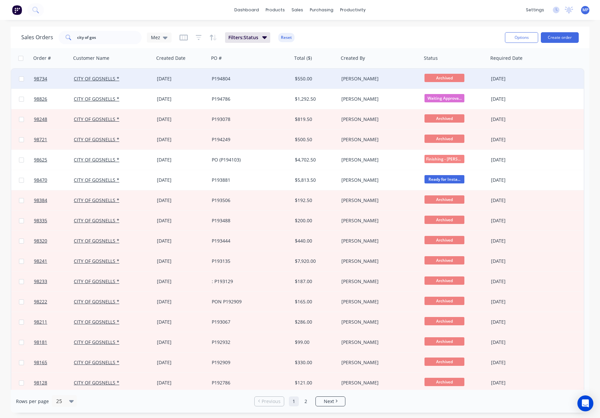
click at [359, 82] on div "[PERSON_NAME]" at bounding box center [380, 79] width 83 height 20
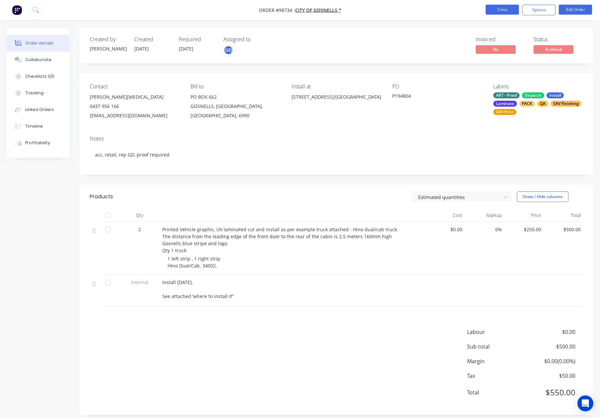
click at [491, 12] on button "Close" at bounding box center [501, 10] width 33 height 10
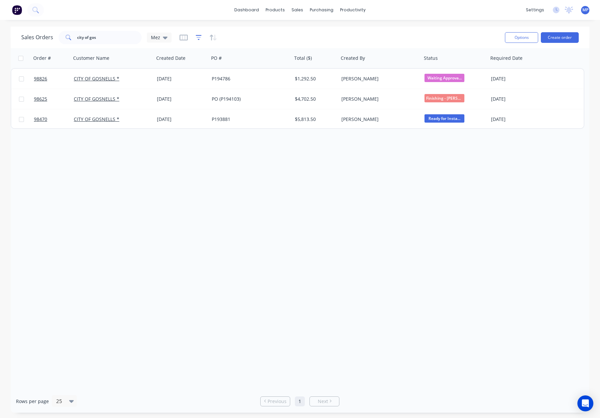
click at [196, 39] on icon "button" at bounding box center [199, 37] width 6 height 7
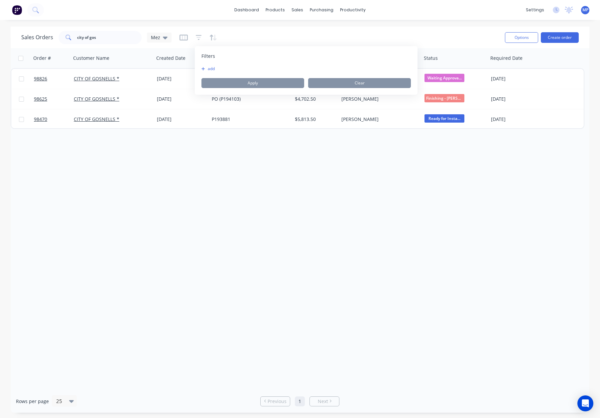
click at [209, 69] on button "add" at bounding box center [209, 68] width 17 height 5
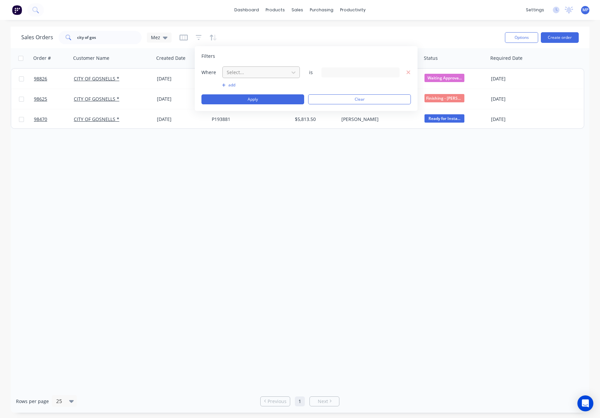
click at [257, 72] on div at bounding box center [255, 72] width 59 height 8
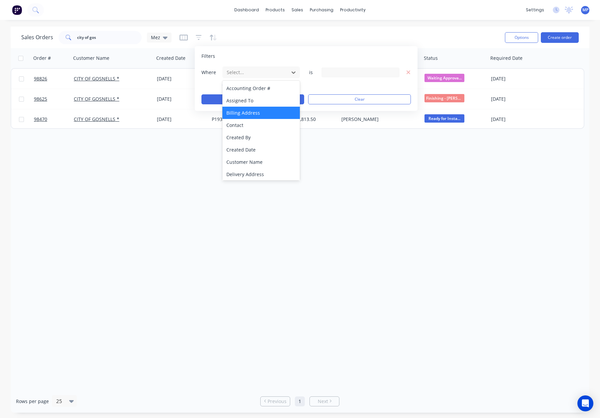
scroll to position [161, 0]
drag, startPoint x: 268, startPoint y: 168, endPoint x: 273, endPoint y: 163, distance: 7.1
click at [268, 168] on div "Status" at bounding box center [260, 173] width 77 height 12
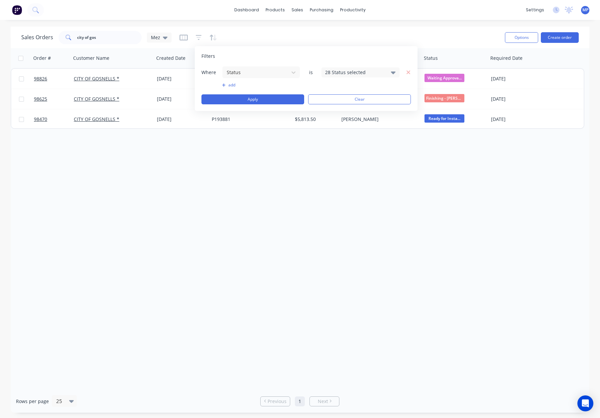
click at [348, 66] on div "Where Status is 28 Status selected" at bounding box center [305, 72] width 209 height 12
drag, startPoint x: 348, startPoint y: 71, endPoint x: 346, endPoint y: 77, distance: 6.6
click at [348, 71] on div "28 Status selected" at bounding box center [355, 72] width 60 height 7
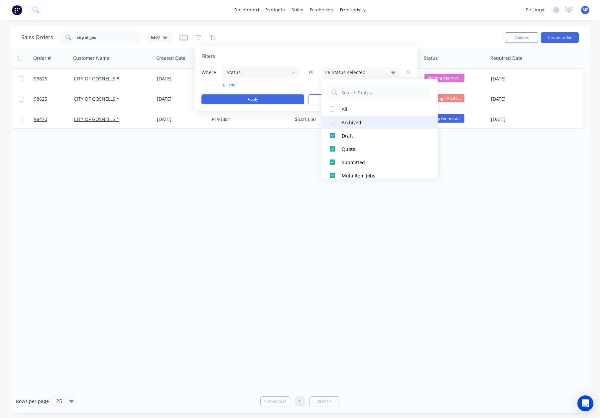
drag, startPoint x: 348, startPoint y: 125, endPoint x: 331, endPoint y: 121, distance: 17.1
click at [348, 125] on div "Archived" at bounding box center [382, 122] width 80 height 7
click at [273, 102] on button "Apply" at bounding box center [252, 99] width 103 height 10
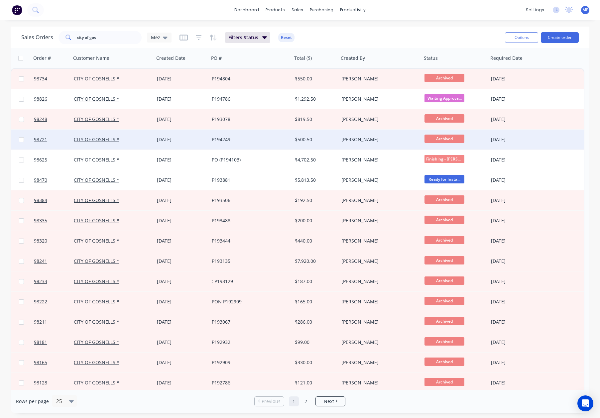
click at [270, 136] on div "P194249" at bounding box center [249, 139] width 74 height 7
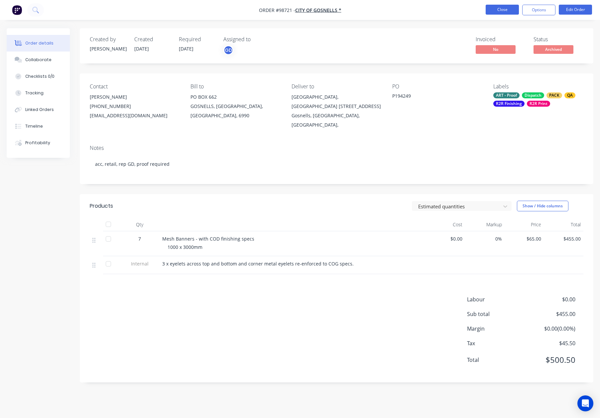
click at [504, 11] on button "Close" at bounding box center [501, 10] width 33 height 10
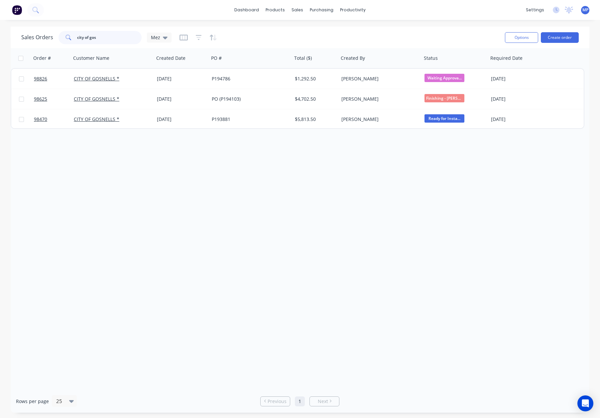
drag, startPoint x: 130, startPoint y: 34, endPoint x: 63, endPoint y: 34, distance: 66.1
click at [40, 32] on div "Sales Orders city of gos Mez" at bounding box center [96, 37] width 150 height 13
drag, startPoint x: 117, startPoint y: 37, endPoint x: 56, endPoint y: 35, distance: 60.8
click at [50, 35] on div "Sales Orders city of gos Mez" at bounding box center [96, 37] width 150 height 13
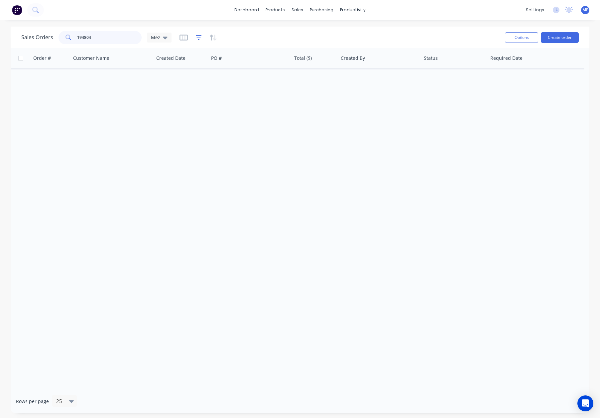
type input "194804"
click at [196, 39] on icon "button" at bounding box center [199, 37] width 6 height 7
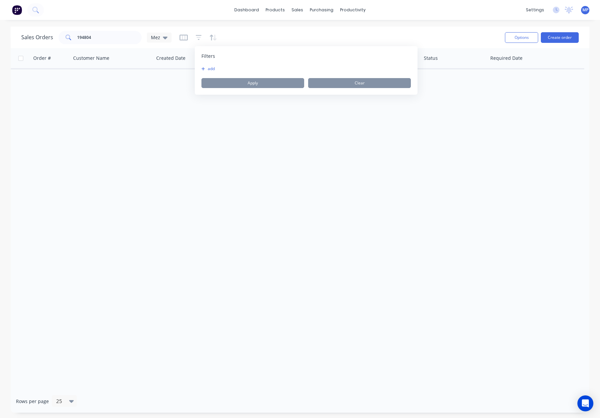
click at [212, 69] on button "add" at bounding box center [209, 68] width 17 height 5
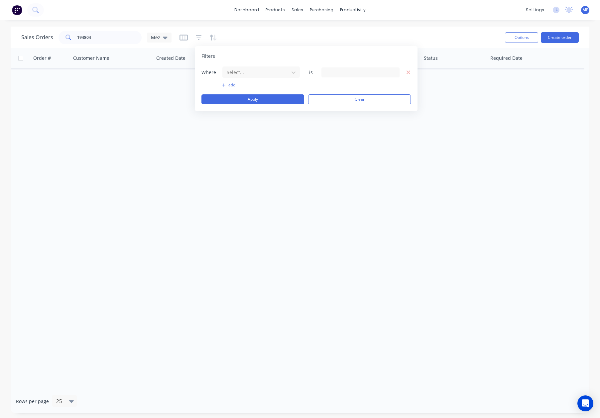
drag, startPoint x: 249, startPoint y: 73, endPoint x: 255, endPoint y: 79, distance: 8.7
click at [249, 73] on div at bounding box center [255, 72] width 59 height 8
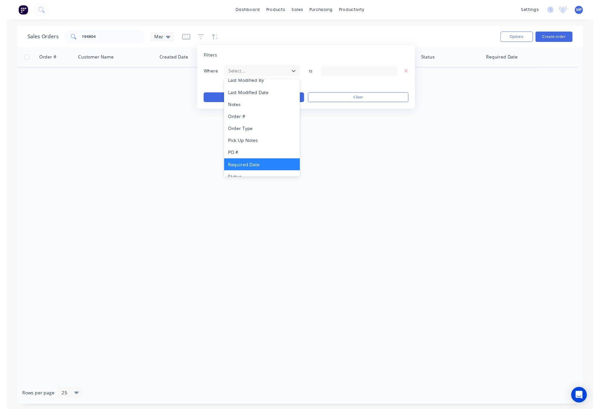
scroll to position [161, 0]
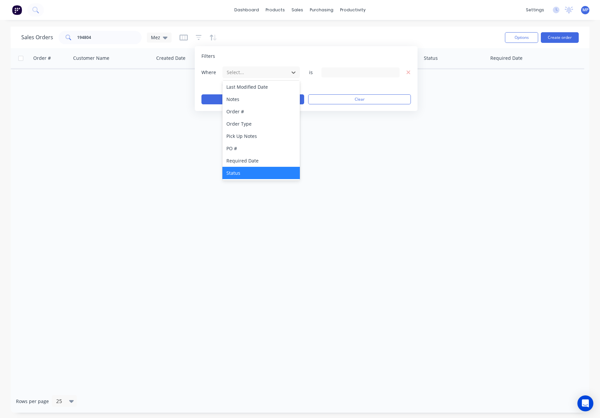
click at [269, 167] on div "Status" at bounding box center [260, 173] width 77 height 12
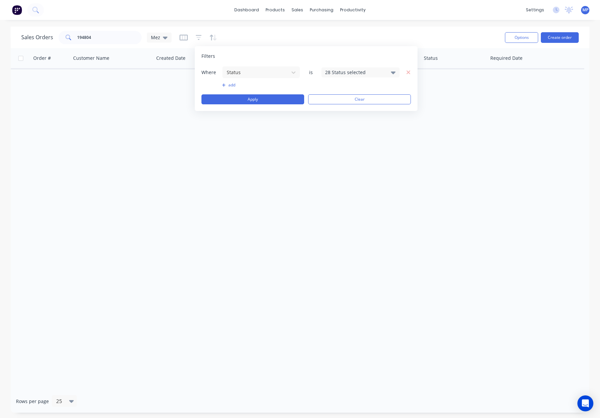
click at [342, 74] on div "28 Status selected" at bounding box center [355, 72] width 60 height 7
drag, startPoint x: 355, startPoint y: 122, endPoint x: 323, endPoint y: 113, distance: 33.4
click at [355, 122] on div "Archived" at bounding box center [382, 122] width 80 height 7
click at [259, 95] on button "Apply" at bounding box center [252, 99] width 103 height 10
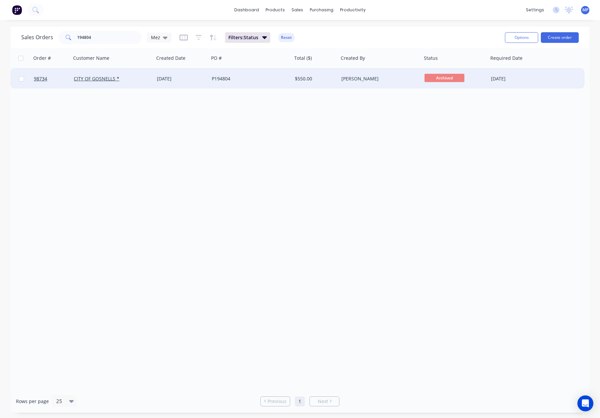
click at [257, 83] on div "P194804" at bounding box center [250, 79] width 83 height 20
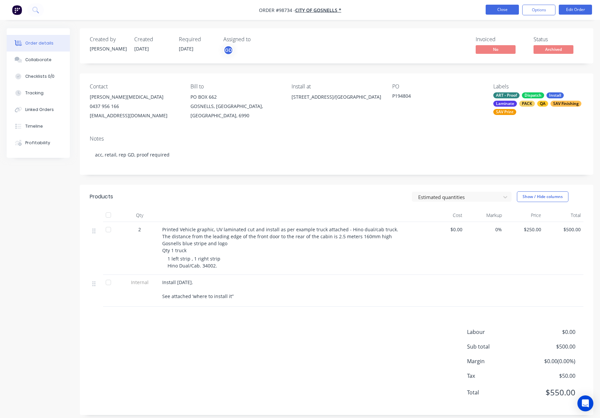
click at [505, 9] on button "Close" at bounding box center [501, 10] width 33 height 10
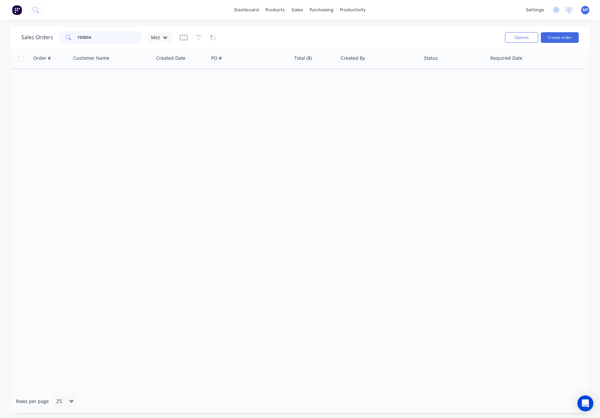
drag, startPoint x: 100, startPoint y: 36, endPoint x: 106, endPoint y: 38, distance: 6.9
click at [58, 38] on div "194804" at bounding box center [99, 37] width 83 height 13
